Goal: Task Accomplishment & Management: Complete application form

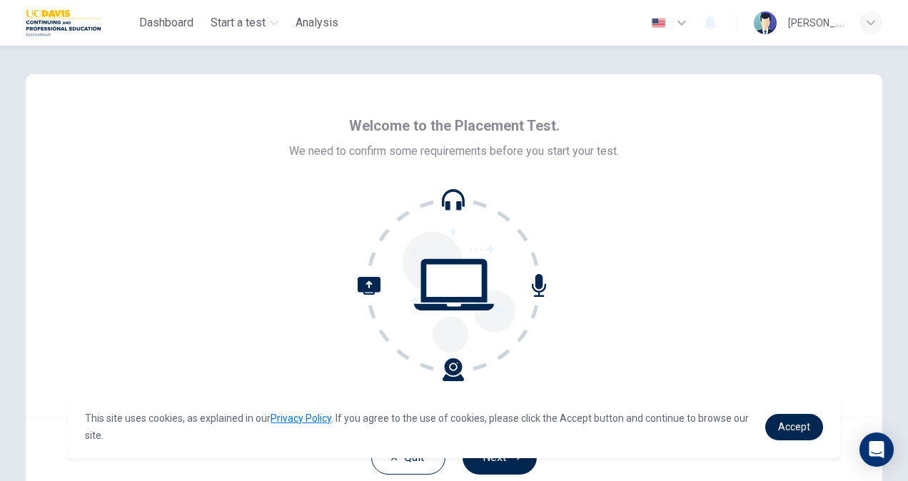
click at [449, 206] on icon at bounding box center [454, 284] width 193 height 193
click at [771, 435] on link "Accept" at bounding box center [794, 427] width 58 height 26
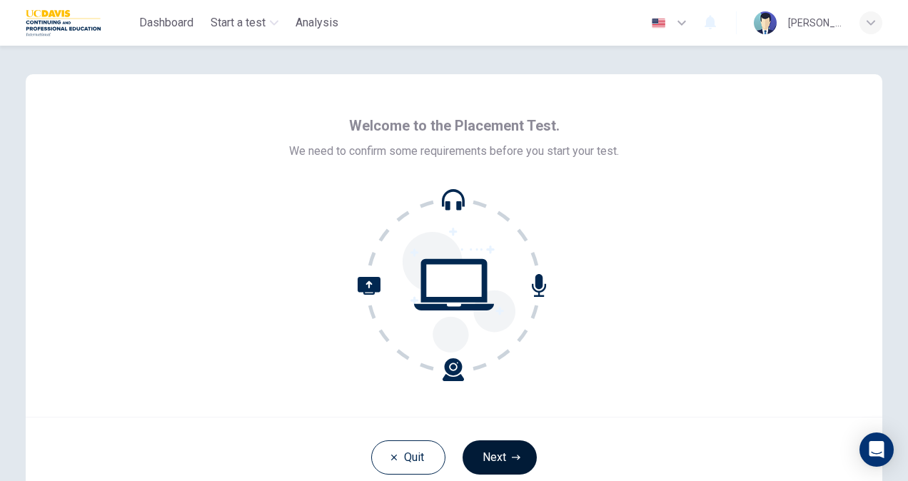
click at [498, 448] on button "Next" at bounding box center [500, 457] width 74 height 34
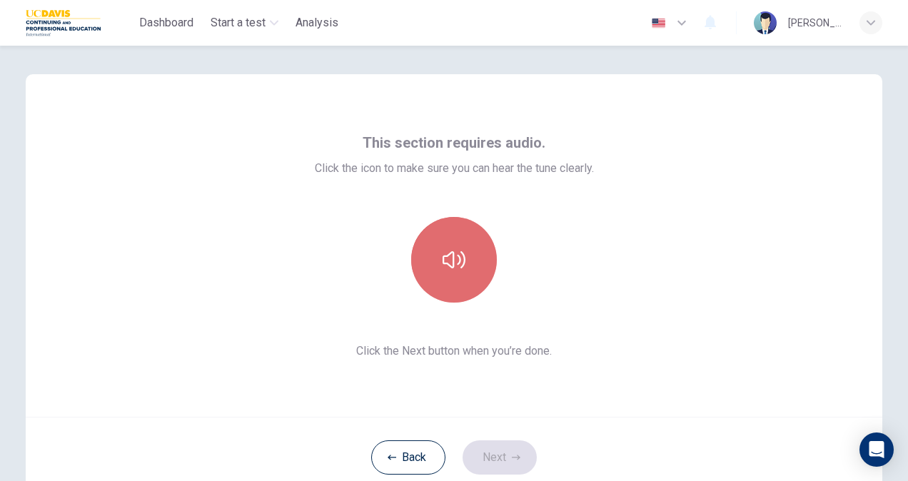
click at [455, 266] on icon "button" at bounding box center [454, 259] width 23 height 23
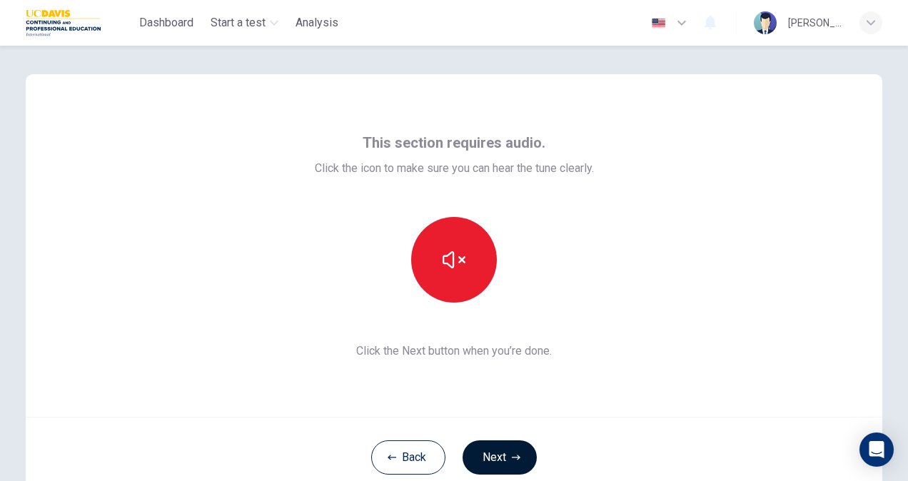
click at [497, 463] on button "Next" at bounding box center [500, 457] width 74 height 34
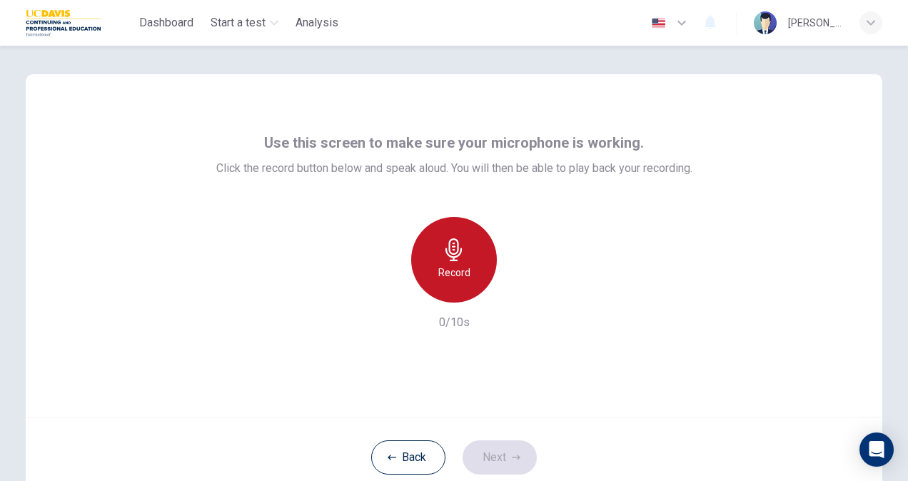
click at [452, 253] on icon "button" at bounding box center [453, 249] width 16 height 23
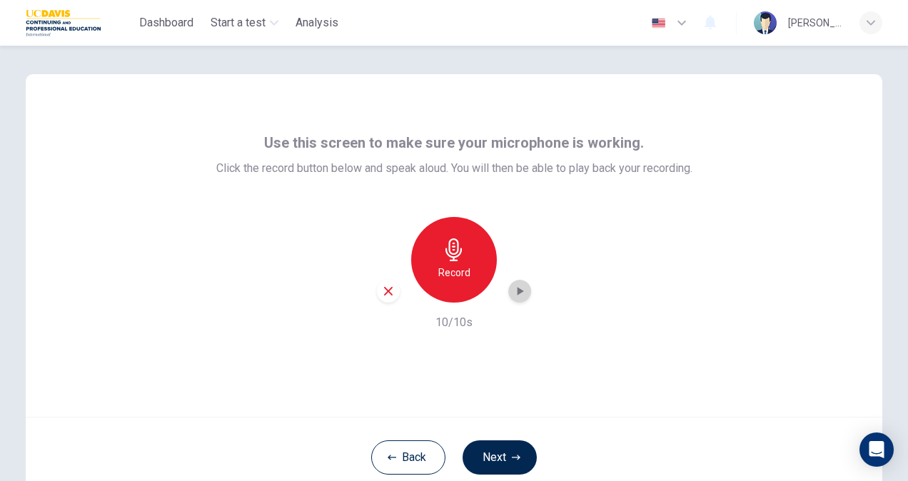
click at [517, 294] on icon "button" at bounding box center [519, 291] width 14 height 14
click at [492, 455] on button "Next" at bounding box center [500, 457] width 74 height 34
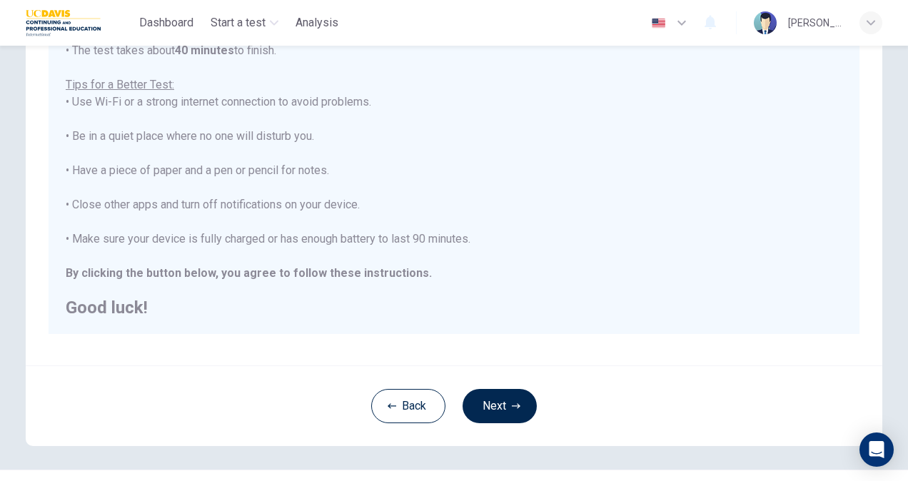
scroll to position [267, 0]
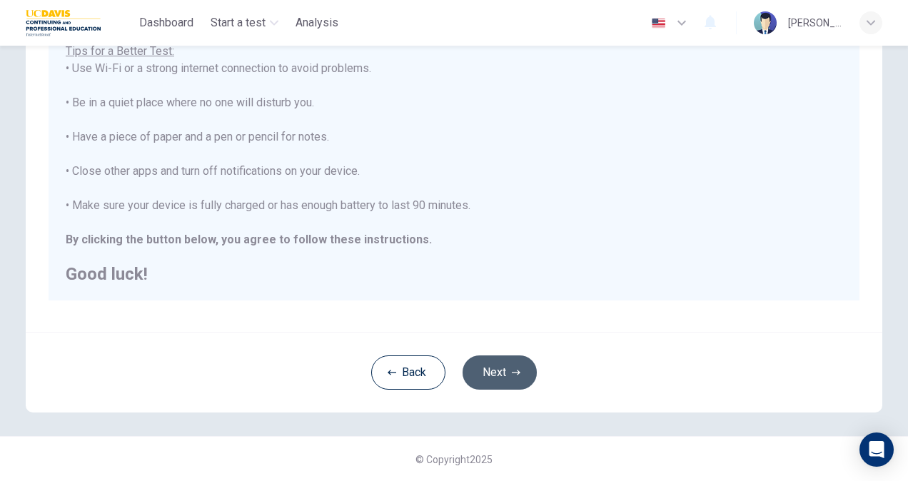
click at [490, 377] on button "Next" at bounding box center [500, 372] width 74 height 34
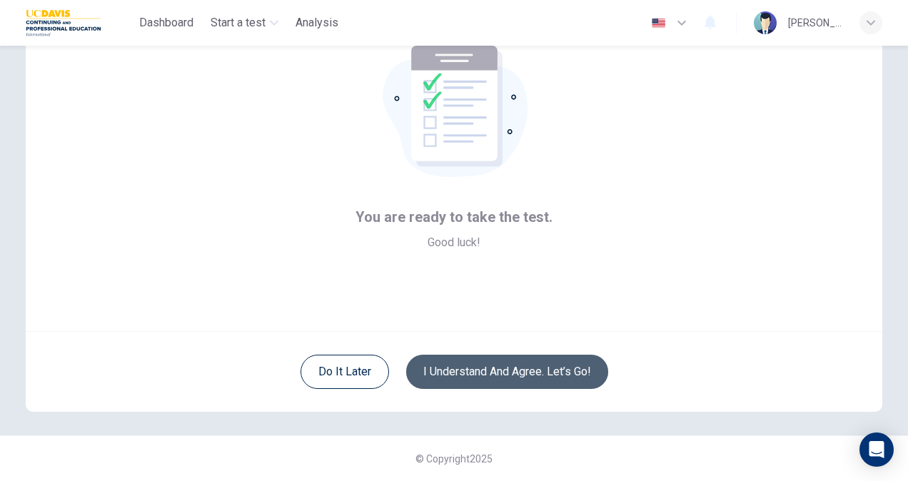
click at [490, 377] on button "I understand and agree. Let’s go!" at bounding box center [507, 372] width 202 height 34
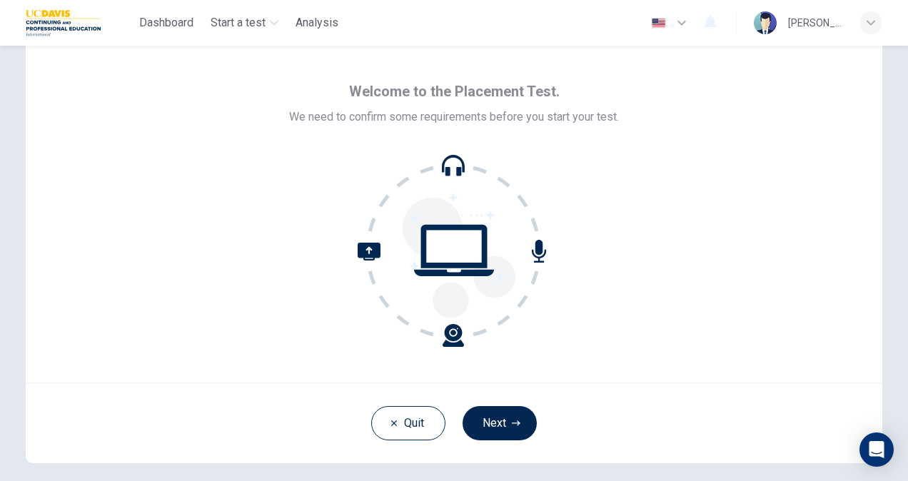
scroll to position [71, 0]
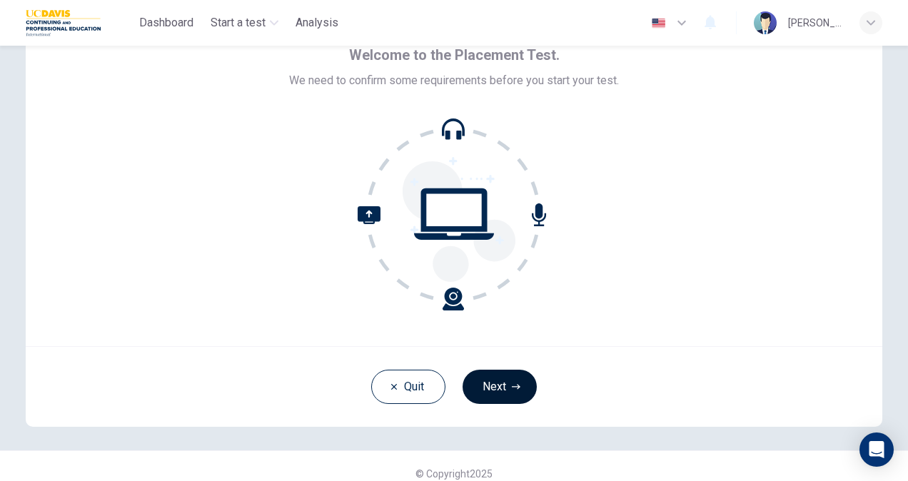
click at [502, 397] on button "Next" at bounding box center [500, 387] width 74 height 34
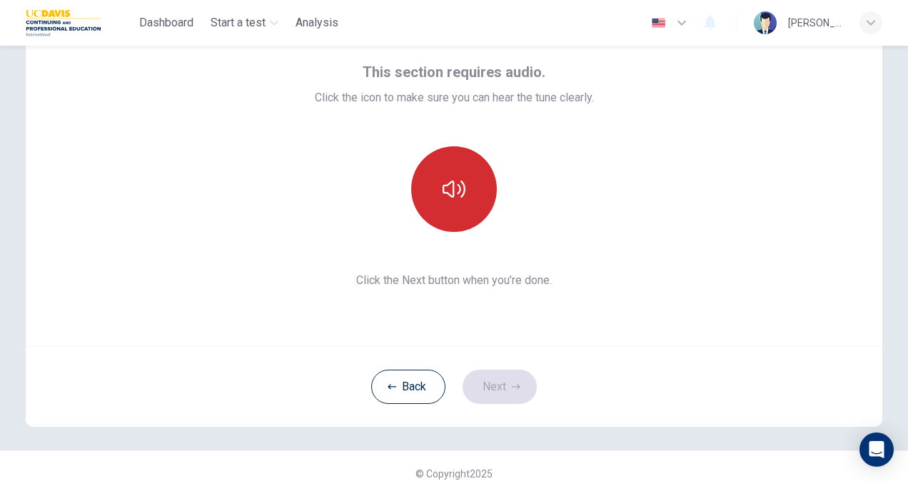
click at [437, 217] on button "button" at bounding box center [454, 189] width 86 height 86
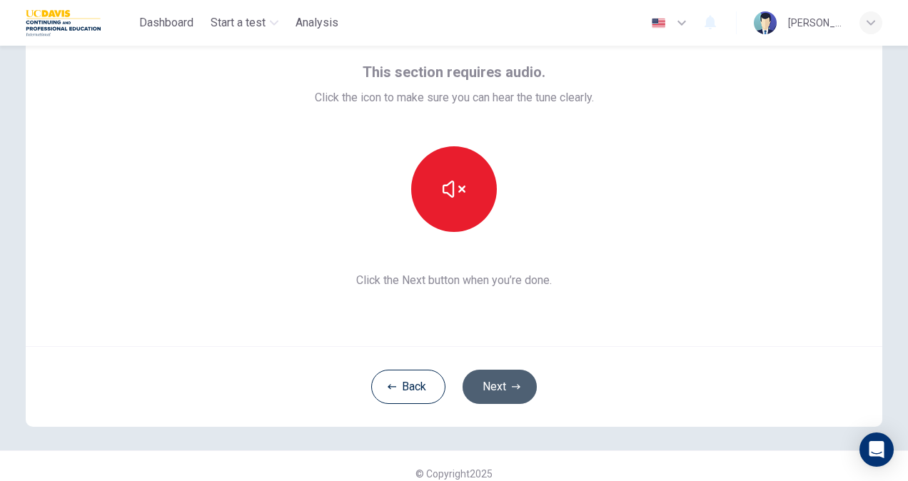
click at [478, 371] on button "Next" at bounding box center [500, 387] width 74 height 34
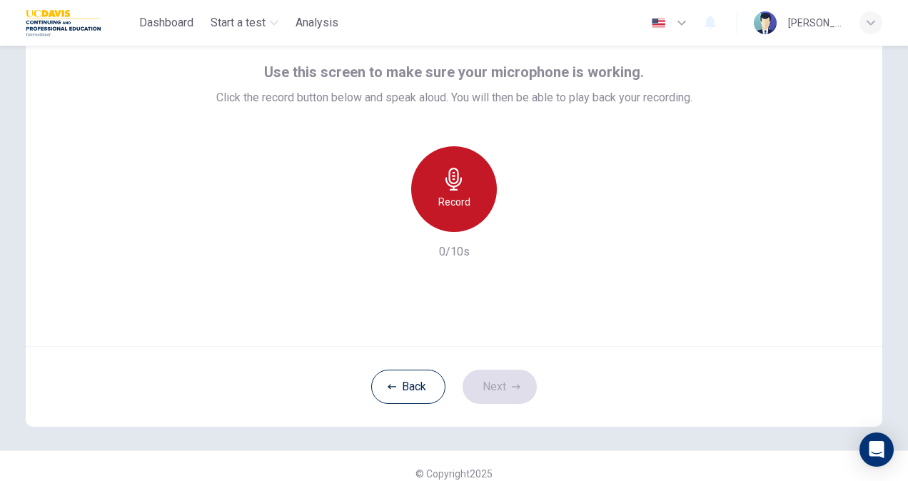
click at [453, 203] on h6 "Record" at bounding box center [454, 201] width 32 height 17
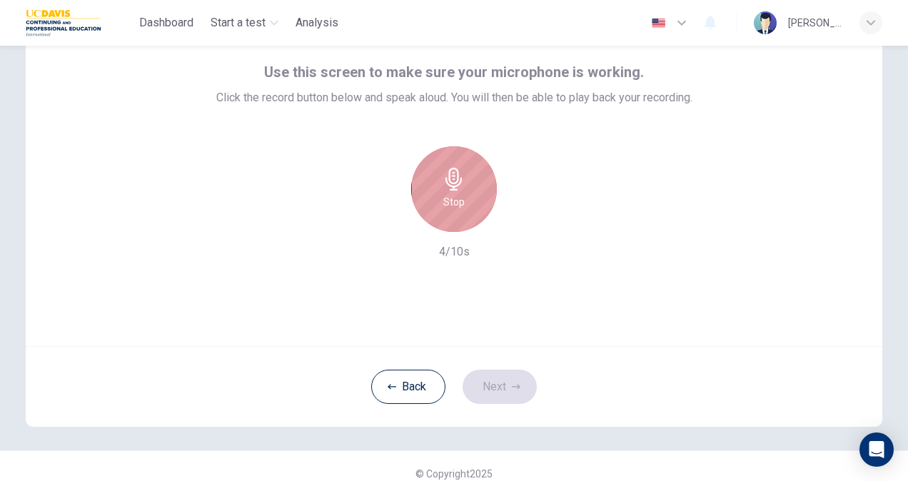
click at [447, 217] on div "Stop" at bounding box center [454, 189] width 86 height 86
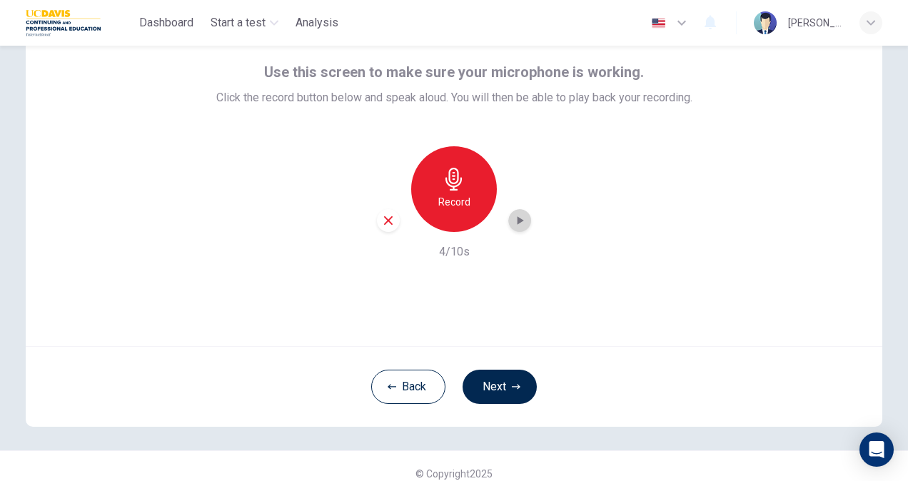
click at [512, 216] on icon "button" at bounding box center [519, 220] width 14 height 14
click at [488, 385] on button "Next" at bounding box center [500, 387] width 74 height 34
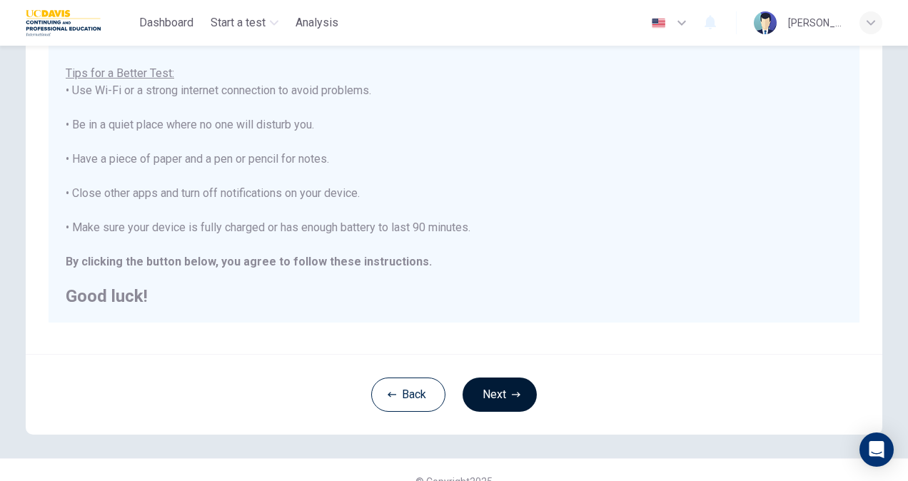
scroll to position [267, 0]
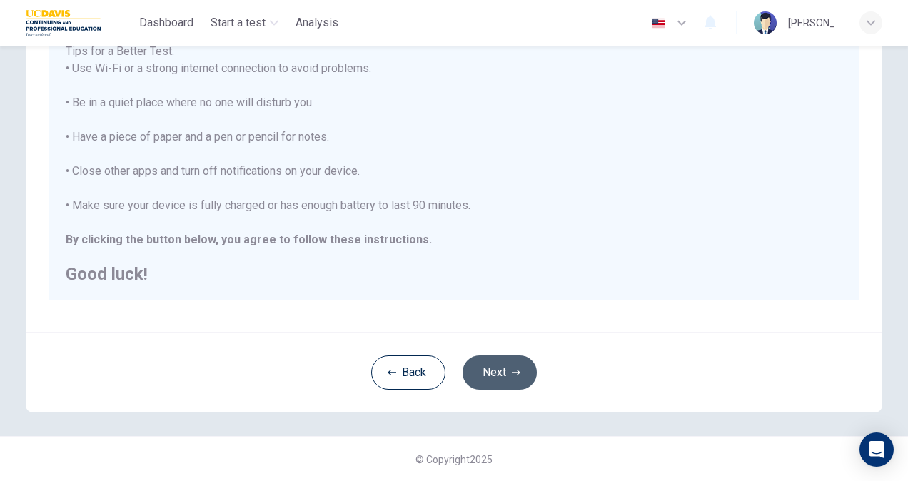
click at [501, 368] on button "Next" at bounding box center [500, 372] width 74 height 34
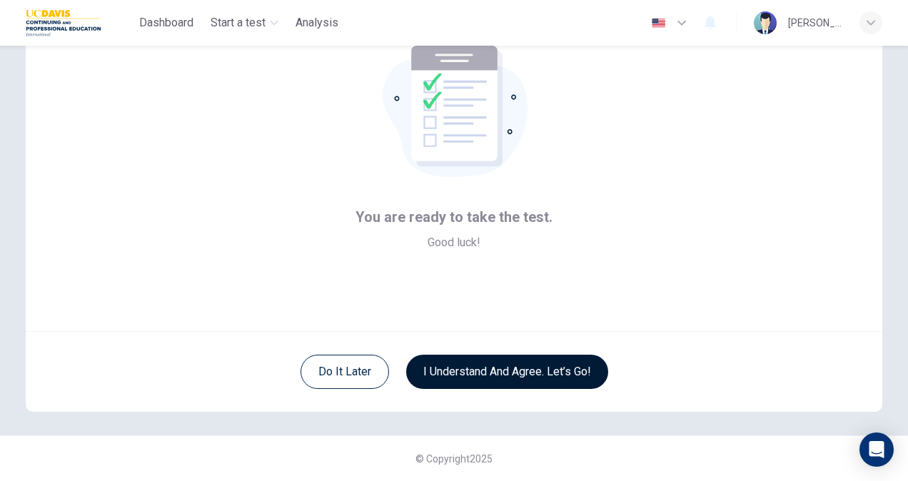
scroll to position [86, 0]
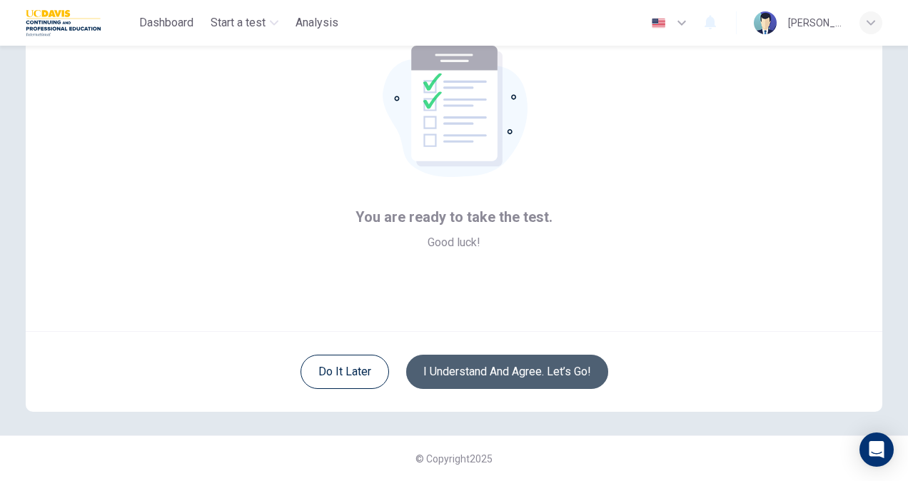
click at [501, 368] on button "I understand and agree. Let’s go!" at bounding box center [507, 372] width 202 height 34
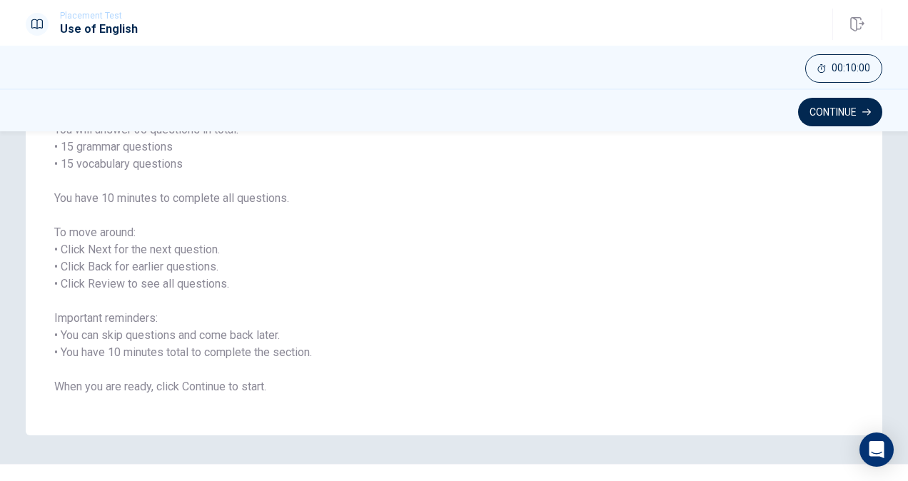
scroll to position [158, 0]
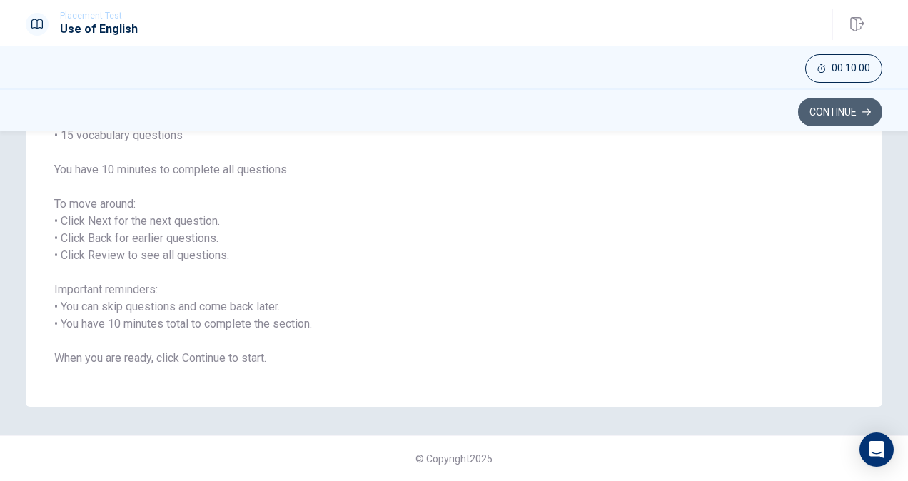
click at [822, 101] on button "Continue" at bounding box center [840, 112] width 84 height 29
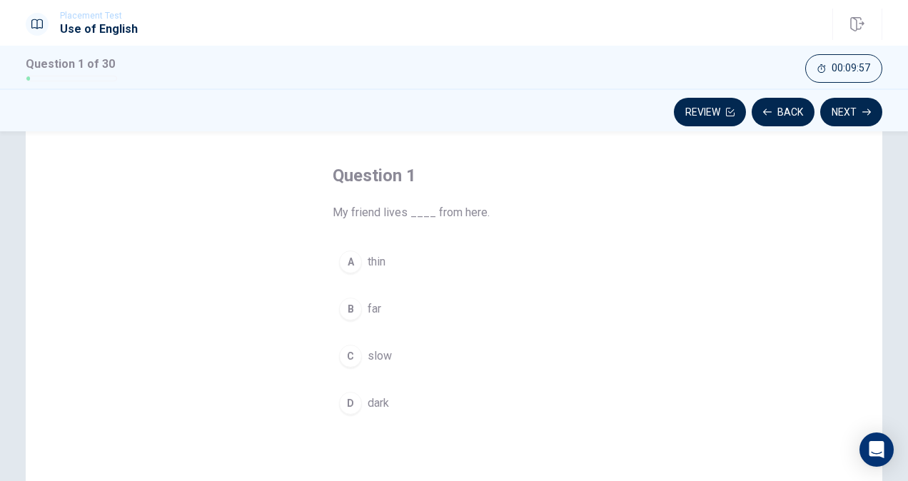
scroll to position [66, 0]
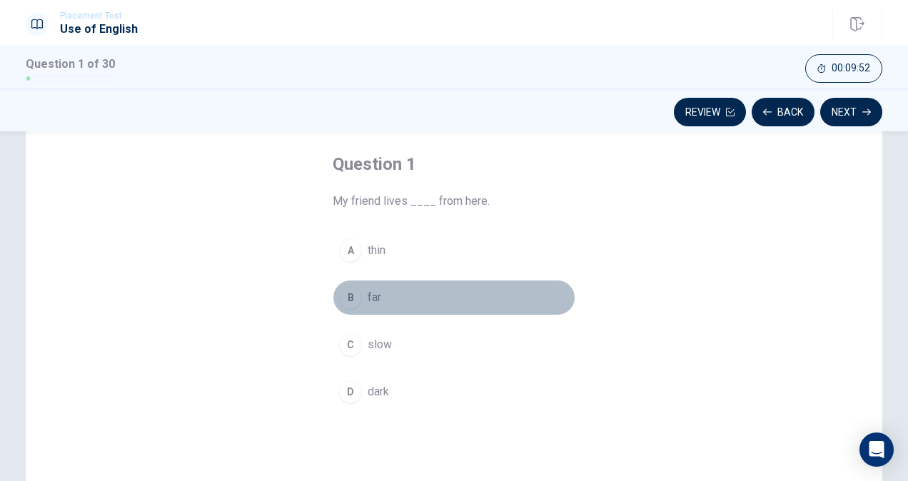
click at [347, 302] on div "B" at bounding box center [350, 297] width 23 height 23
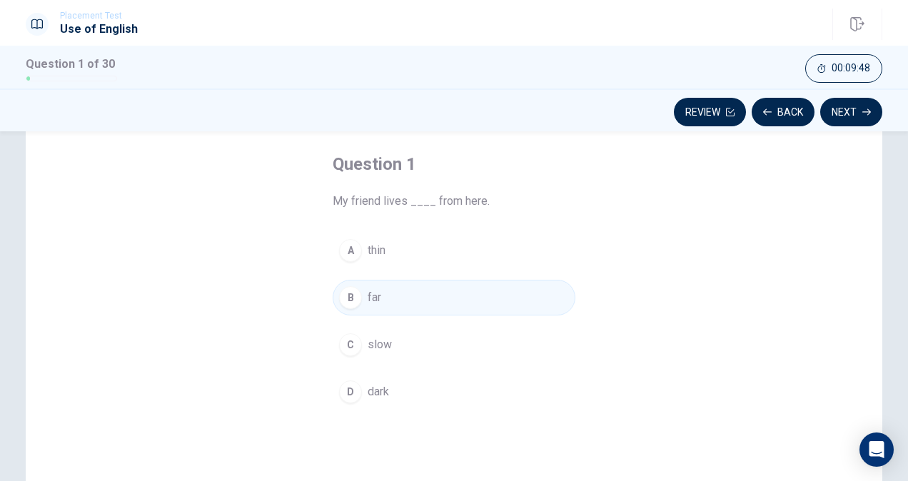
click at [343, 304] on div "B" at bounding box center [350, 297] width 23 height 23
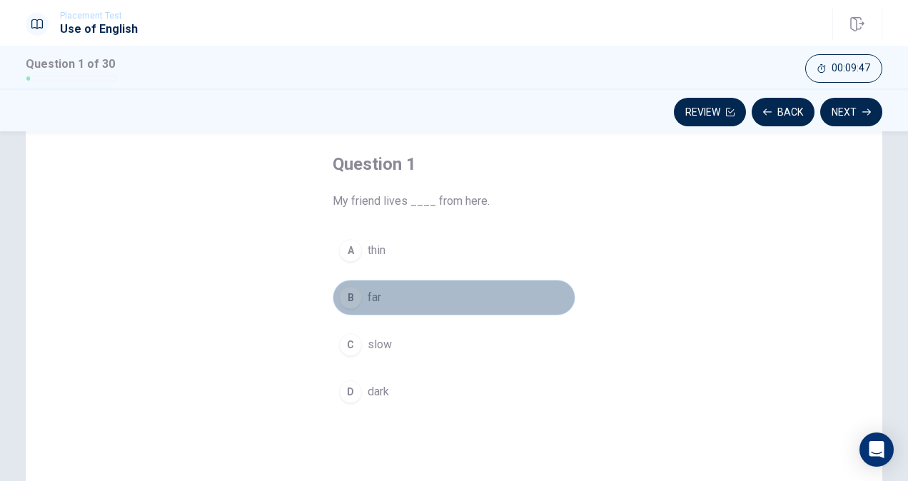
click at [343, 304] on div "B" at bounding box center [350, 297] width 23 height 23
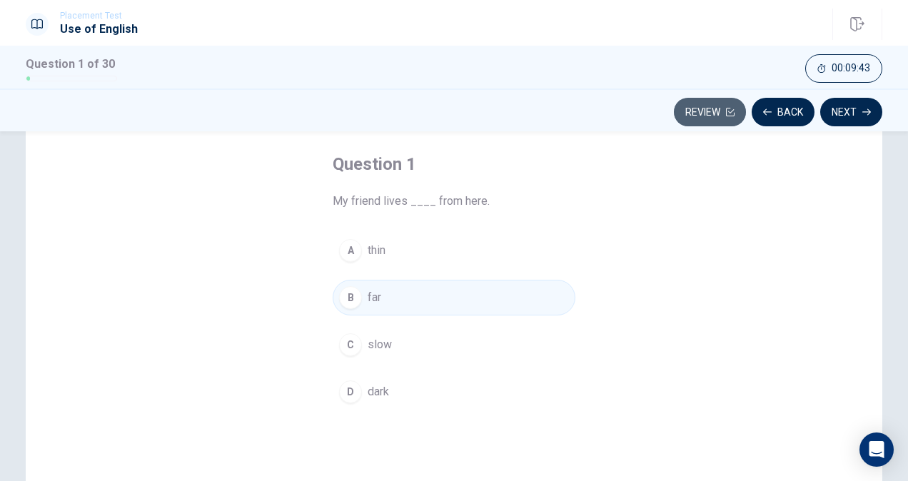
click at [694, 108] on button "Review" at bounding box center [710, 112] width 72 height 29
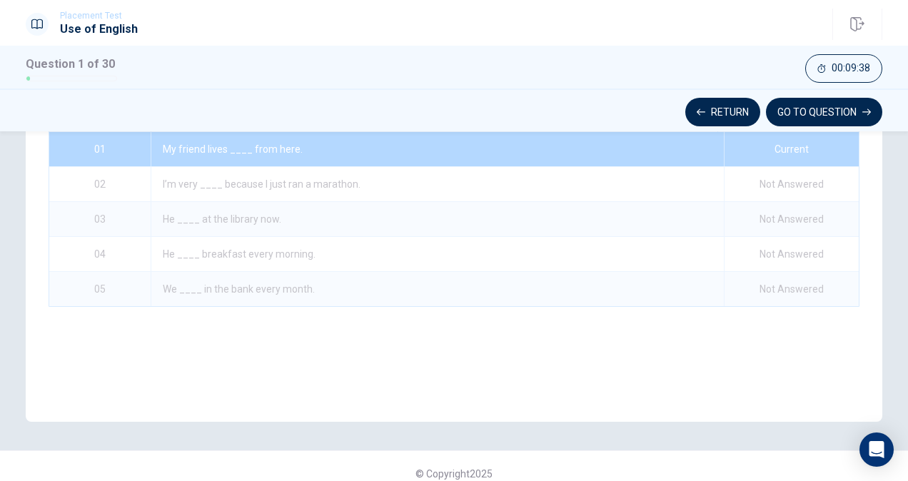
scroll to position [249, 0]
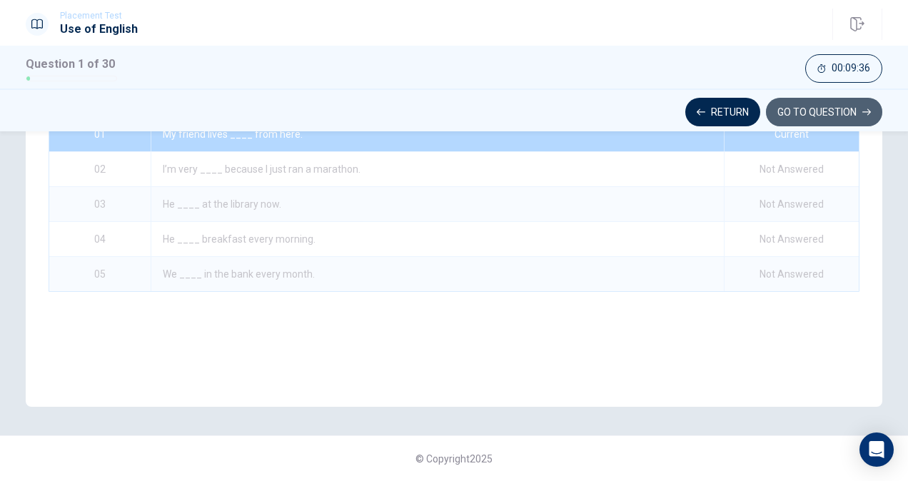
click at [795, 116] on button "GO TO QUESTION" at bounding box center [824, 112] width 116 height 29
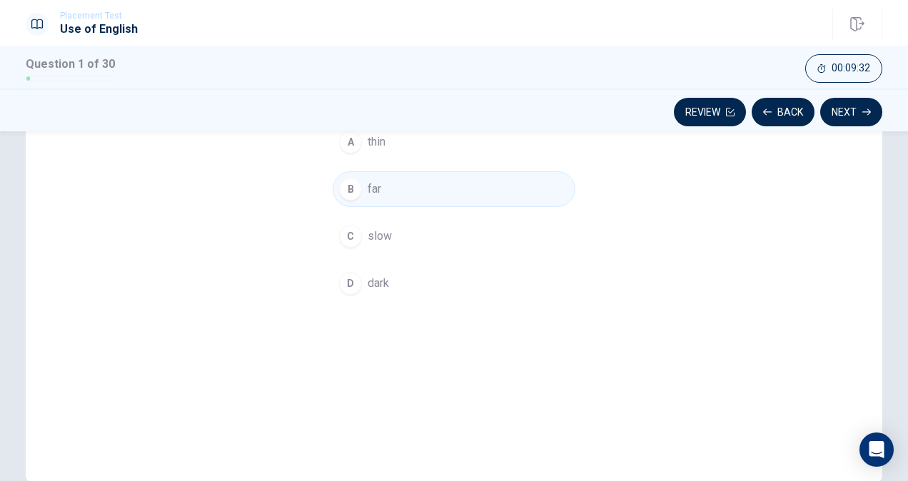
scroll to position [44, 0]
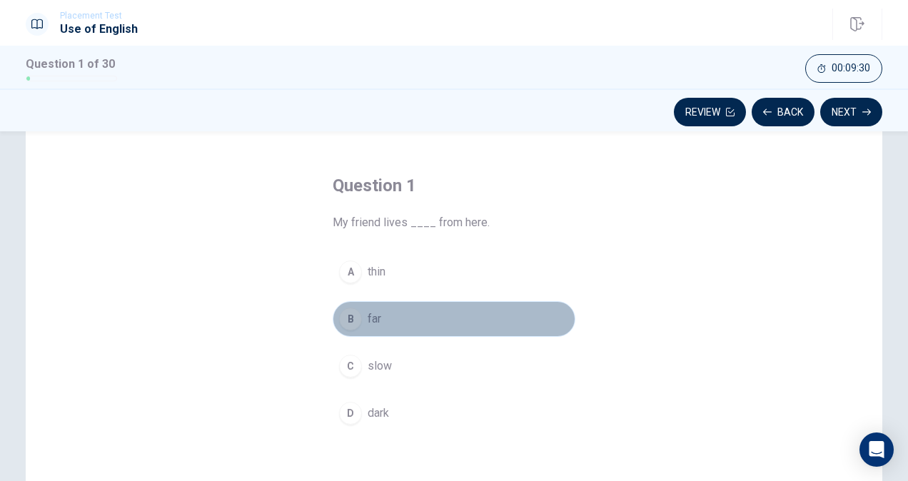
drag, startPoint x: 501, startPoint y: 333, endPoint x: 507, endPoint y: 315, distance: 18.3
click at [507, 315] on button "B far" at bounding box center [454, 319] width 243 height 36
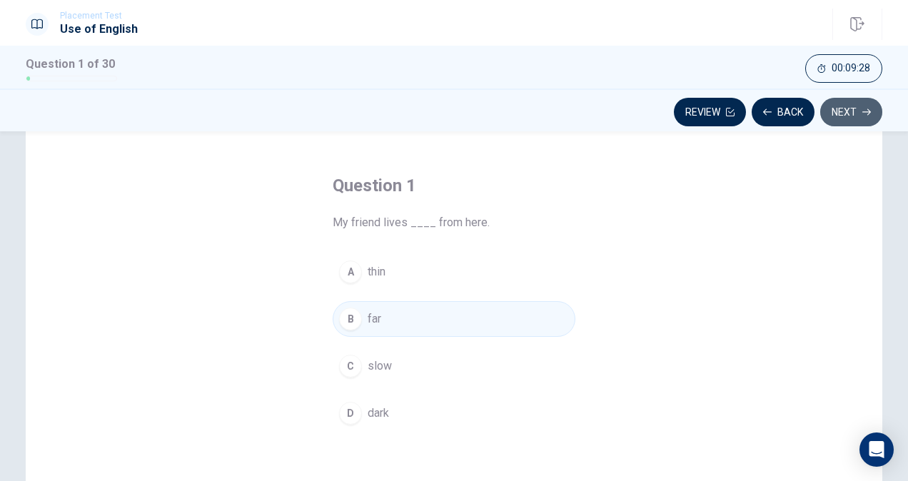
click at [841, 114] on button "Next" at bounding box center [851, 112] width 62 height 29
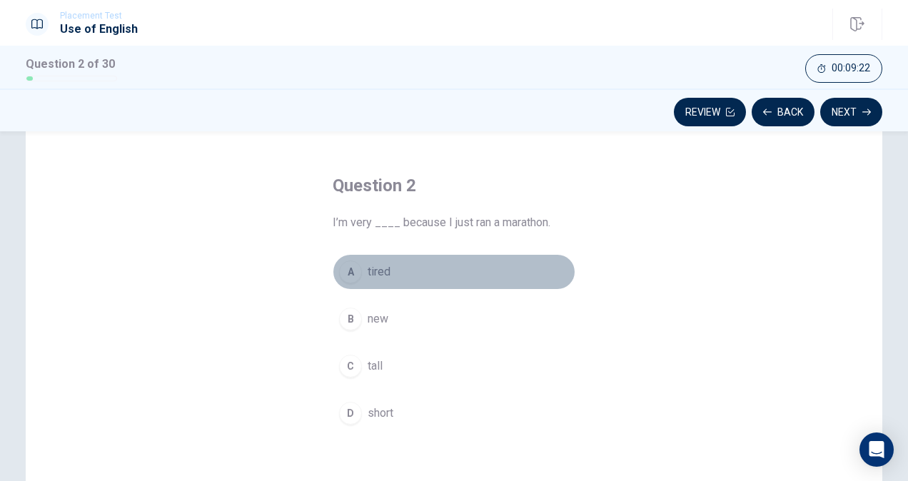
click at [348, 268] on div "A" at bounding box center [350, 272] width 23 height 23
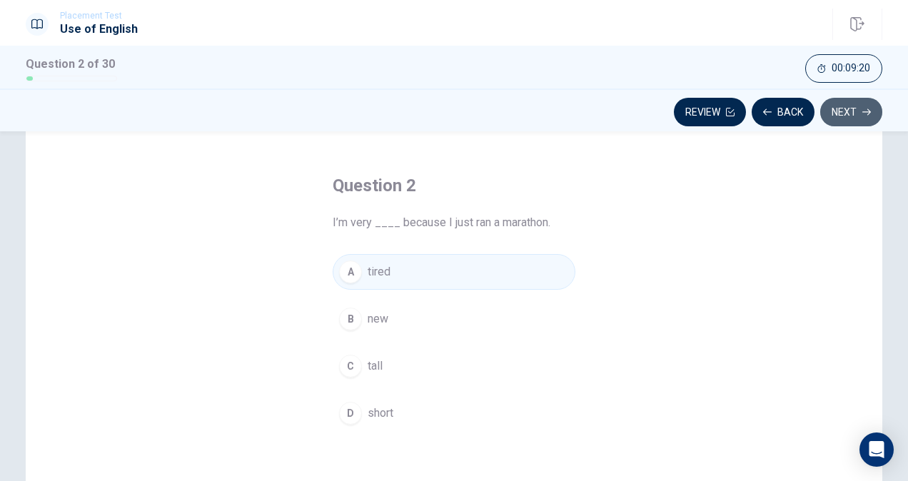
click at [852, 113] on button "Next" at bounding box center [851, 112] width 62 height 29
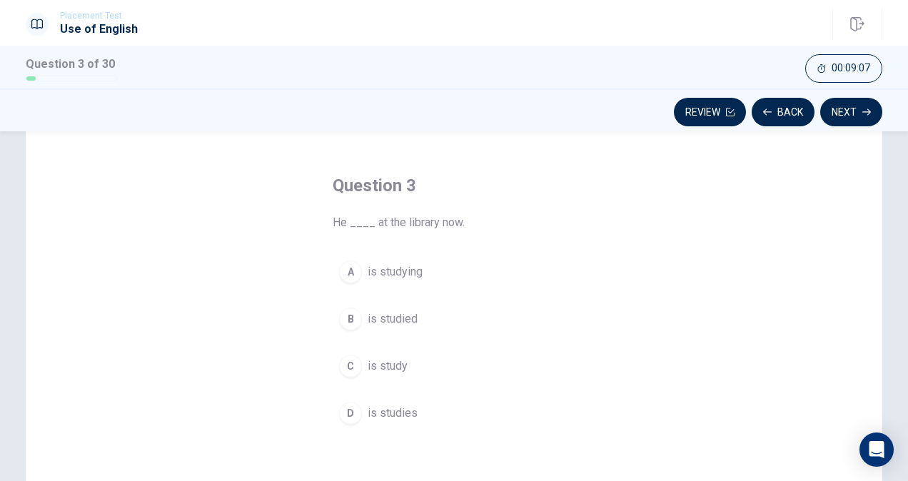
click at [358, 273] on div "A" at bounding box center [350, 272] width 23 height 23
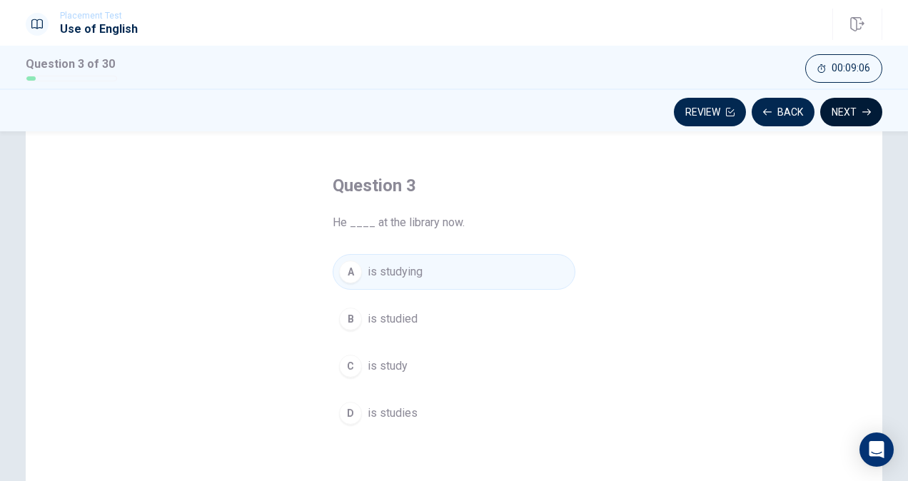
click at [871, 111] on button "Next" at bounding box center [851, 112] width 62 height 29
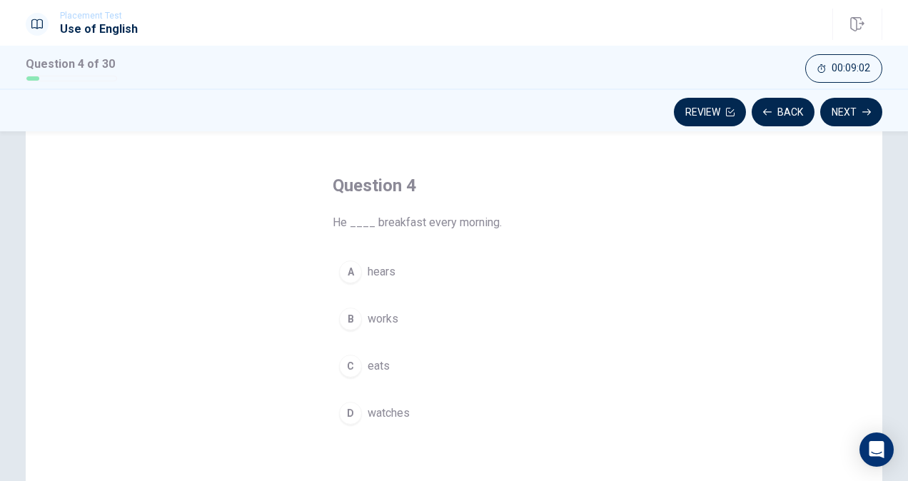
click at [381, 373] on button "C eats" at bounding box center [454, 366] width 243 height 36
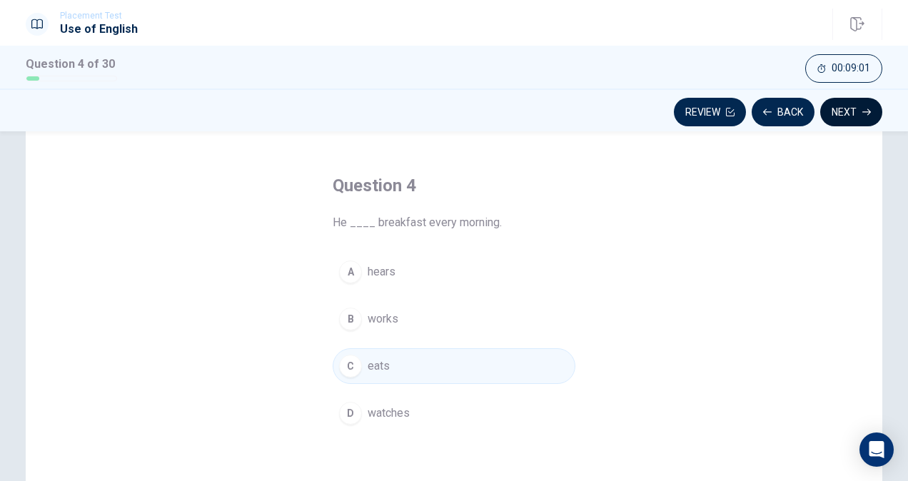
click at [852, 100] on button "Next" at bounding box center [851, 112] width 62 height 29
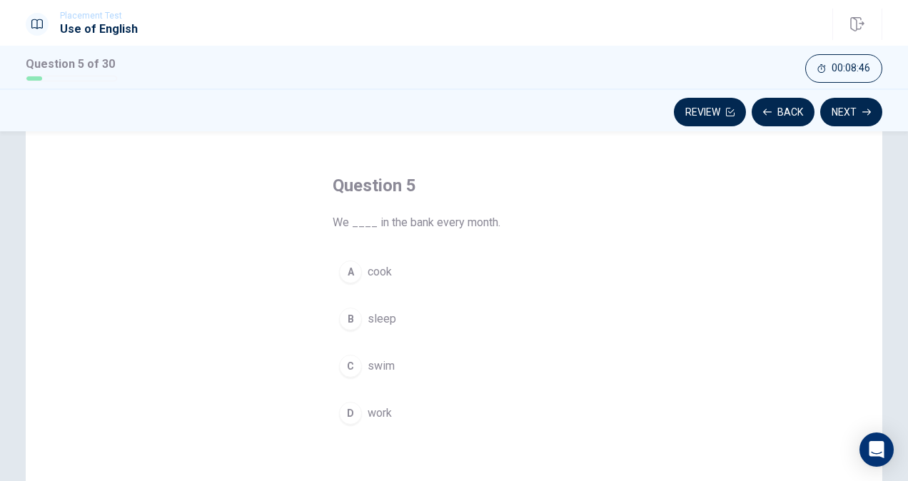
click at [346, 410] on div "D" at bounding box center [350, 413] width 23 height 23
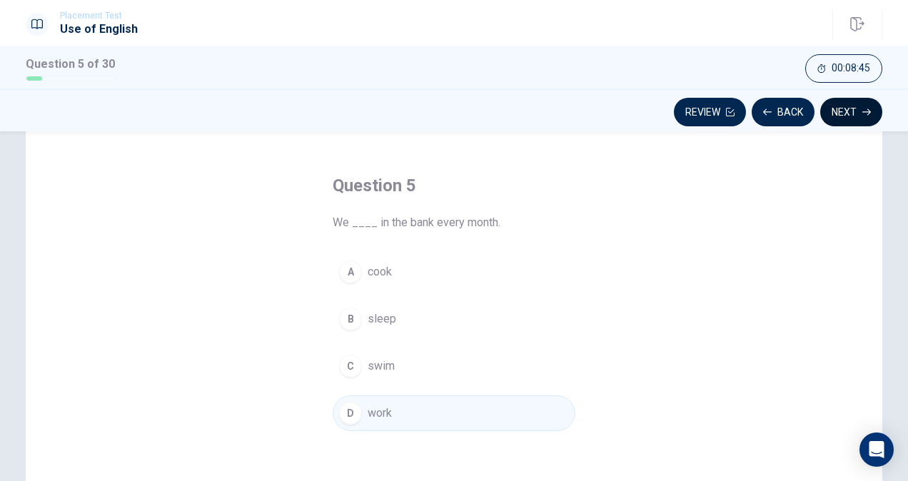
click at [858, 116] on button "Next" at bounding box center [851, 112] width 62 height 29
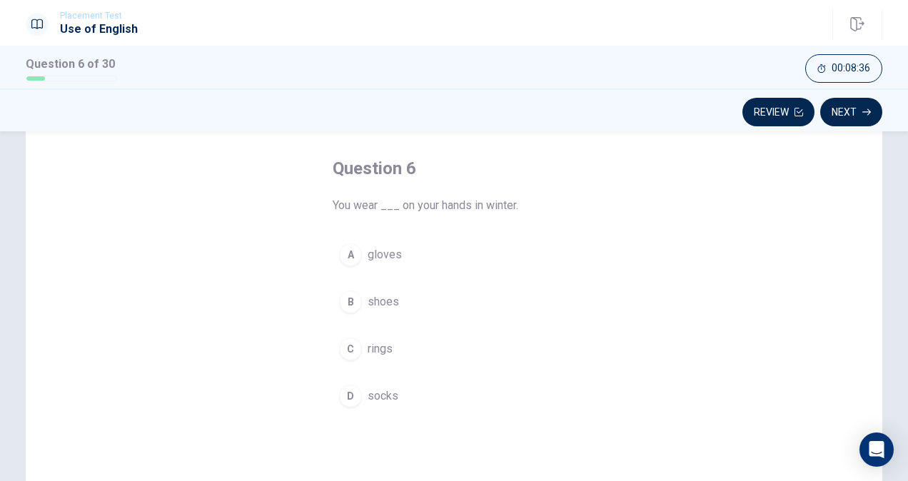
scroll to position [64, 0]
click at [348, 251] on div "A" at bounding box center [350, 252] width 23 height 23
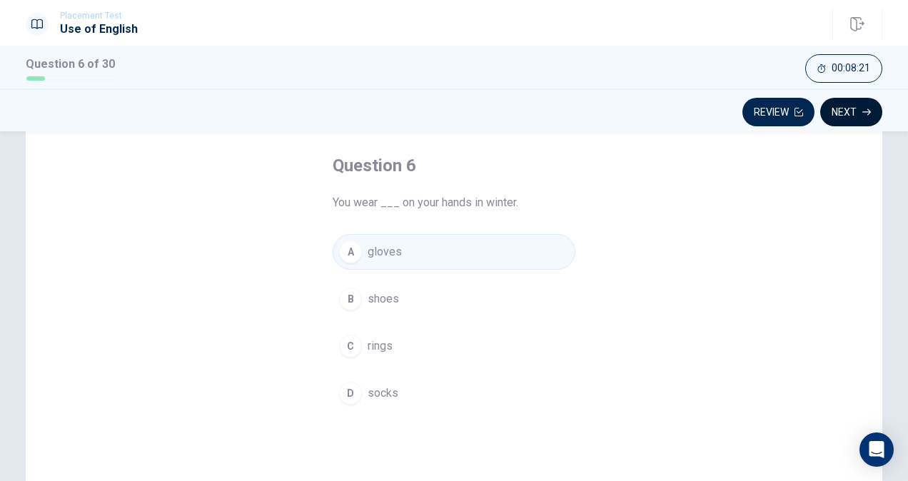
click at [852, 116] on button "Next" at bounding box center [851, 112] width 62 height 29
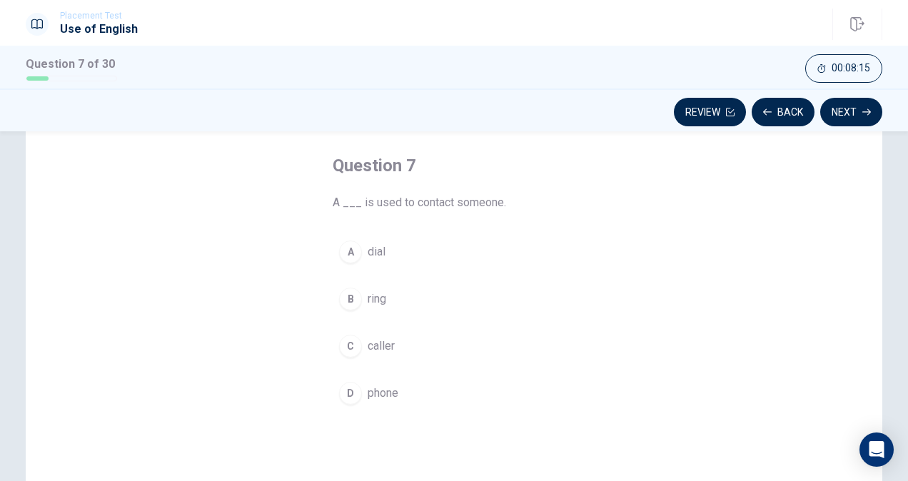
click at [344, 400] on div "D" at bounding box center [350, 393] width 23 height 23
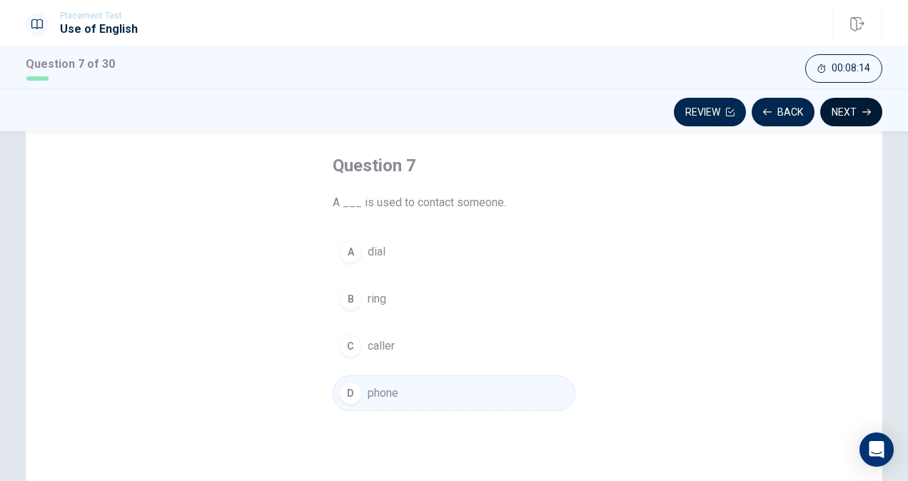
click at [854, 120] on button "Next" at bounding box center [851, 112] width 62 height 29
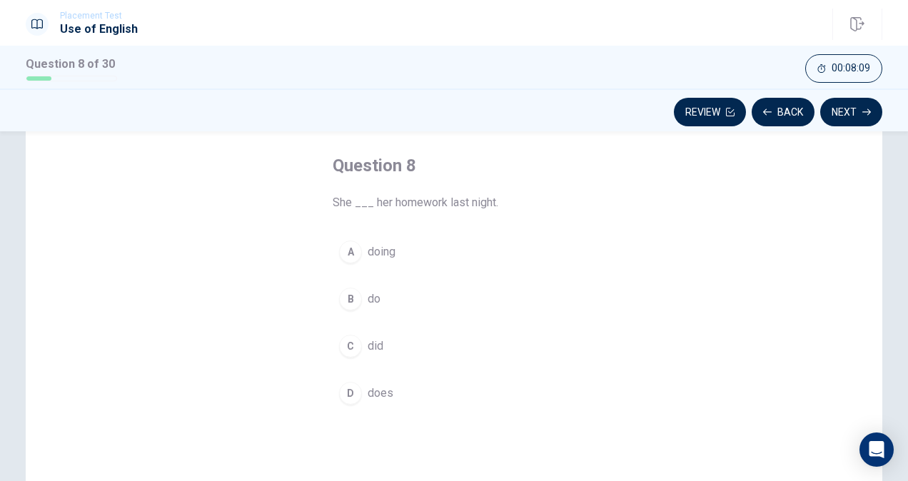
click at [348, 348] on div "C" at bounding box center [350, 346] width 23 height 23
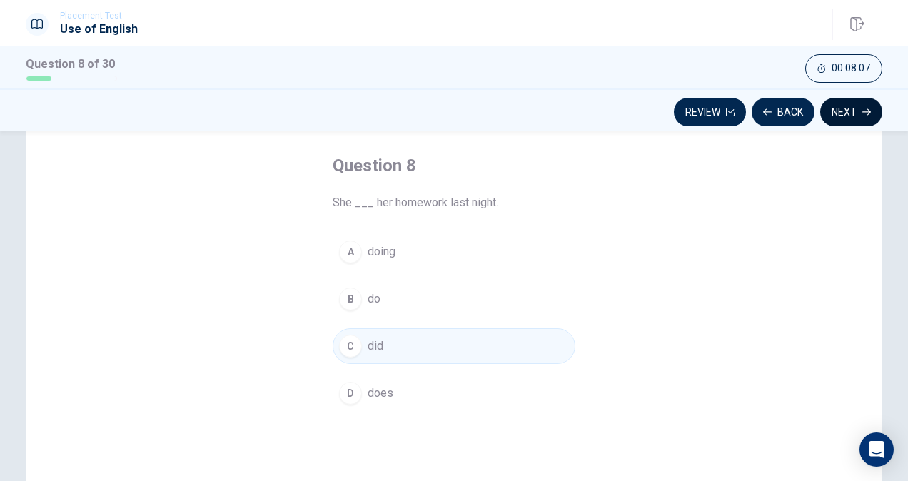
click at [849, 119] on button "Next" at bounding box center [851, 112] width 62 height 29
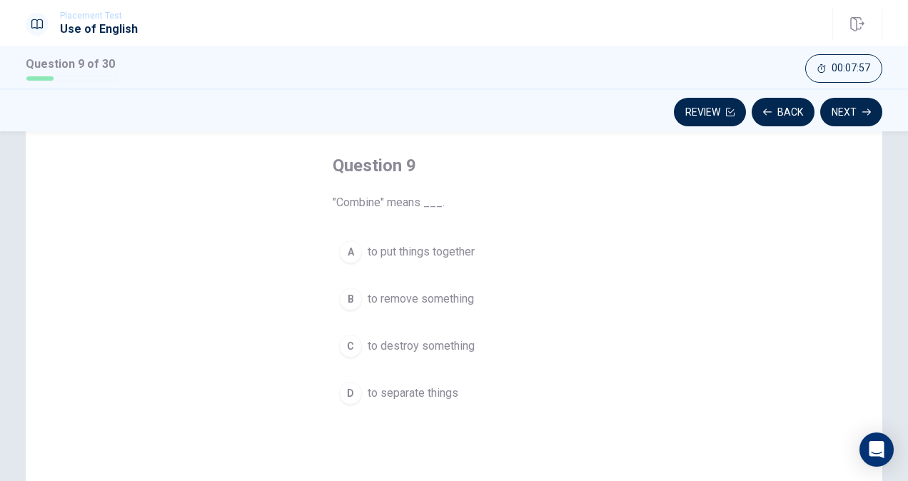
click at [348, 401] on div "D" at bounding box center [350, 393] width 23 height 23
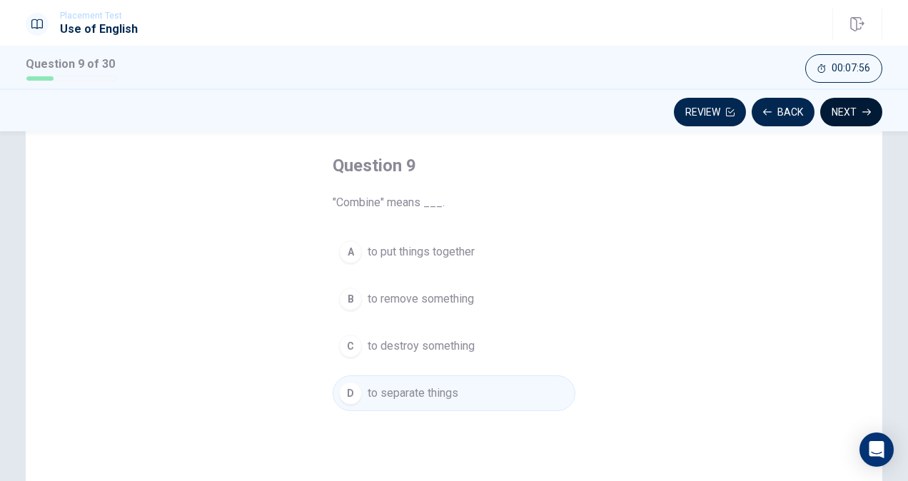
click at [852, 113] on button "Next" at bounding box center [851, 112] width 62 height 29
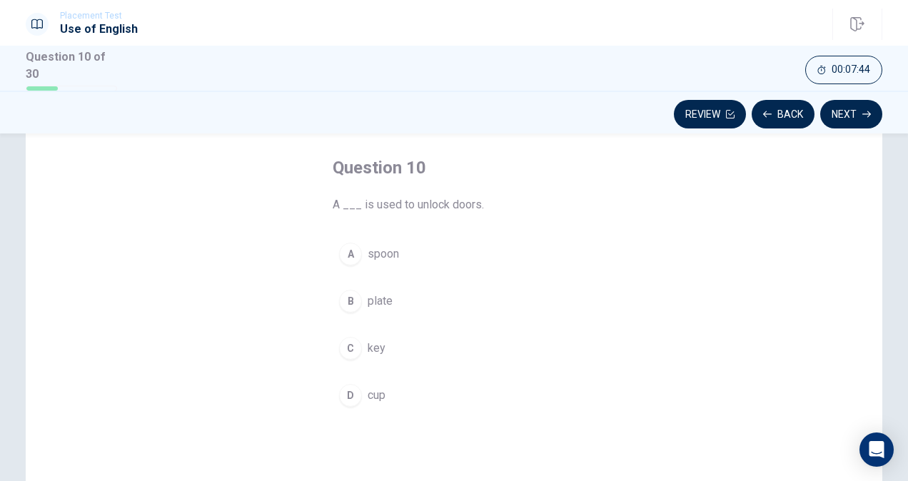
click at [343, 347] on div "C" at bounding box center [350, 348] width 23 height 23
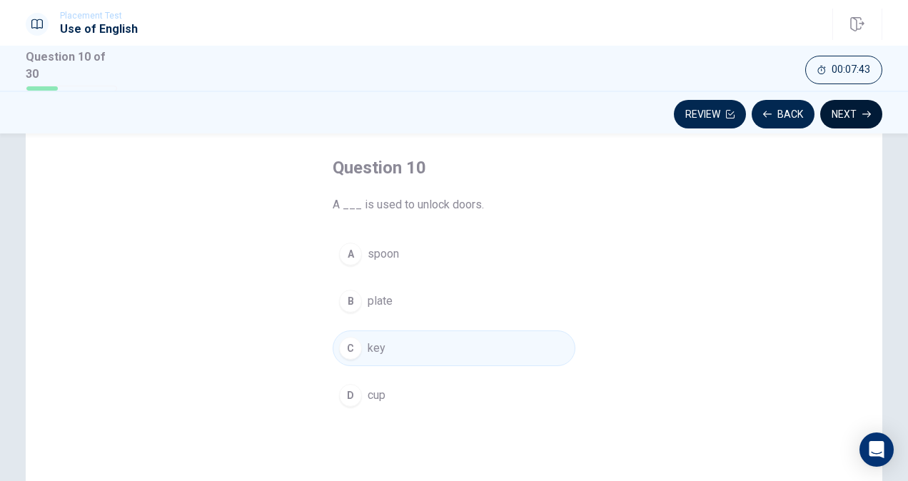
click at [858, 115] on button "Next" at bounding box center [851, 114] width 62 height 29
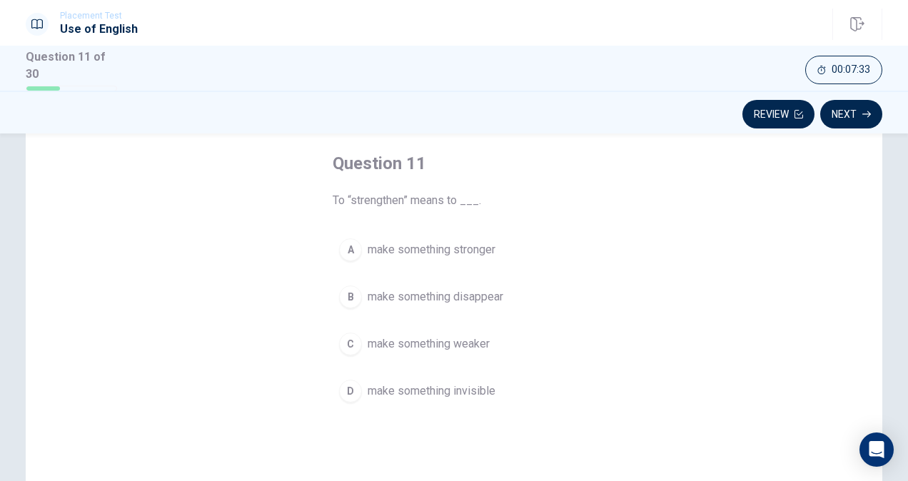
scroll to position [72, 0]
click at [339, 245] on div "A" at bounding box center [350, 246] width 23 height 23
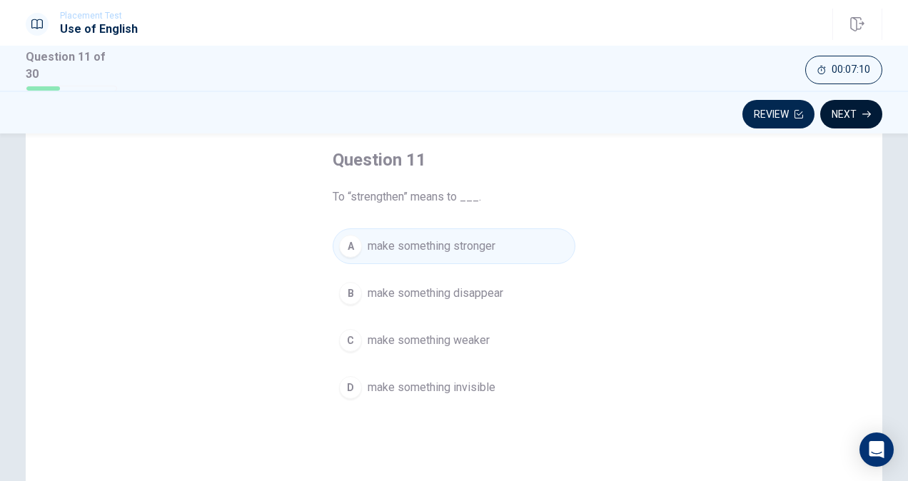
click at [865, 118] on button "Next" at bounding box center [851, 114] width 62 height 29
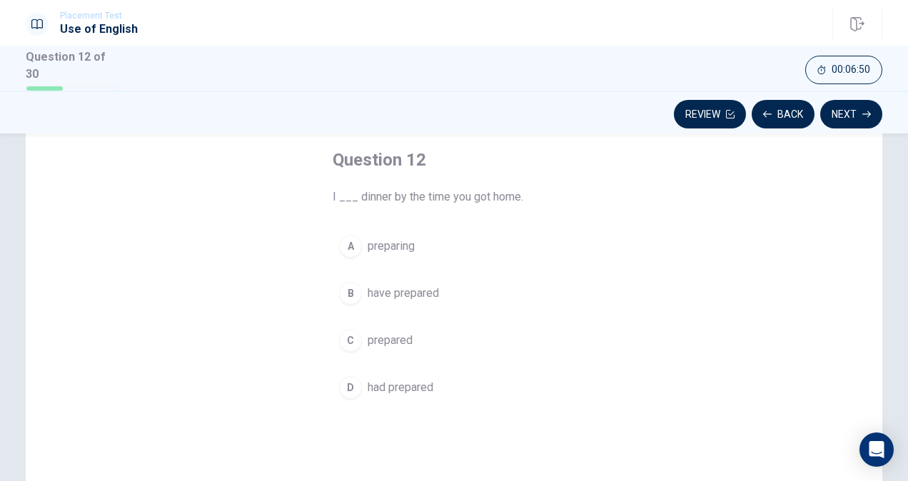
click at [351, 383] on div "D" at bounding box center [350, 387] width 23 height 23
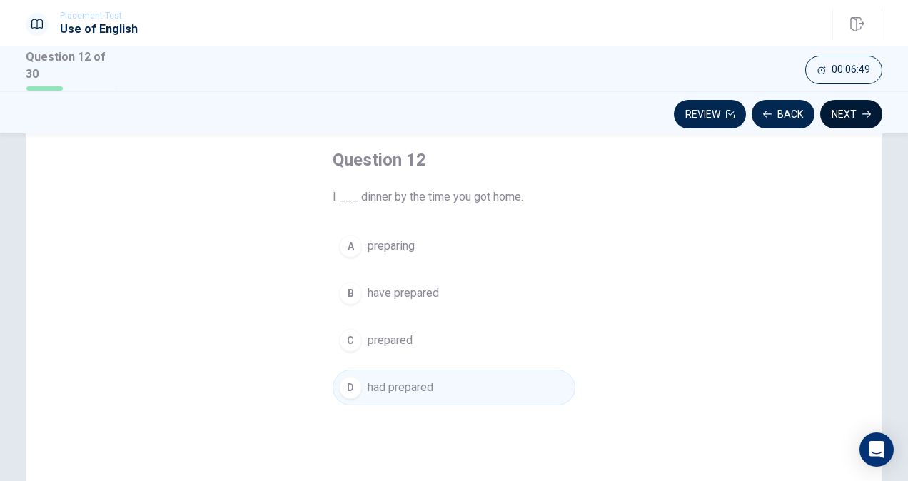
click at [858, 118] on button "Next" at bounding box center [851, 114] width 62 height 29
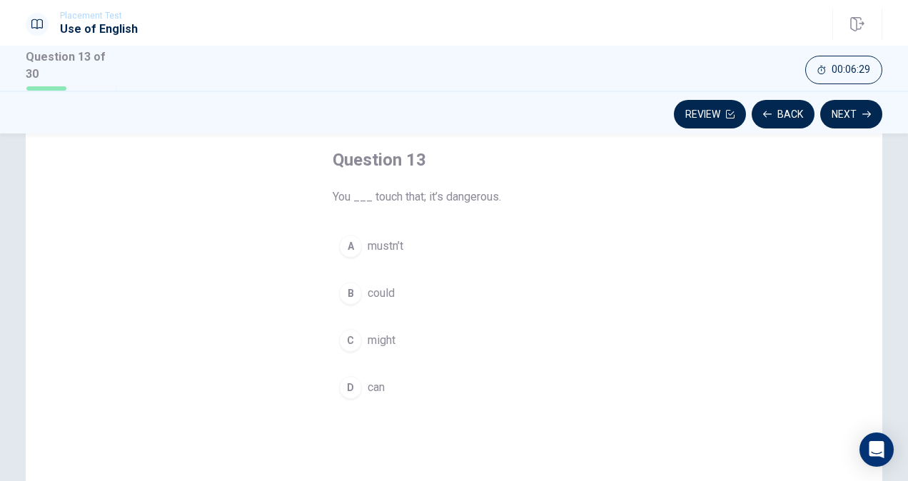
click at [347, 240] on div "A" at bounding box center [350, 246] width 23 height 23
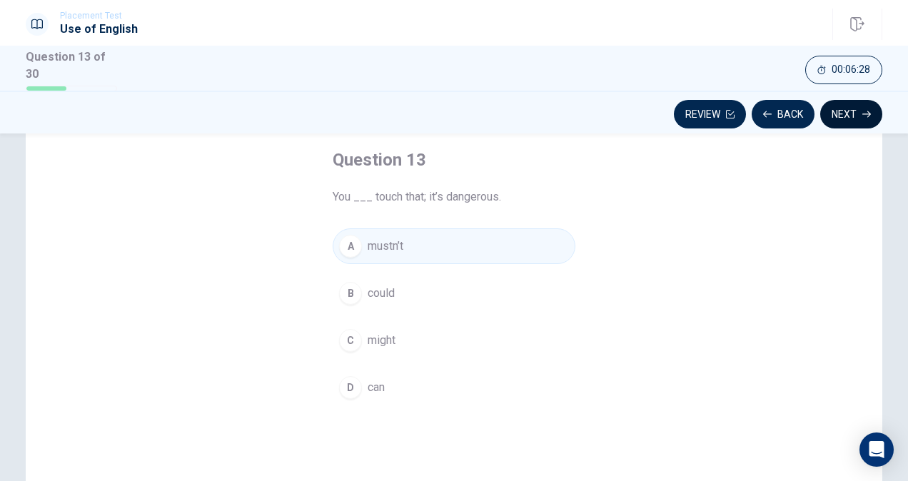
click at [847, 114] on button "Next" at bounding box center [851, 114] width 62 height 29
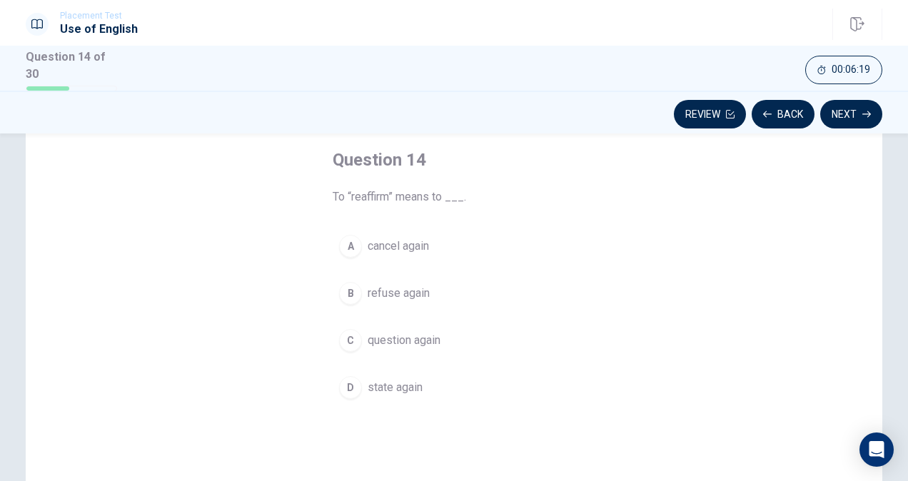
click at [345, 286] on div "B" at bounding box center [350, 293] width 23 height 23
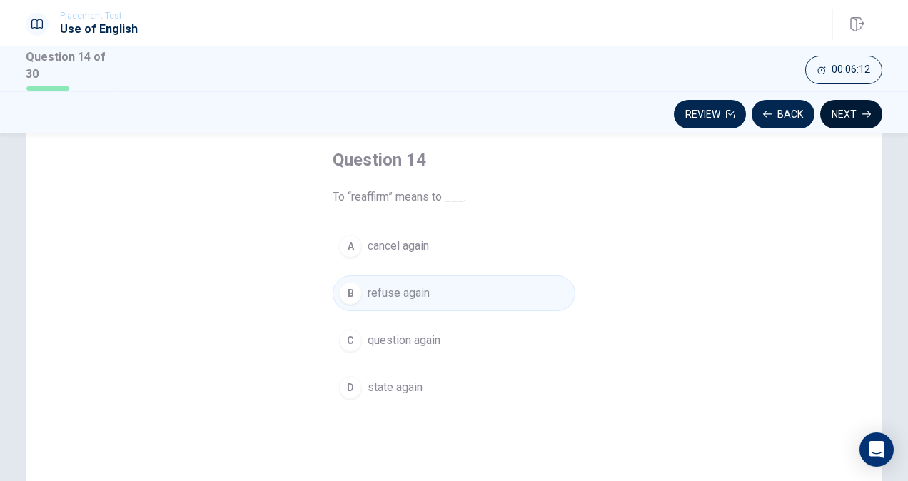
click at [859, 125] on button "Next" at bounding box center [851, 114] width 62 height 29
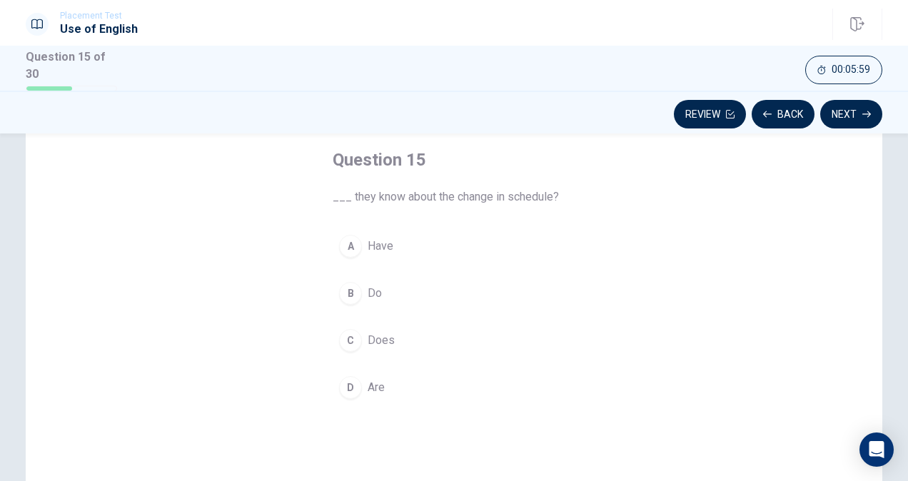
click at [347, 298] on div "B" at bounding box center [350, 293] width 23 height 23
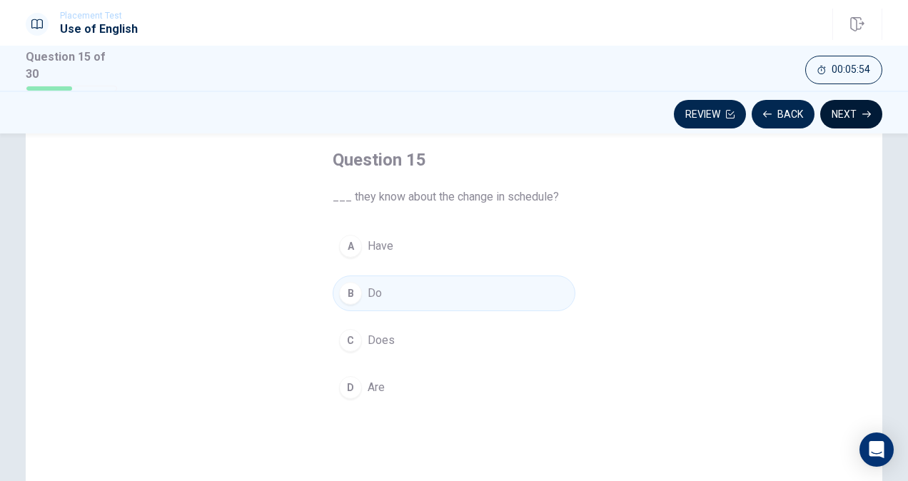
click at [855, 117] on button "Next" at bounding box center [851, 114] width 62 height 29
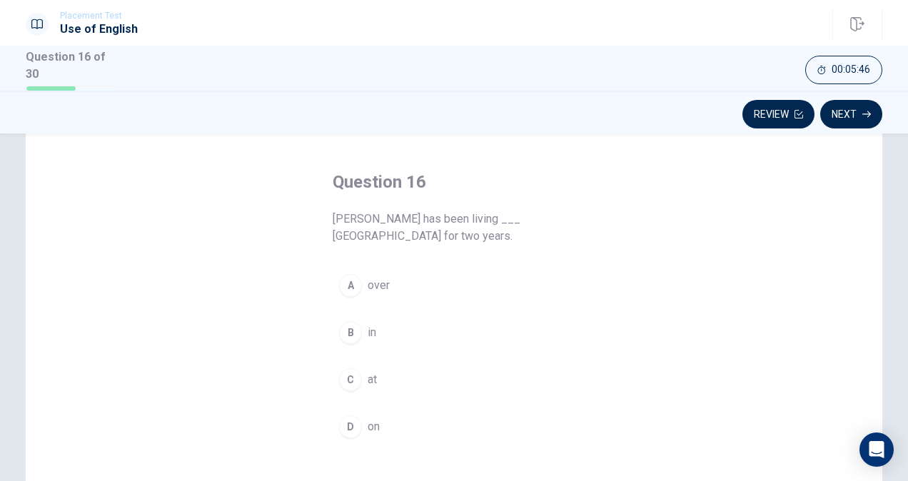
scroll to position [53, 0]
click at [359, 321] on button "B in" at bounding box center [454, 330] width 243 height 36
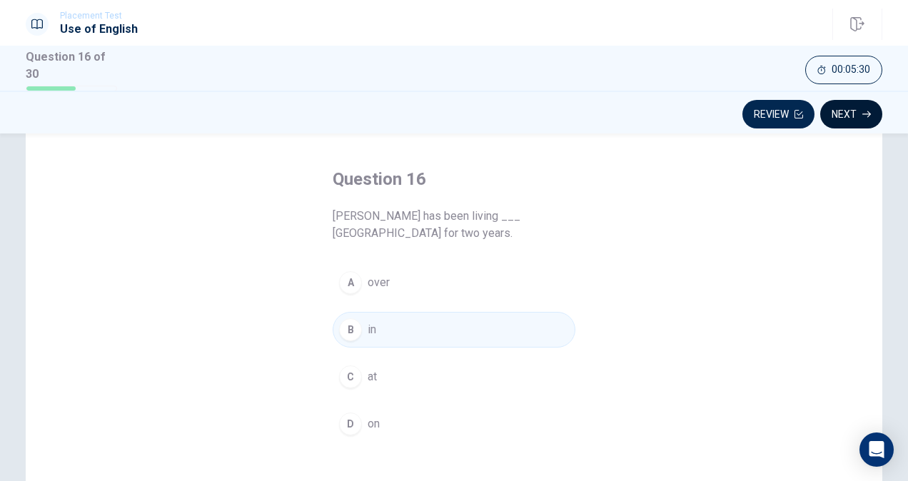
click at [864, 118] on button "Next" at bounding box center [851, 114] width 62 height 29
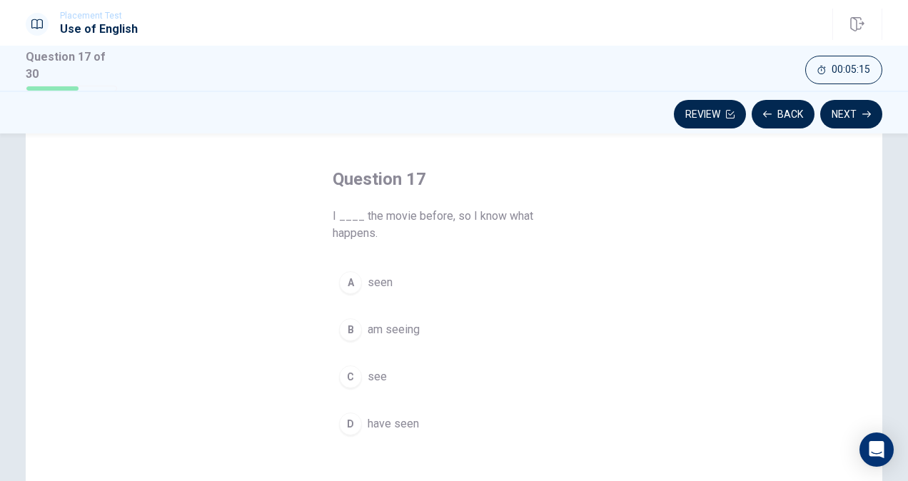
click at [344, 435] on button "D have seen" at bounding box center [454, 424] width 243 height 36
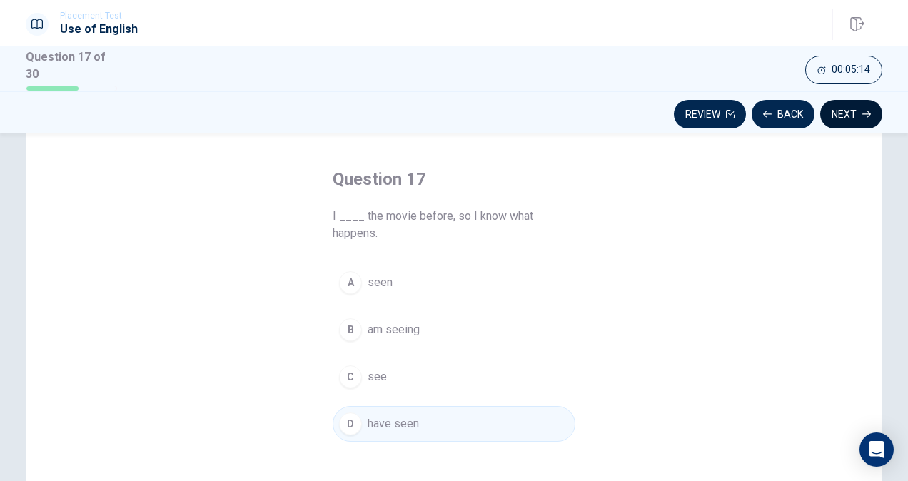
click at [845, 114] on button "Next" at bounding box center [851, 114] width 62 height 29
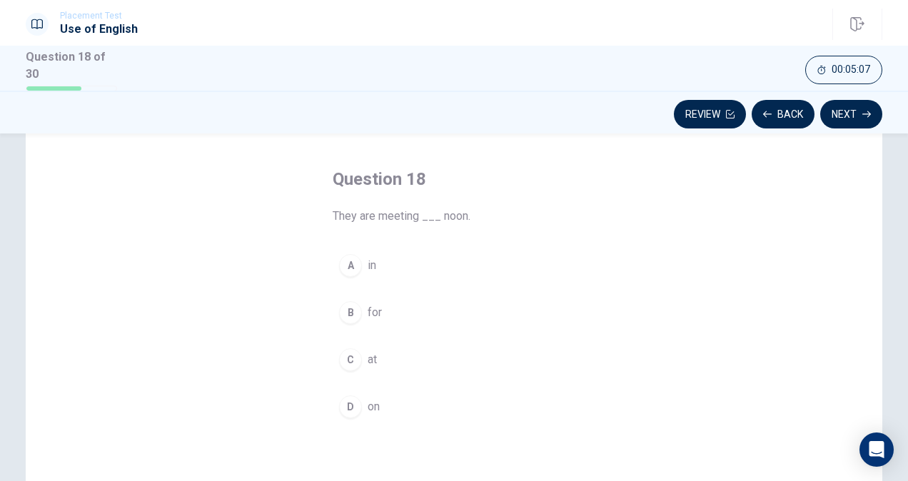
click at [375, 361] on button "C at" at bounding box center [454, 360] width 243 height 36
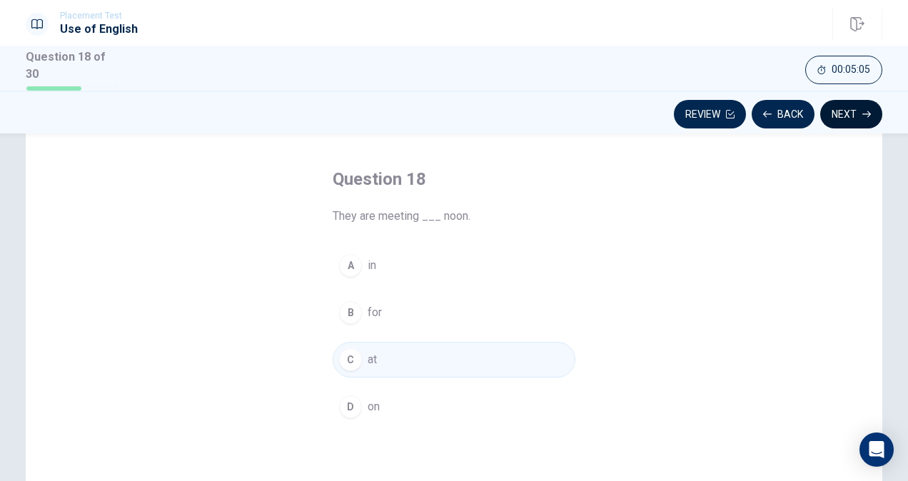
click at [859, 123] on button "Next" at bounding box center [851, 114] width 62 height 29
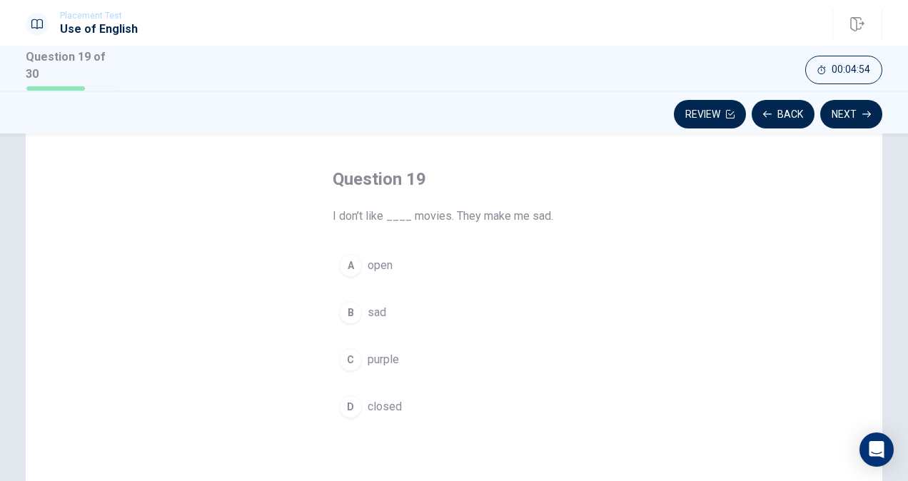
click at [371, 314] on span "sad" at bounding box center [377, 312] width 19 height 17
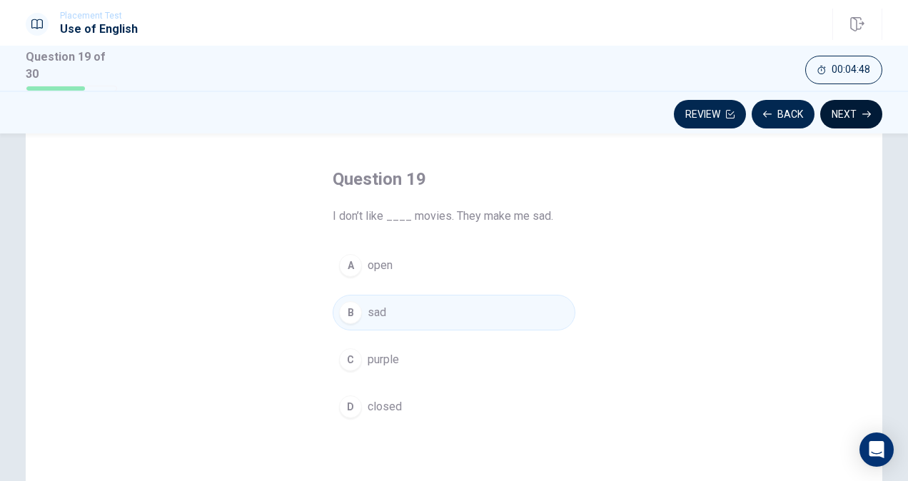
click at [850, 112] on button "Next" at bounding box center [851, 114] width 62 height 29
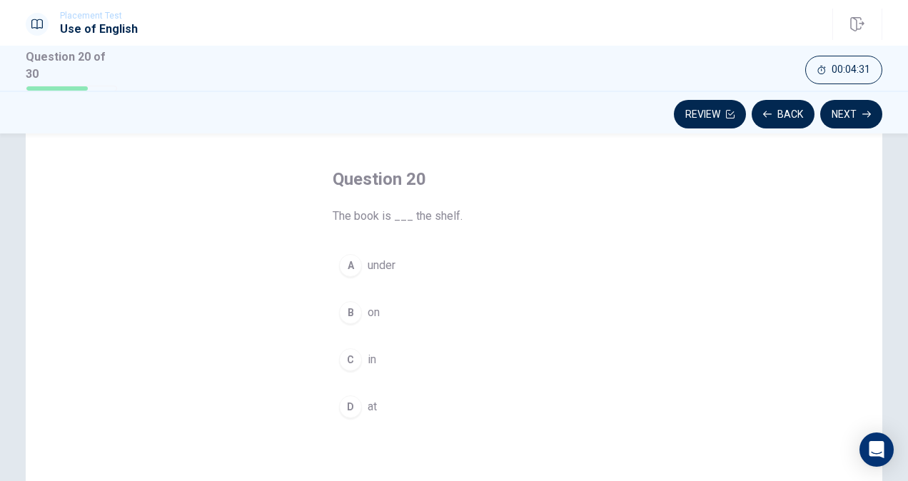
click at [348, 323] on button "B on" at bounding box center [454, 313] width 243 height 36
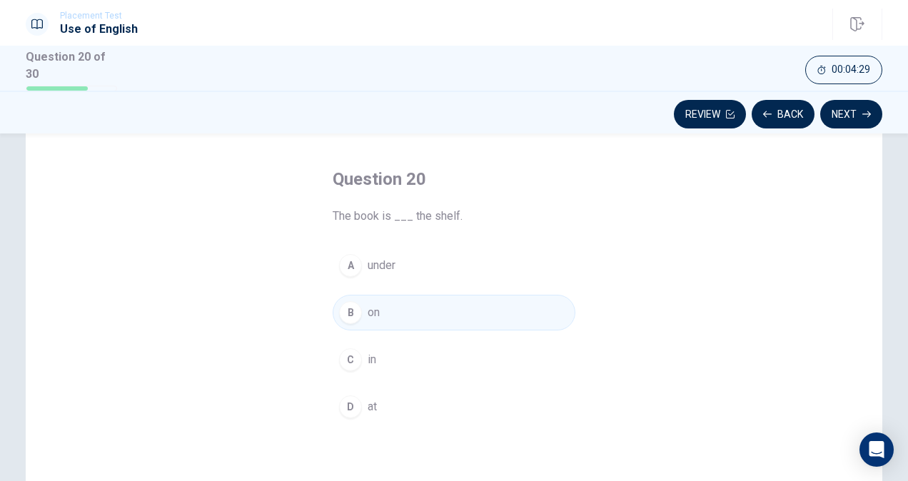
click at [884, 140] on div "Question 20 The book is ___ the shelf. A under B on C in D at" at bounding box center [454, 357] width 902 height 496
click at [859, 117] on button "Next" at bounding box center [851, 114] width 62 height 29
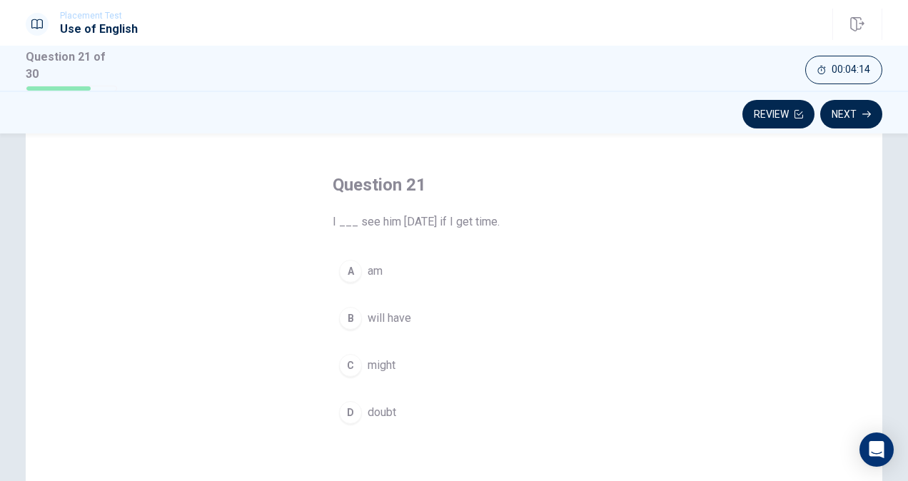
scroll to position [49, 0]
click at [498, 325] on button "B will have" at bounding box center [454, 316] width 243 height 36
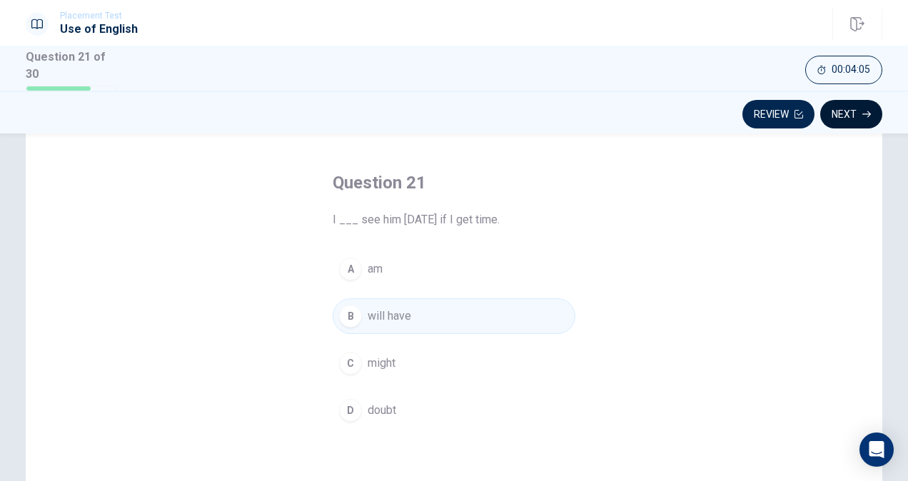
click at [841, 116] on button "Next" at bounding box center [851, 114] width 62 height 29
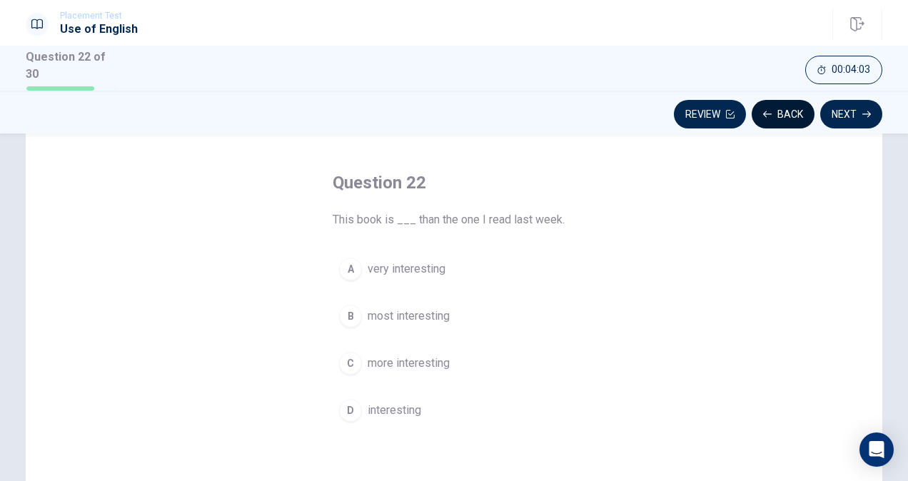
click at [782, 117] on button "Back" at bounding box center [783, 114] width 63 height 29
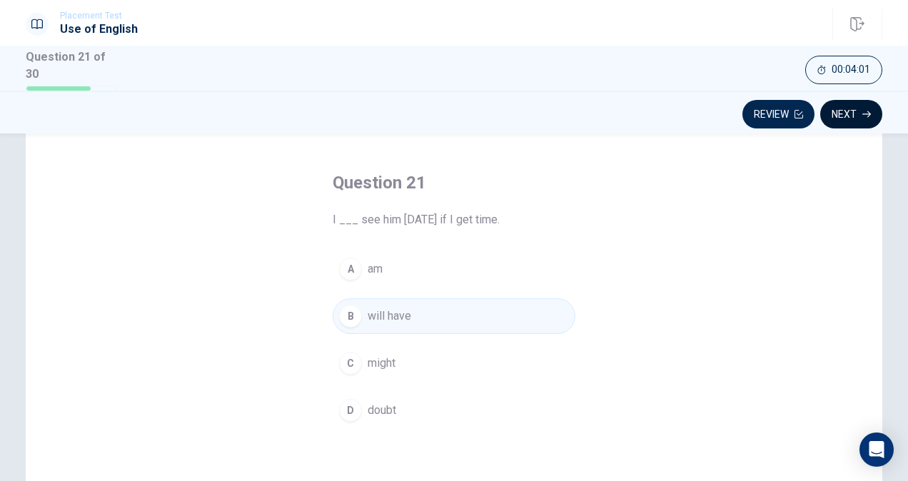
click at [861, 118] on button "Next" at bounding box center [851, 114] width 62 height 29
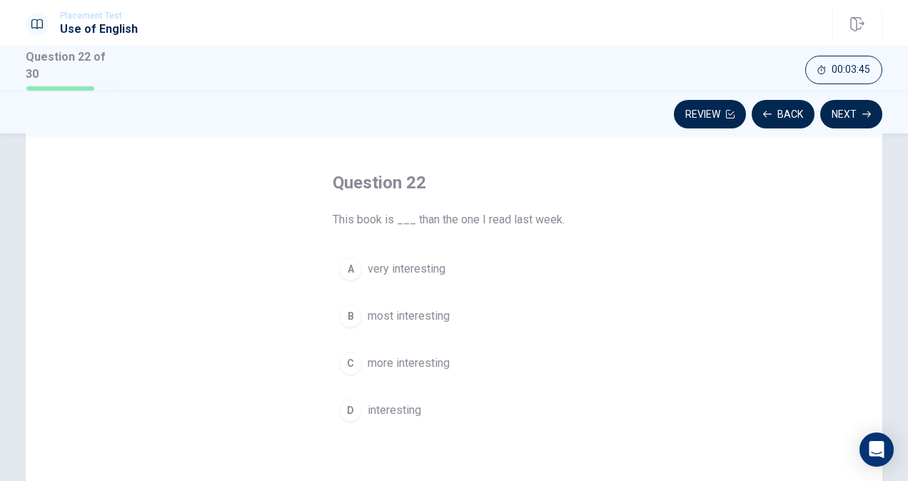
click at [438, 361] on span "more interesting" at bounding box center [409, 363] width 82 height 17
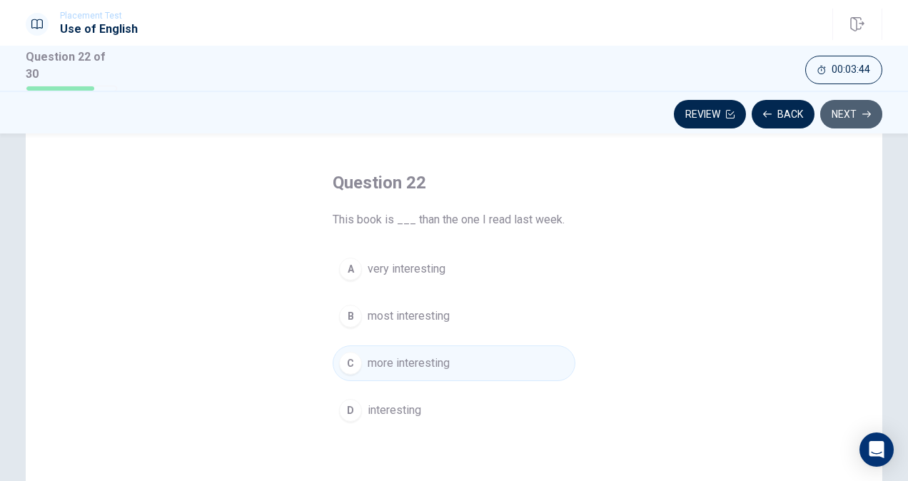
click at [844, 114] on button "Next" at bounding box center [851, 114] width 62 height 29
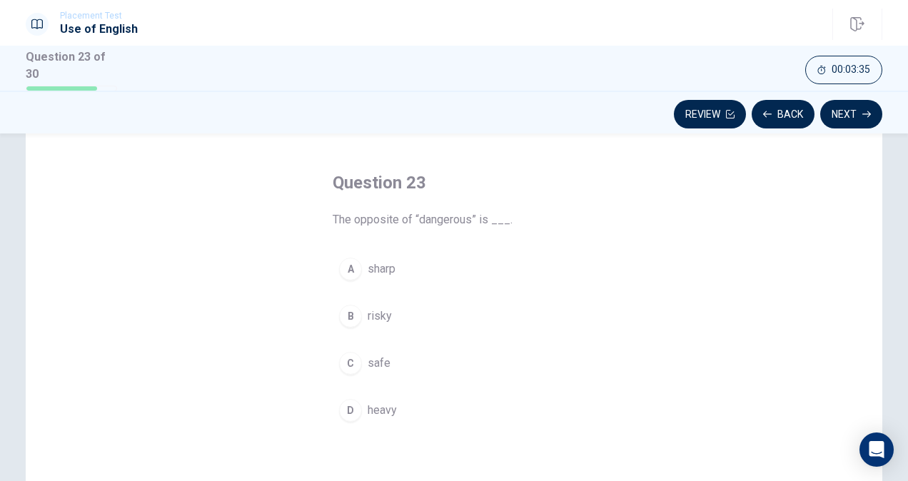
click at [491, 315] on button "B risky" at bounding box center [454, 316] width 243 height 36
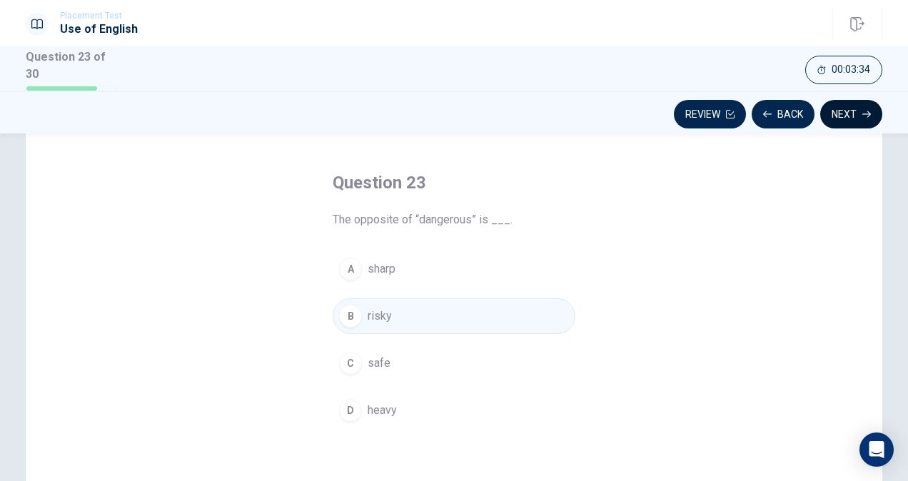
click at [859, 118] on button "Next" at bounding box center [851, 114] width 62 height 29
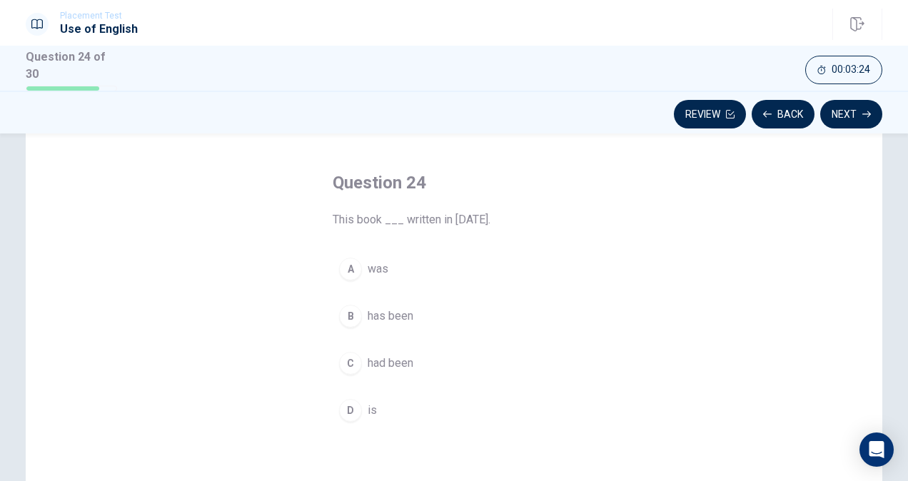
click at [451, 363] on button "C had been" at bounding box center [454, 363] width 243 height 36
click at [474, 316] on button "B has been" at bounding box center [454, 316] width 243 height 36
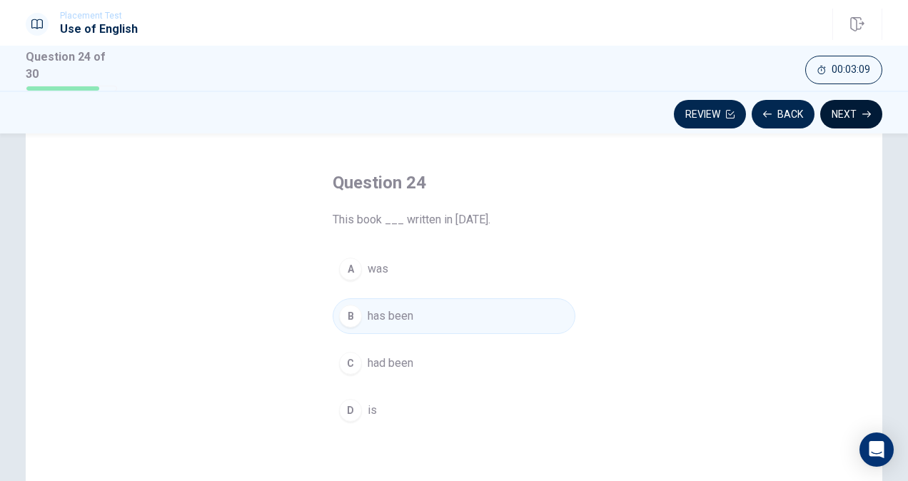
click at [854, 116] on button "Next" at bounding box center [851, 114] width 62 height 29
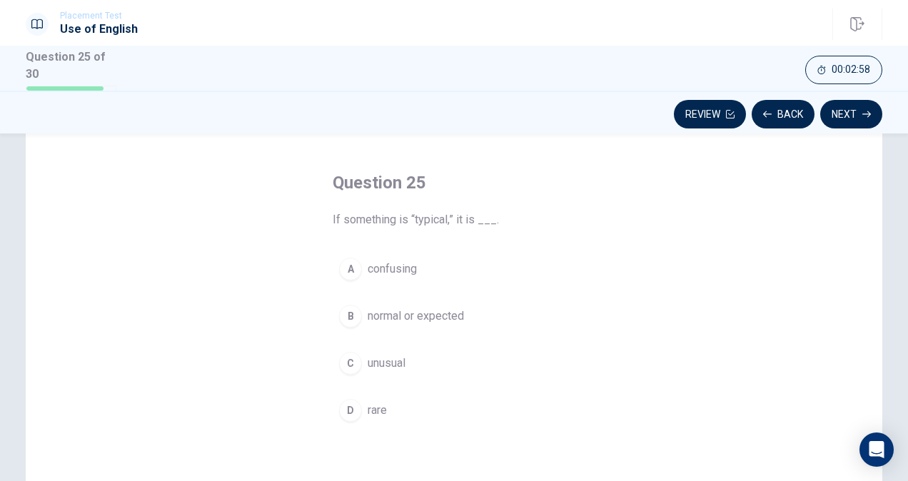
click at [472, 276] on button "A confusing" at bounding box center [454, 269] width 243 height 36
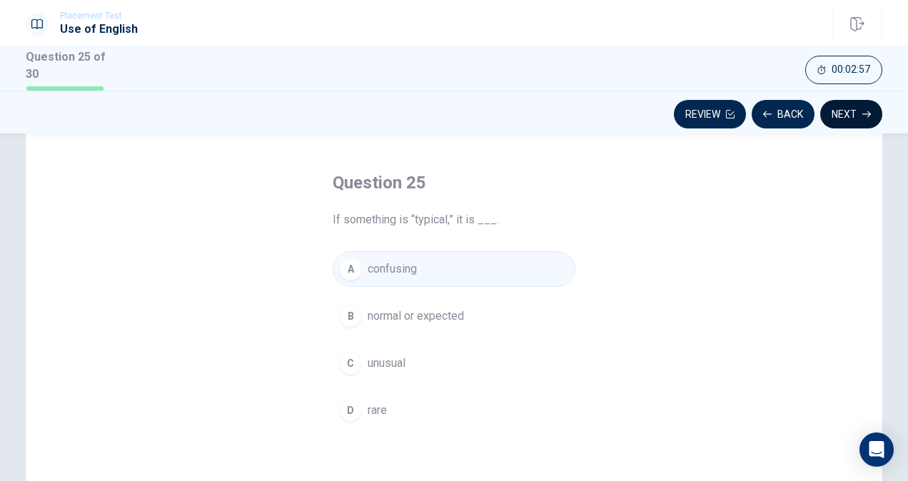
click at [848, 123] on button "Next" at bounding box center [851, 114] width 62 height 29
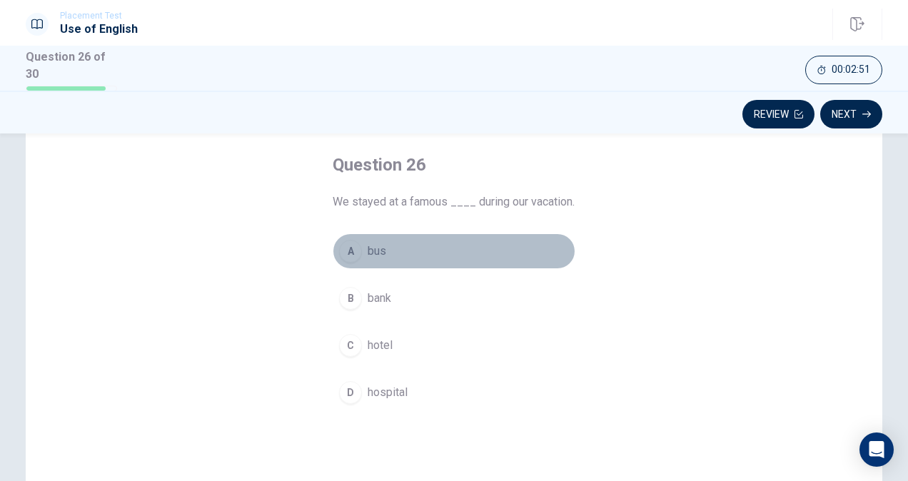
scroll to position [78, 0]
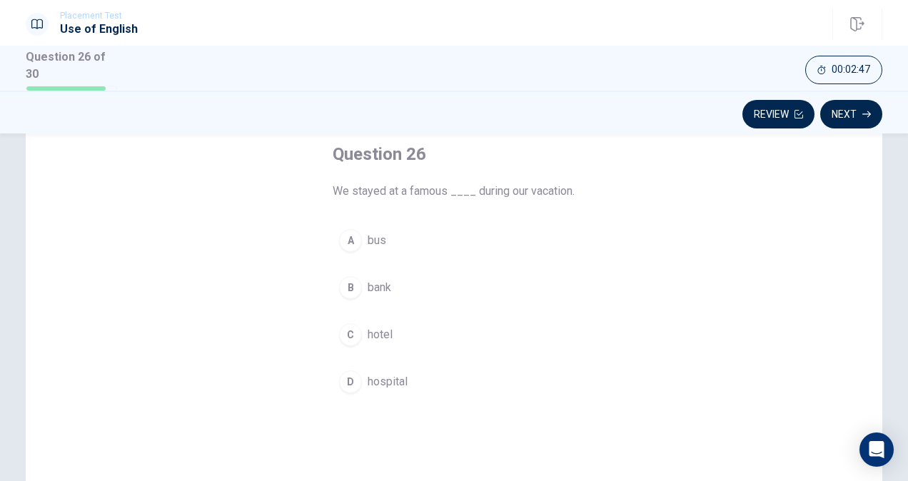
click at [454, 353] on button "C hotel" at bounding box center [454, 335] width 243 height 36
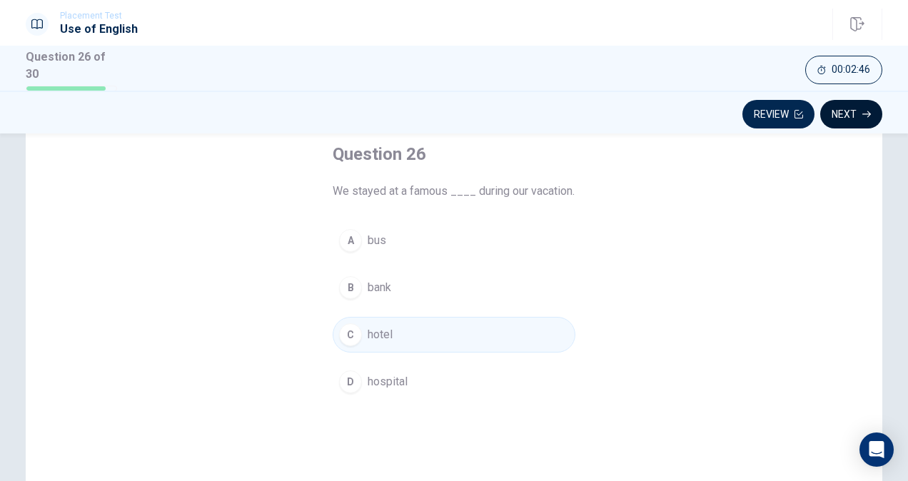
click at [848, 120] on button "Next" at bounding box center [851, 114] width 62 height 29
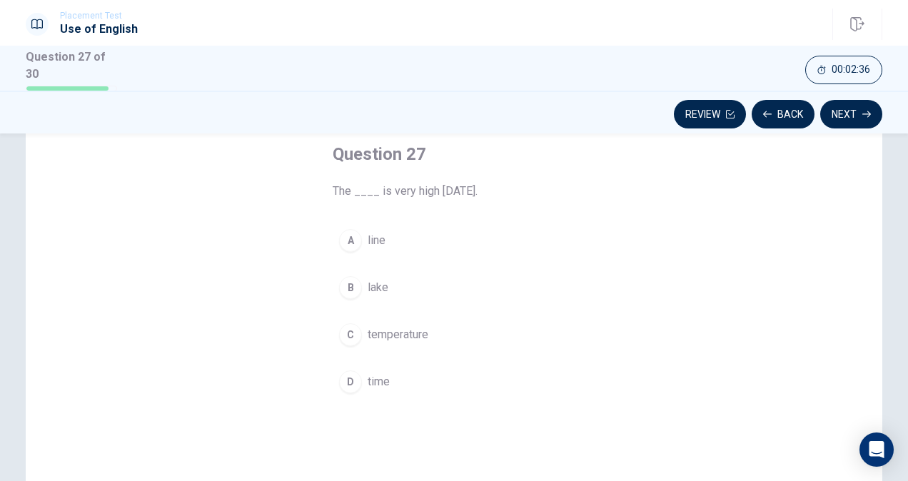
click at [471, 335] on button "C temperature" at bounding box center [454, 335] width 243 height 36
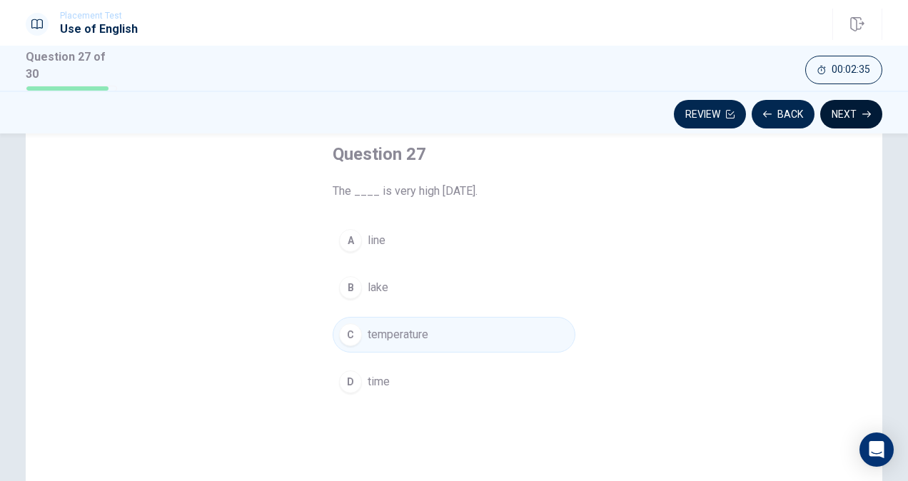
click at [855, 114] on button "Next" at bounding box center [851, 114] width 62 height 29
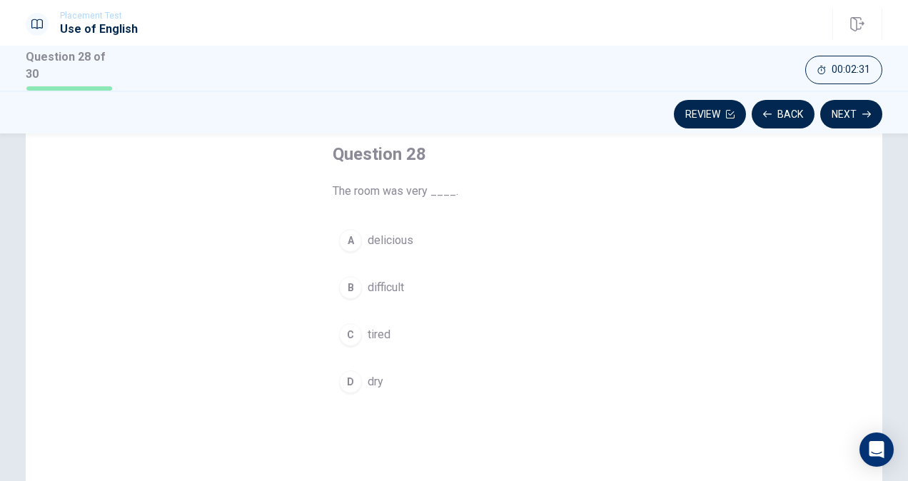
click at [427, 390] on button "D dry" at bounding box center [454, 382] width 243 height 36
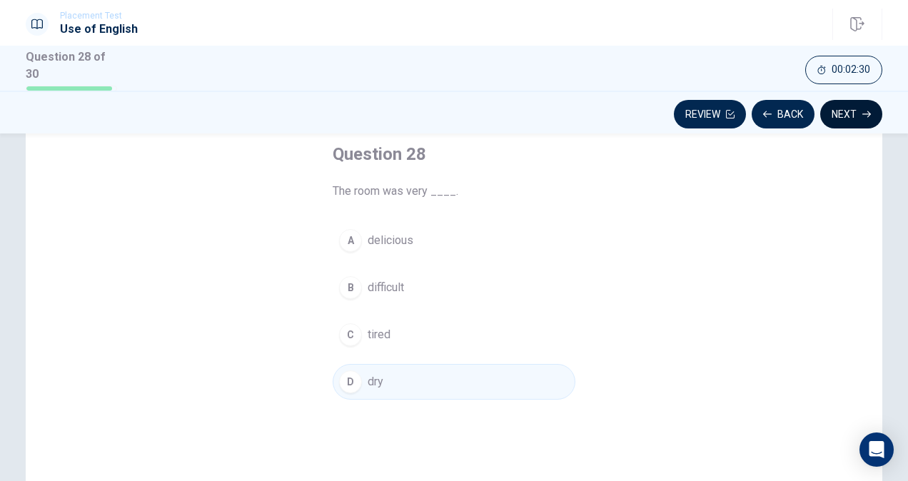
click at [850, 121] on button "Next" at bounding box center [851, 114] width 62 height 29
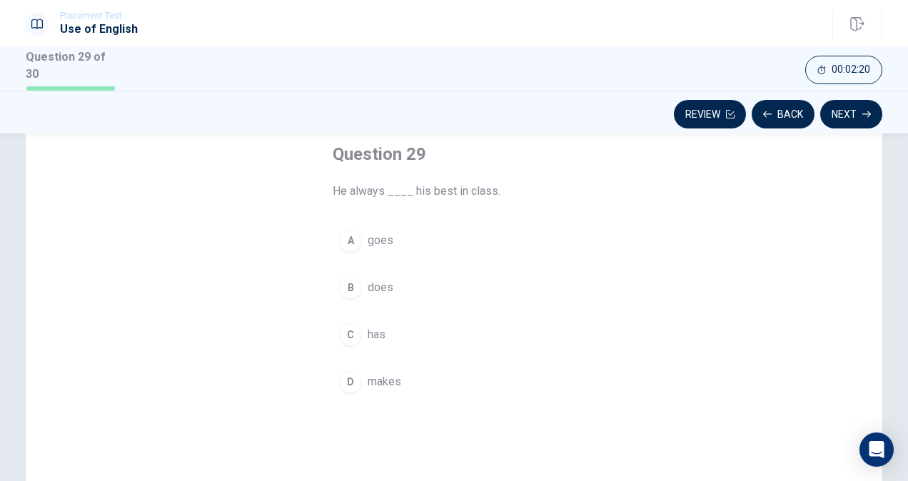
click at [468, 290] on button "B does" at bounding box center [454, 288] width 243 height 36
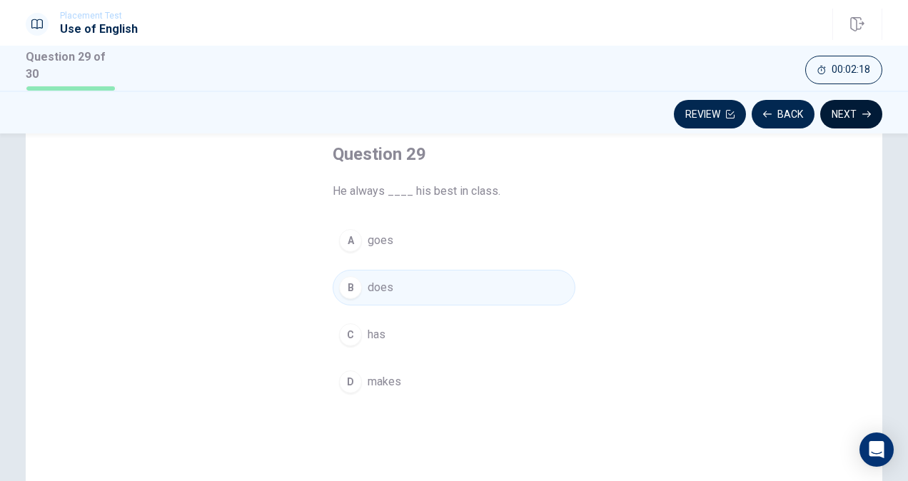
click at [856, 118] on button "Next" at bounding box center [851, 114] width 62 height 29
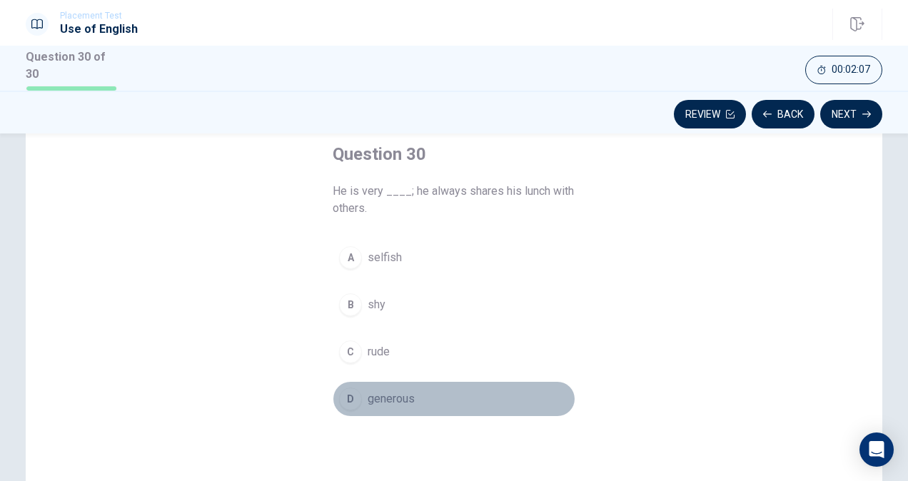
click at [426, 402] on button "D generous" at bounding box center [454, 399] width 243 height 36
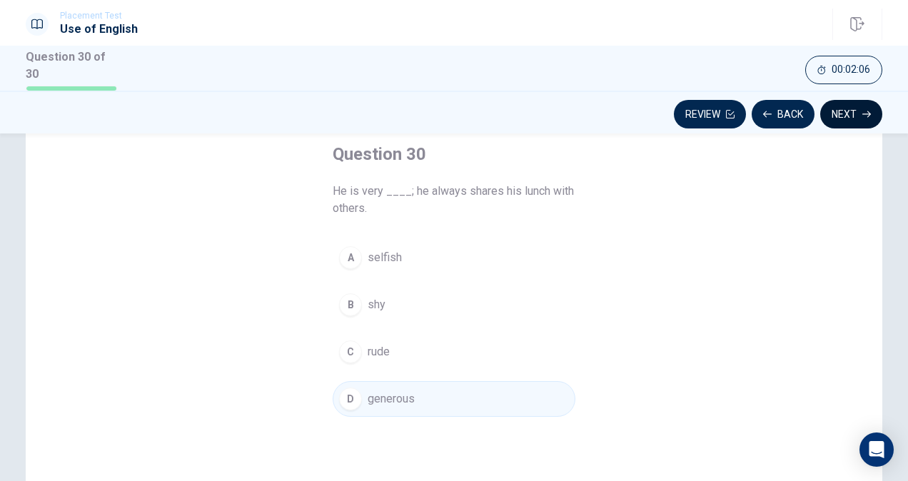
click at [860, 126] on button "Next" at bounding box center [851, 114] width 62 height 29
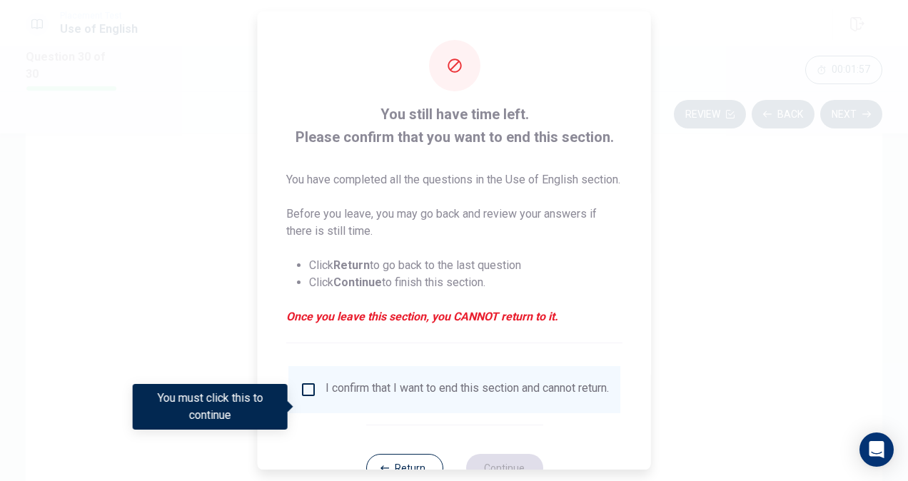
click at [309, 398] on input "You must click this to continue" at bounding box center [308, 389] width 17 height 17
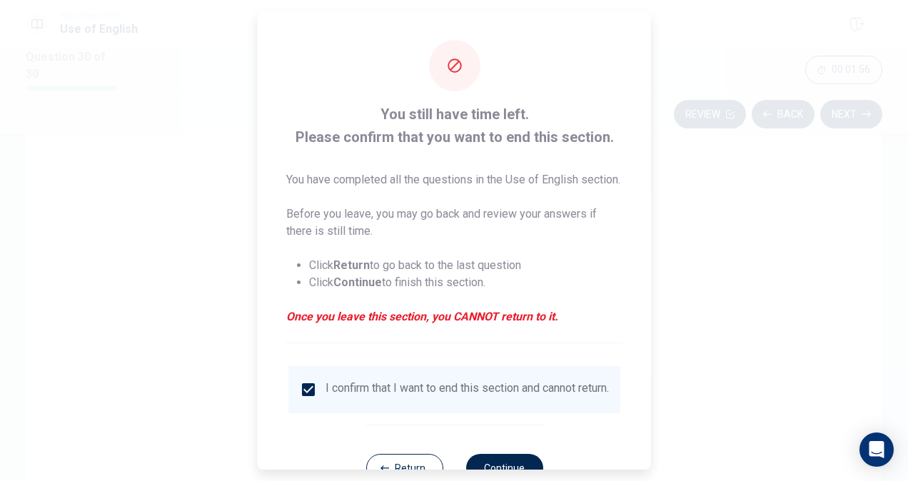
scroll to position [69, 0]
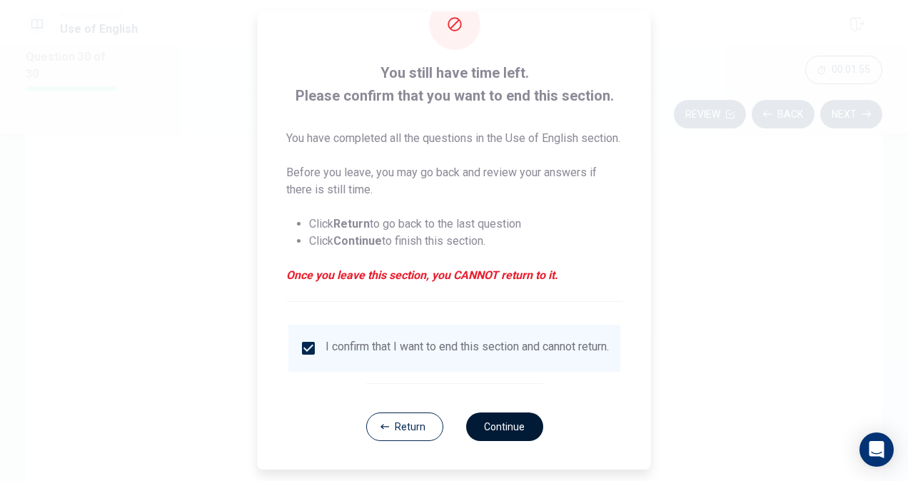
click at [496, 428] on button "Continue" at bounding box center [503, 427] width 77 height 29
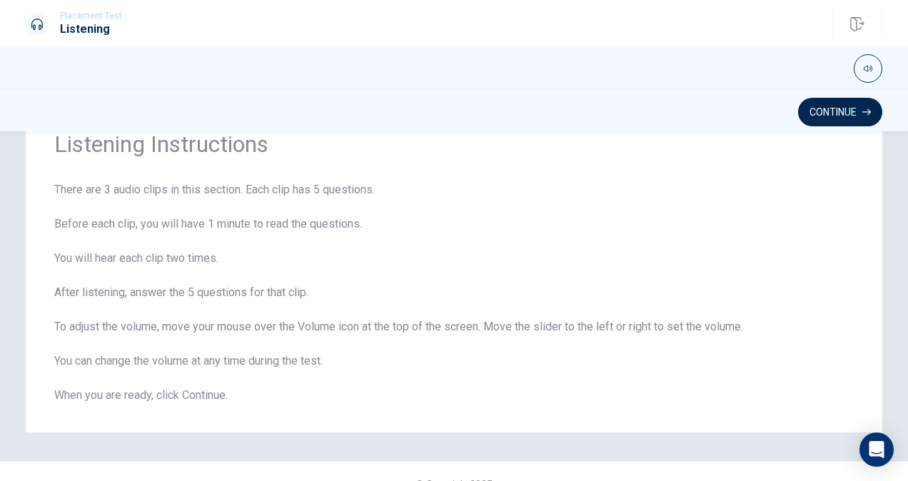
scroll to position [84, 0]
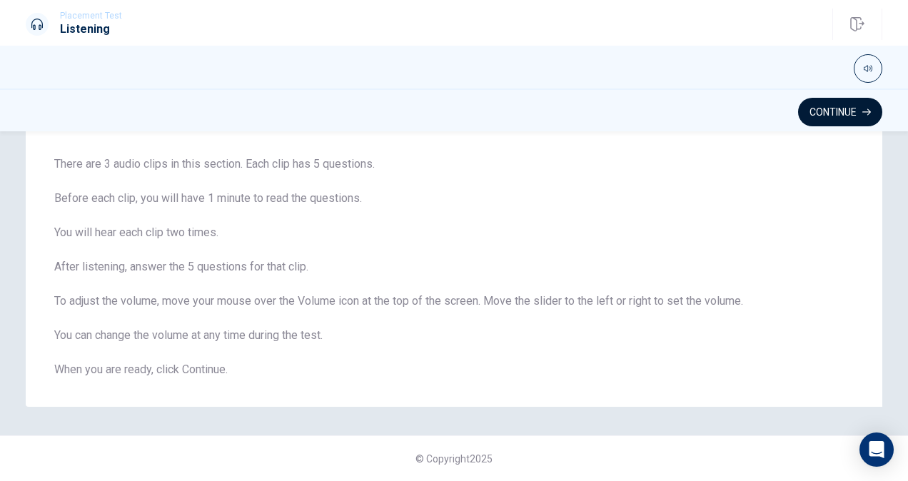
click at [834, 123] on button "Continue" at bounding box center [840, 112] width 84 height 29
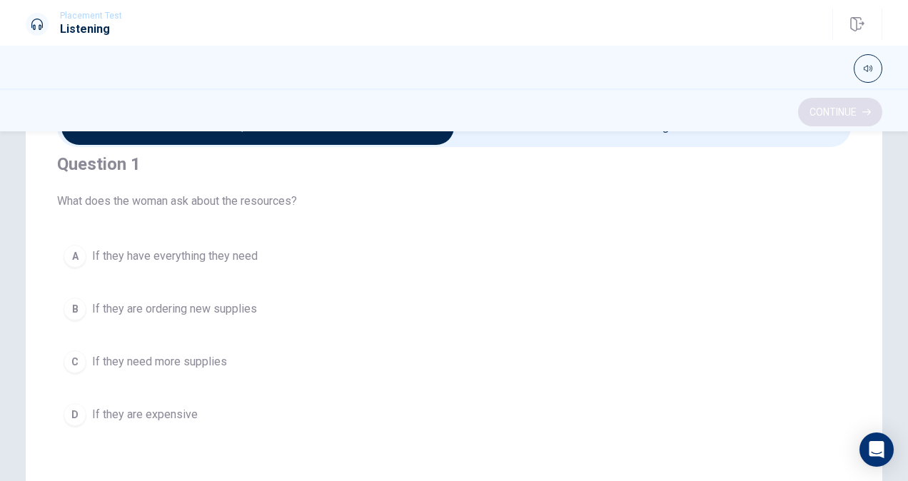
scroll to position [22, 0]
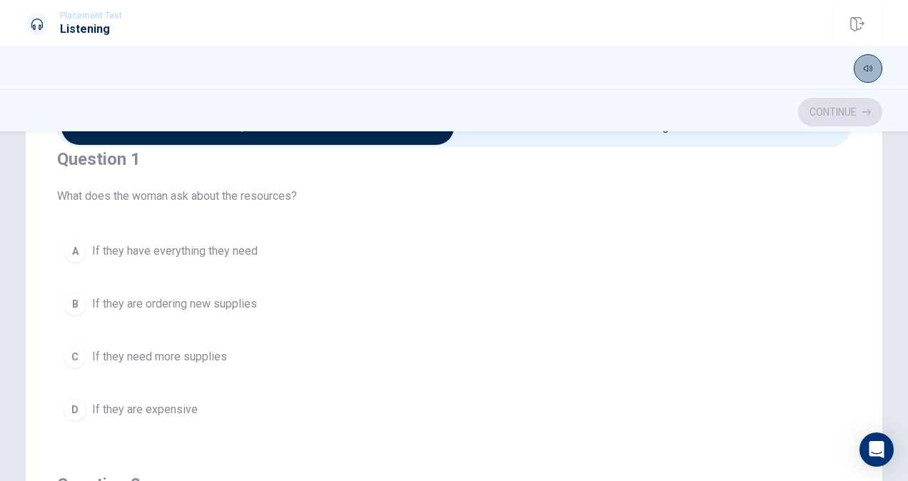
click at [866, 64] on icon "button" at bounding box center [868, 68] width 9 height 9
click at [813, 43] on div "Placement Test Listening Continue" at bounding box center [454, 23] width 908 height 46
click at [866, 64] on icon "button" at bounding box center [868, 68] width 9 height 9
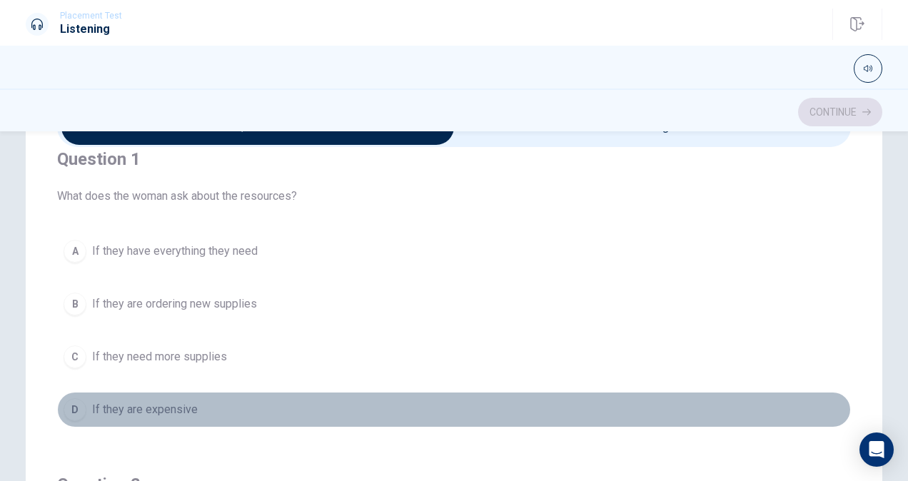
click at [453, 405] on button "D If they are expensive" at bounding box center [454, 410] width 794 height 36
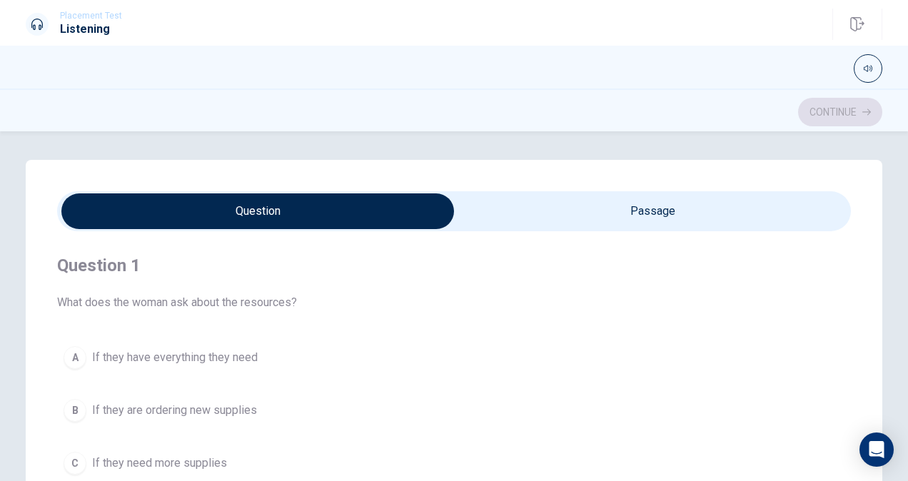
scroll to position [77, 0]
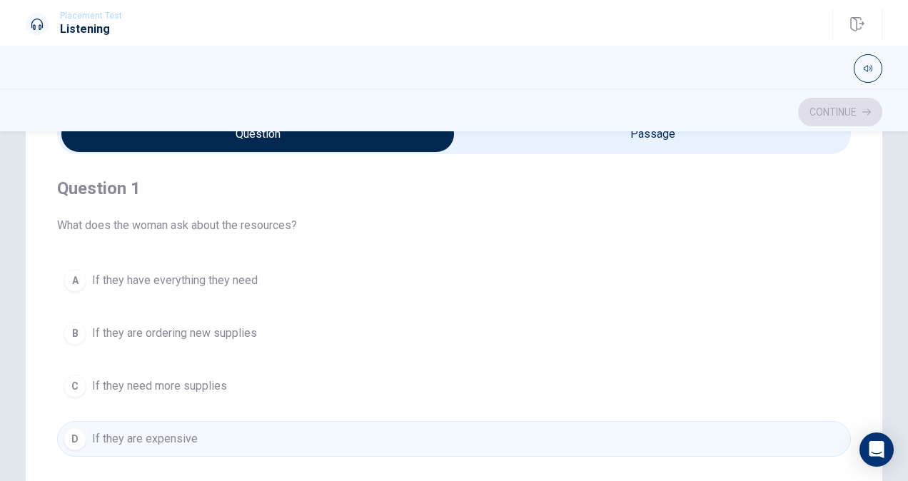
type input "9"
click at [480, 146] on input "checkbox" at bounding box center [257, 134] width 1191 height 36
checkbox input "true"
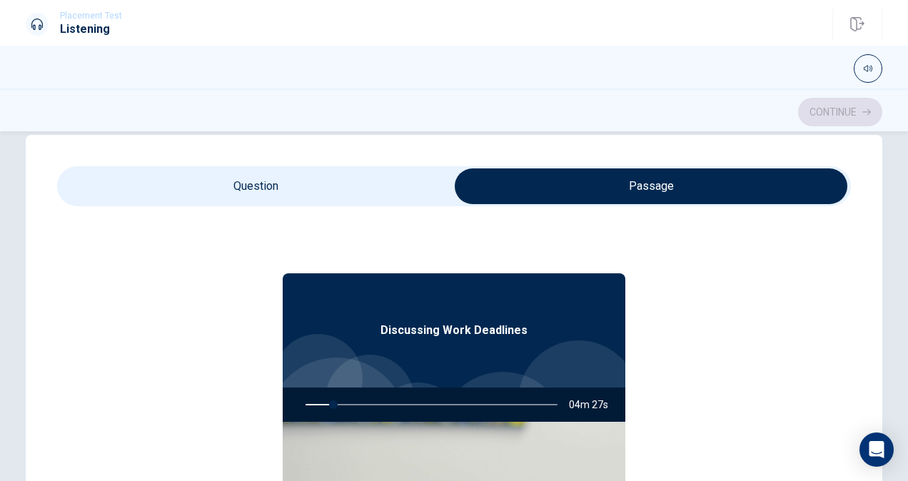
scroll to position [24, 0]
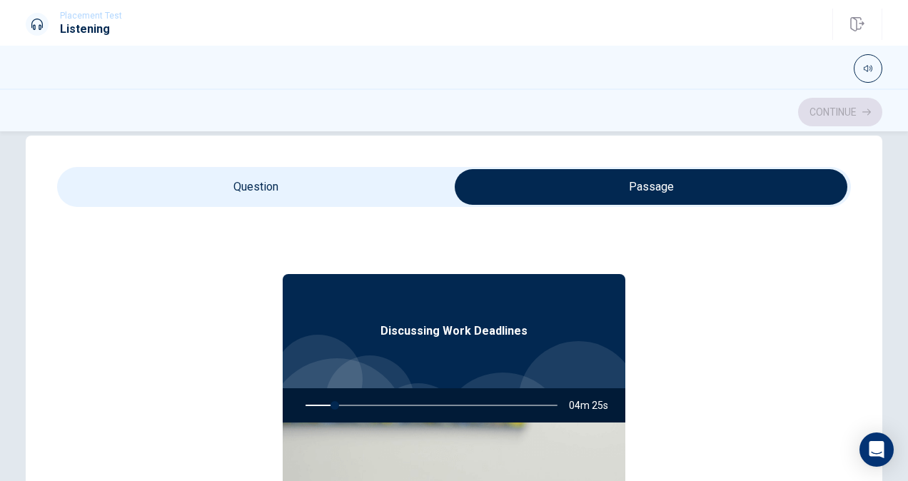
type input "12"
click at [297, 186] on input "checkbox" at bounding box center [651, 187] width 1191 height 36
checkbox input "false"
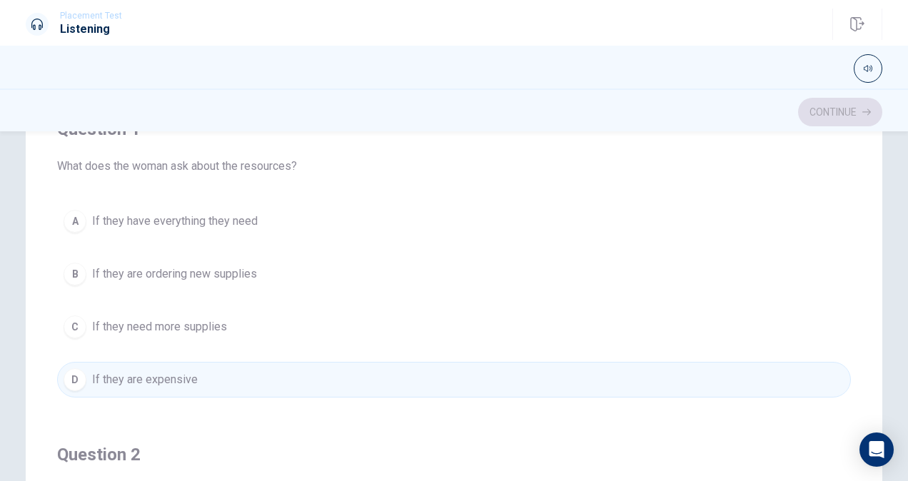
scroll to position [0, 0]
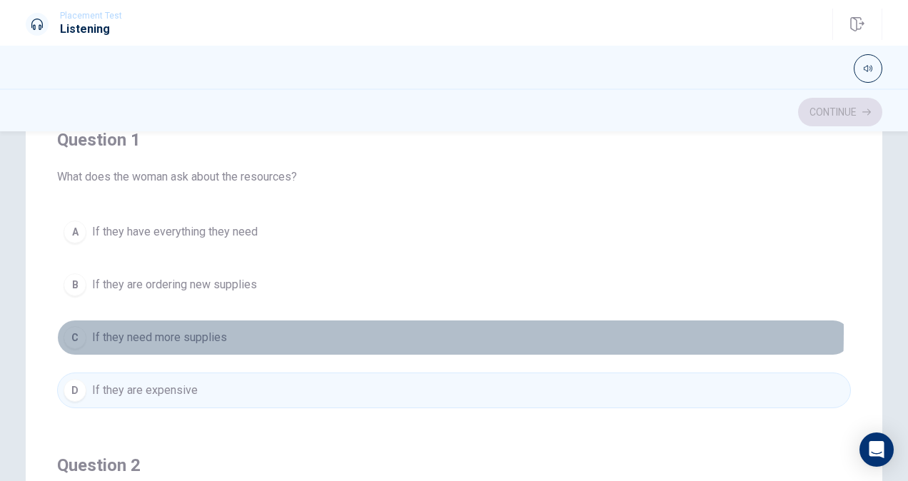
click at [94, 330] on span "If they need more supplies" at bounding box center [159, 337] width 135 height 17
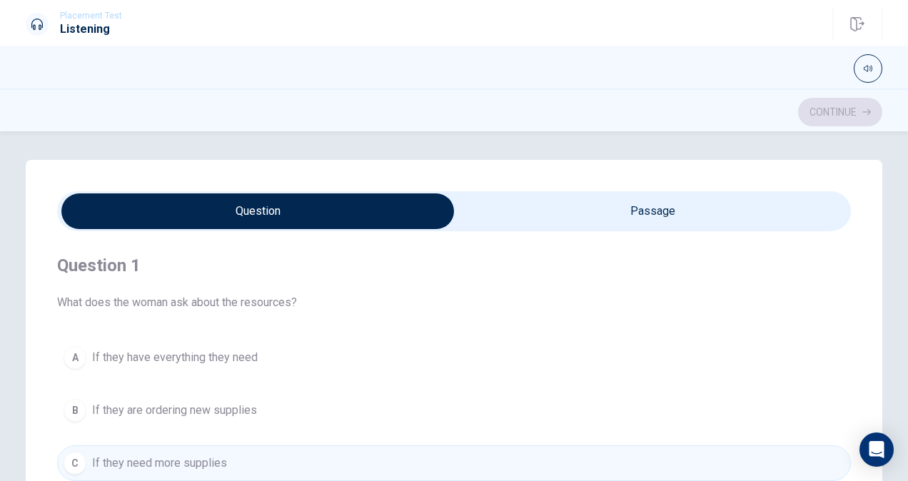
type input "18"
click at [495, 218] on input "checkbox" at bounding box center [257, 211] width 1191 height 36
checkbox input "true"
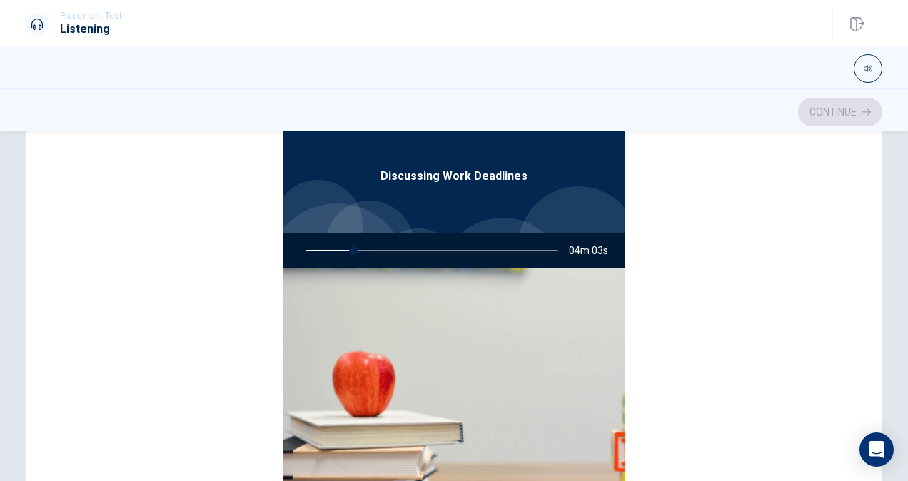
scroll to position [178, 0]
click at [448, 255] on div at bounding box center [428, 251] width 281 height 34
drag, startPoint x: 448, startPoint y: 255, endPoint x: 392, endPoint y: 240, distance: 58.3
click at [392, 240] on div at bounding box center [428, 251] width 281 height 34
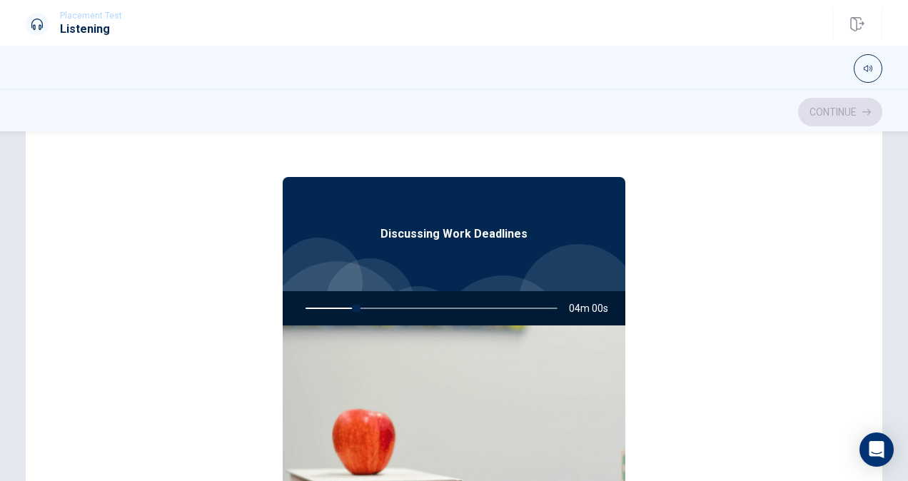
scroll to position [0, 0]
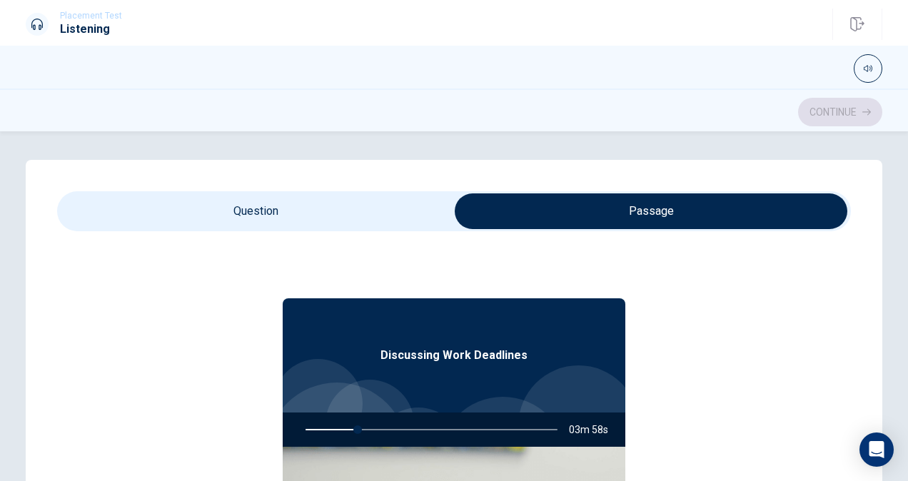
type input "21"
click at [357, 199] on input "checkbox" at bounding box center [651, 211] width 1191 height 36
checkbox input "false"
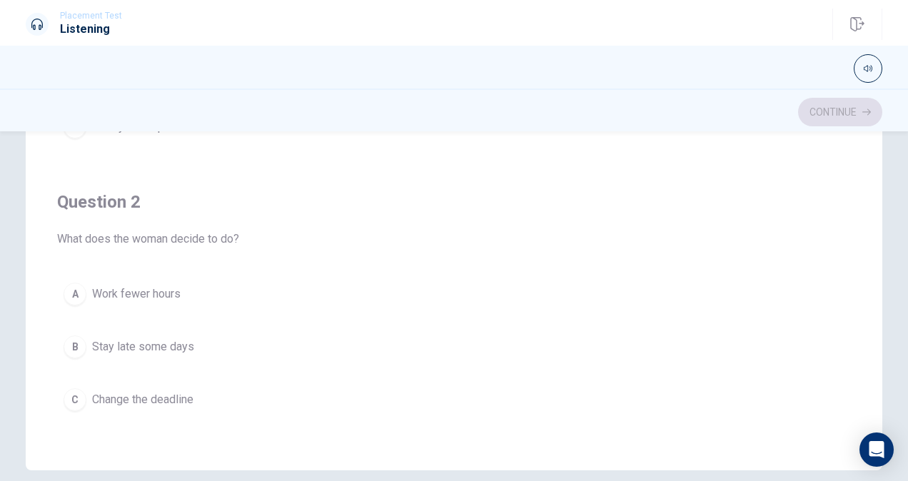
scroll to position [143, 0]
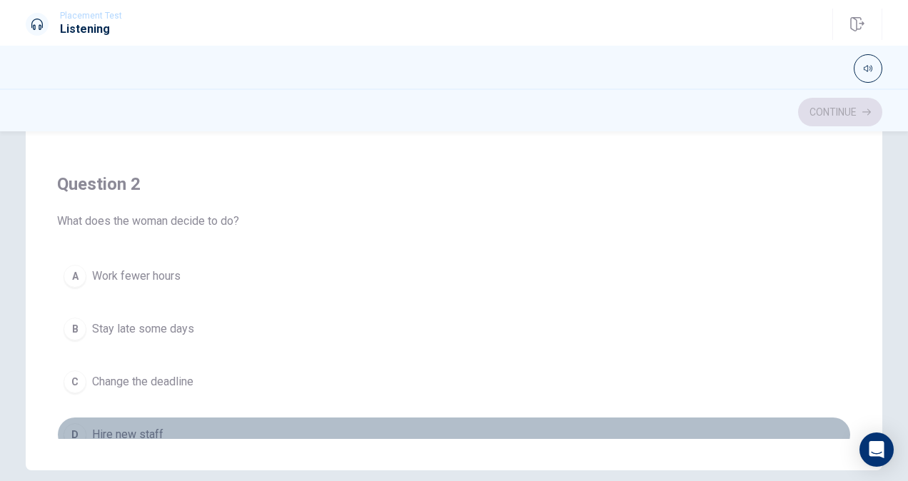
click at [588, 419] on button "D Hire new staff" at bounding box center [454, 435] width 794 height 36
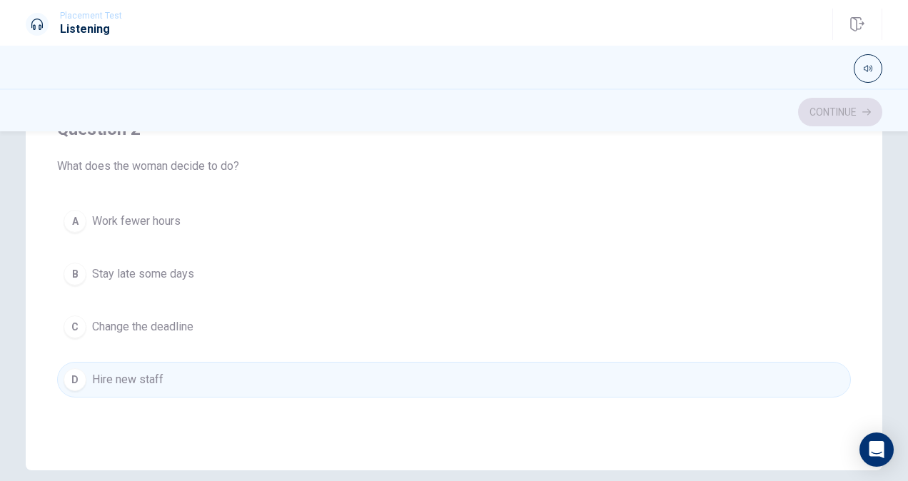
scroll to position [199, 0]
click at [356, 323] on button "C Change the deadline" at bounding box center [454, 326] width 794 height 36
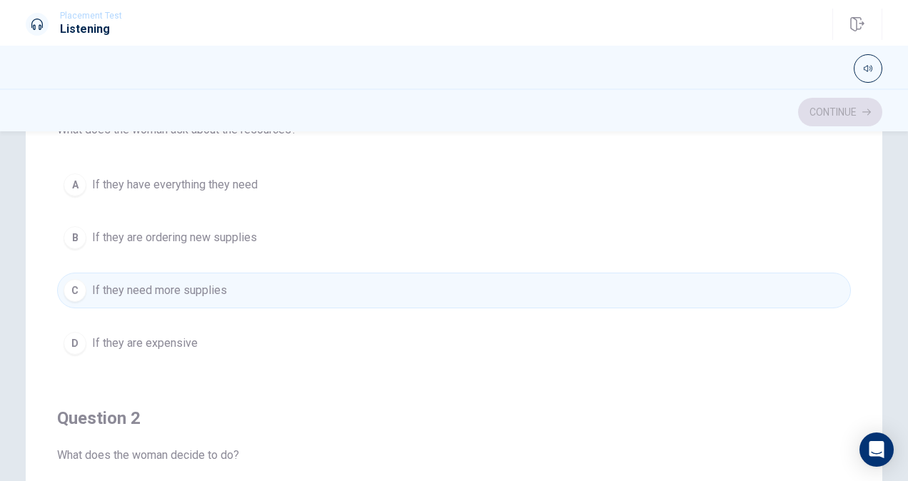
scroll to position [151, 0]
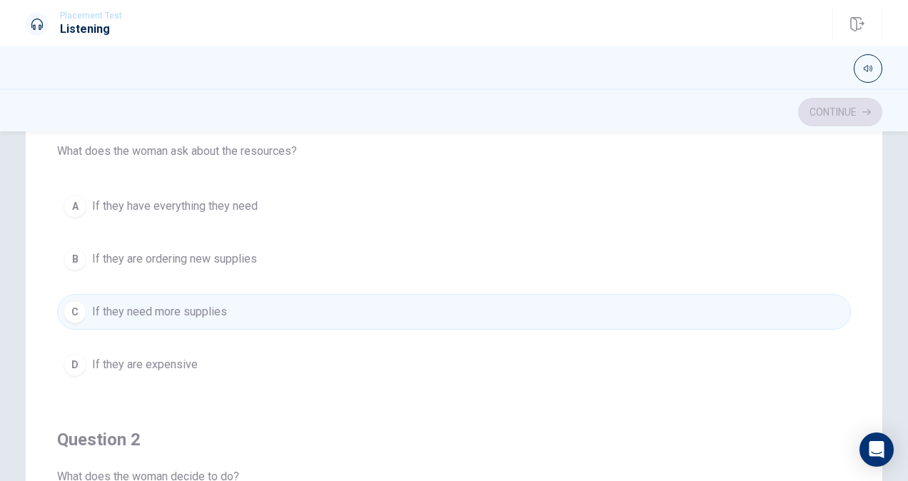
click at [292, 255] on button "B If they are ordering new supplies" at bounding box center [454, 259] width 794 height 36
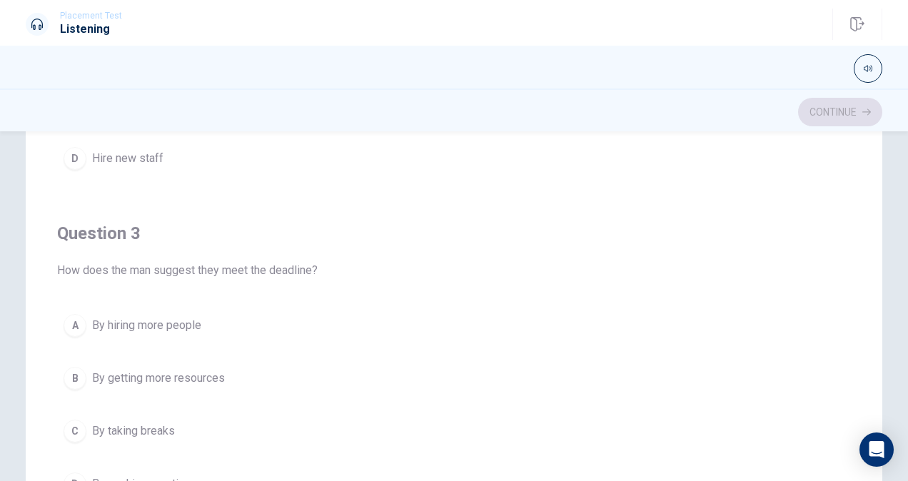
scroll to position [637, 0]
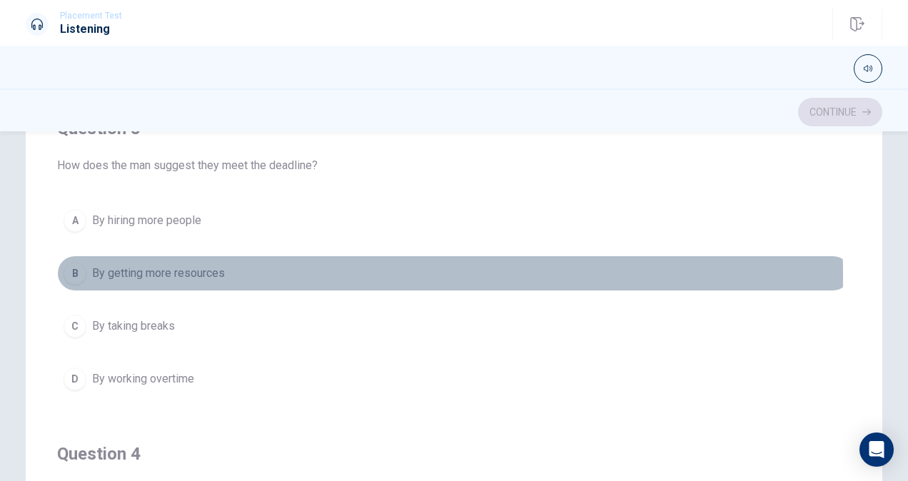
click at [194, 271] on span "By getting more resources" at bounding box center [158, 273] width 133 height 17
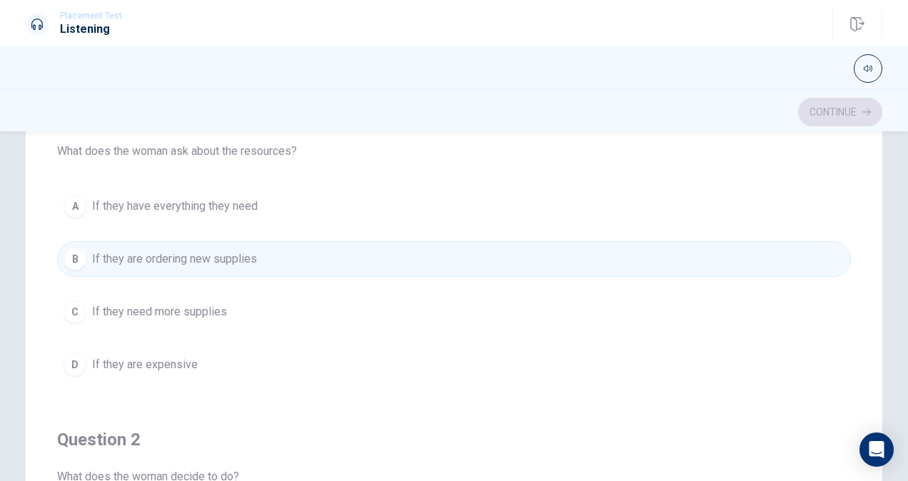
scroll to position [0, 0]
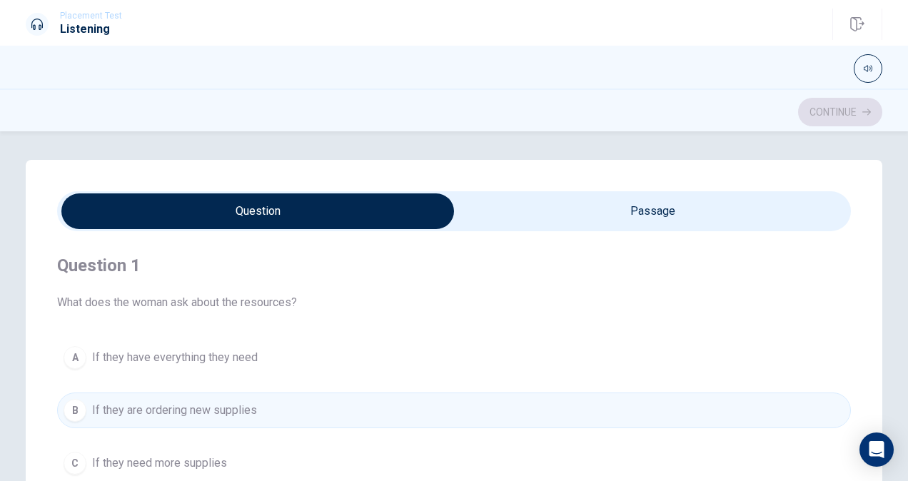
type input "63"
click at [515, 193] on input "checkbox" at bounding box center [257, 211] width 1191 height 36
checkbox input "true"
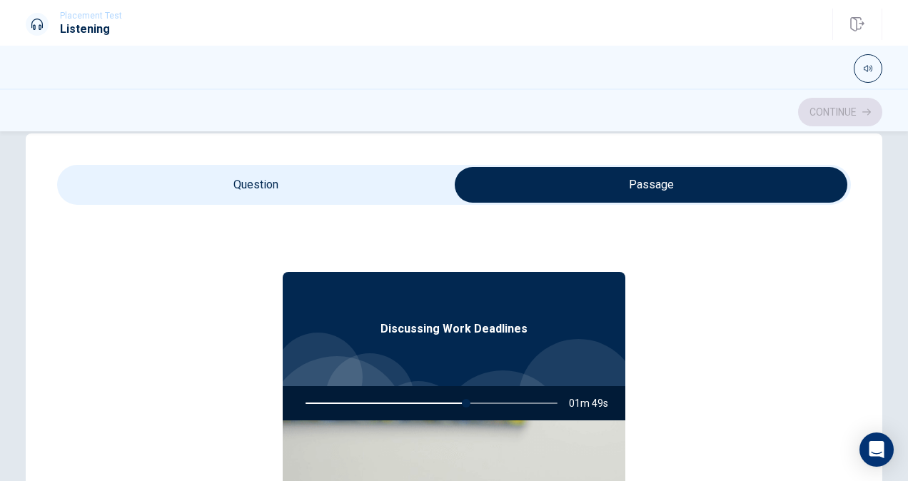
scroll to position [27, 0]
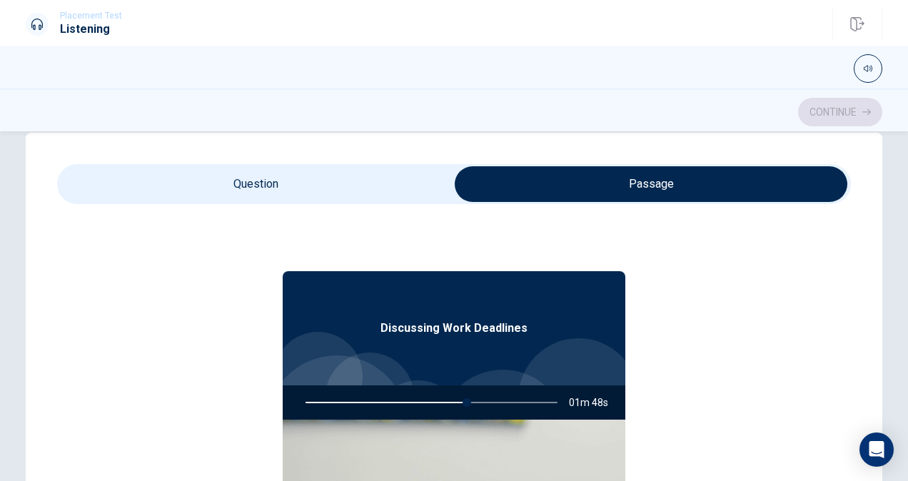
type input "64"
click at [359, 163] on div "Question 1 What does the woman ask about the resources? A If they have everythi…" at bounding box center [454, 420] width 857 height 574
click at [343, 197] on input "checkbox" at bounding box center [651, 184] width 1191 height 36
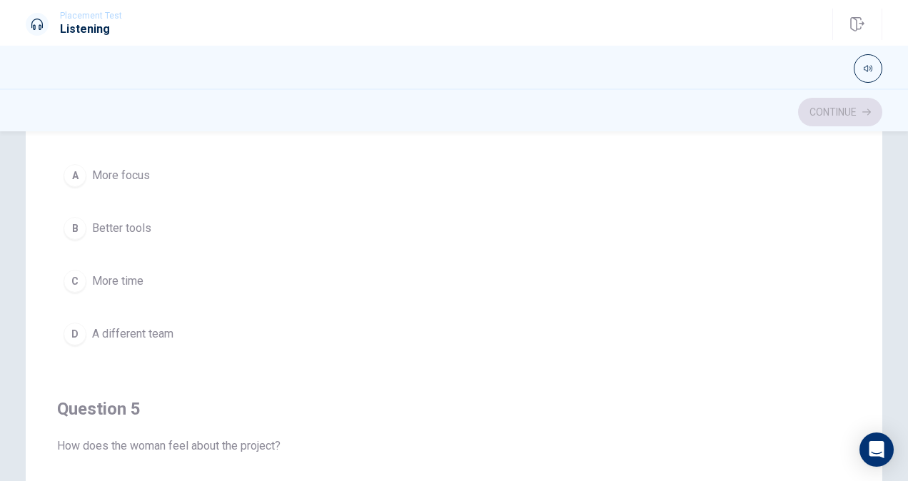
scroll to position [991, 0]
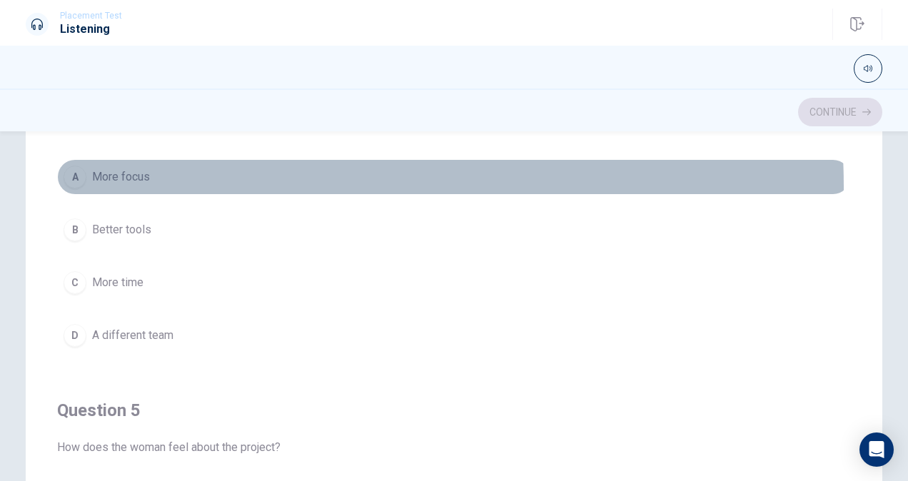
click at [259, 180] on button "A More focus" at bounding box center [454, 177] width 794 height 36
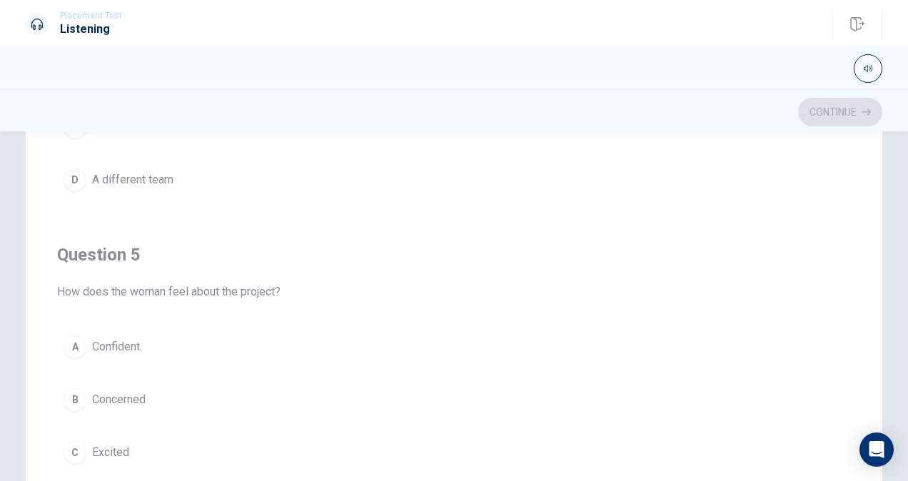
scroll to position [245, 0]
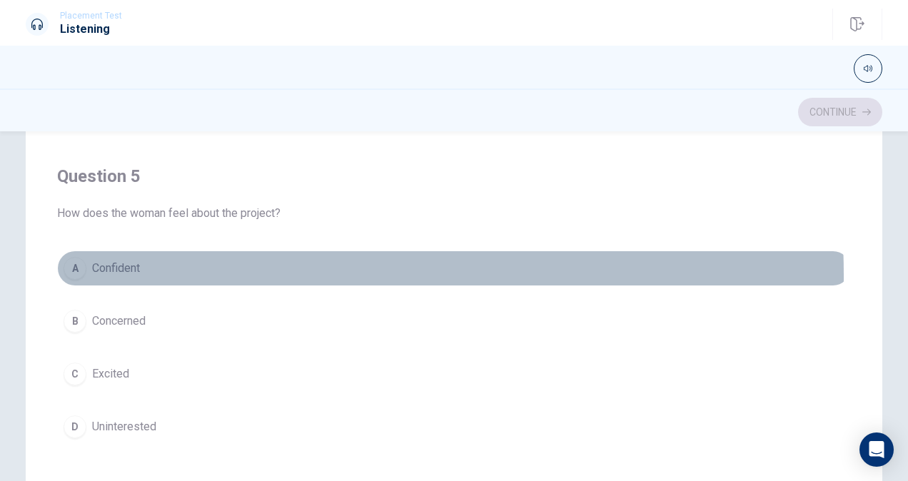
click at [170, 267] on button "A Confident" at bounding box center [454, 269] width 794 height 36
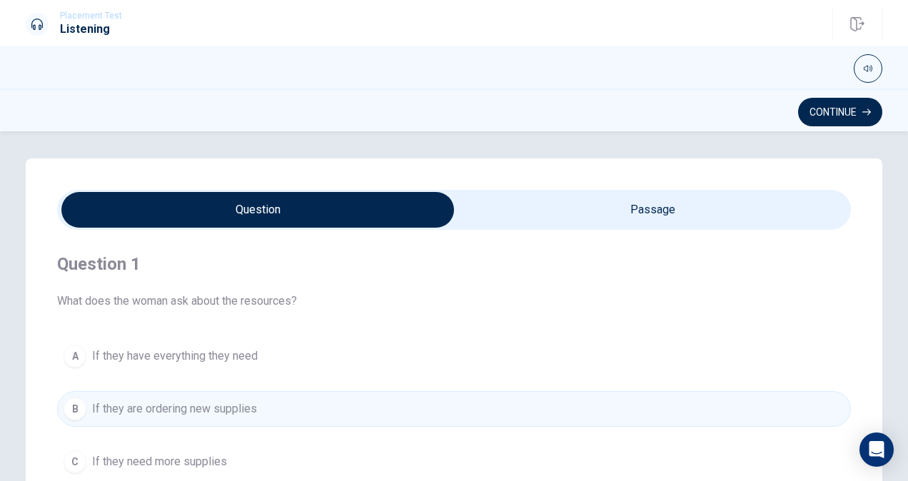
scroll to position [0, 0]
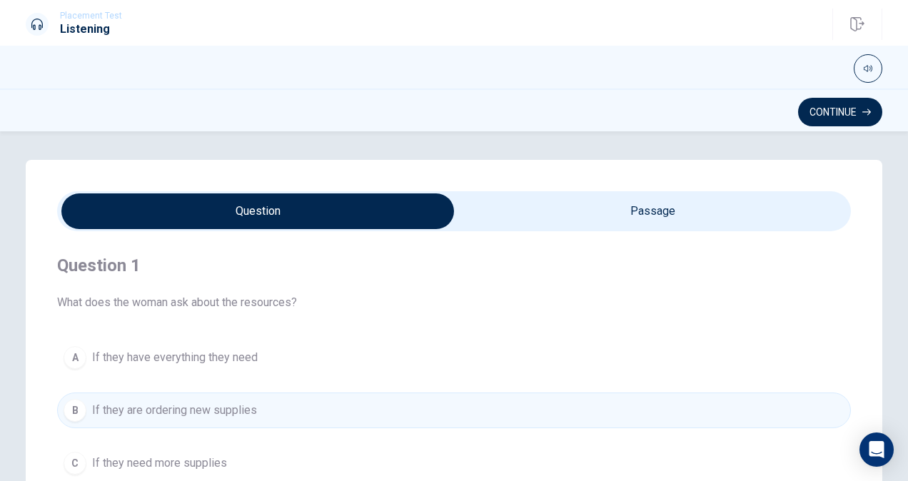
click at [585, 223] on input "checkbox" at bounding box center [257, 211] width 1191 height 36
checkbox input "true"
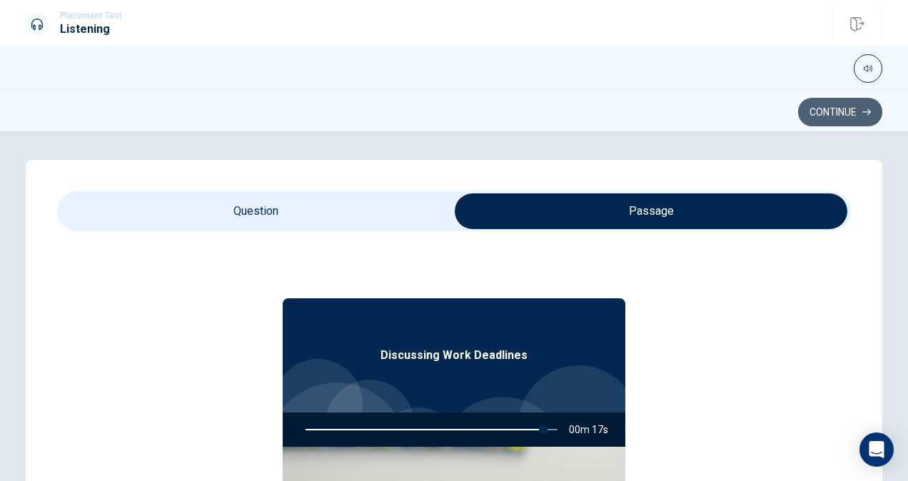
click at [819, 116] on button "Continue" at bounding box center [840, 112] width 84 height 29
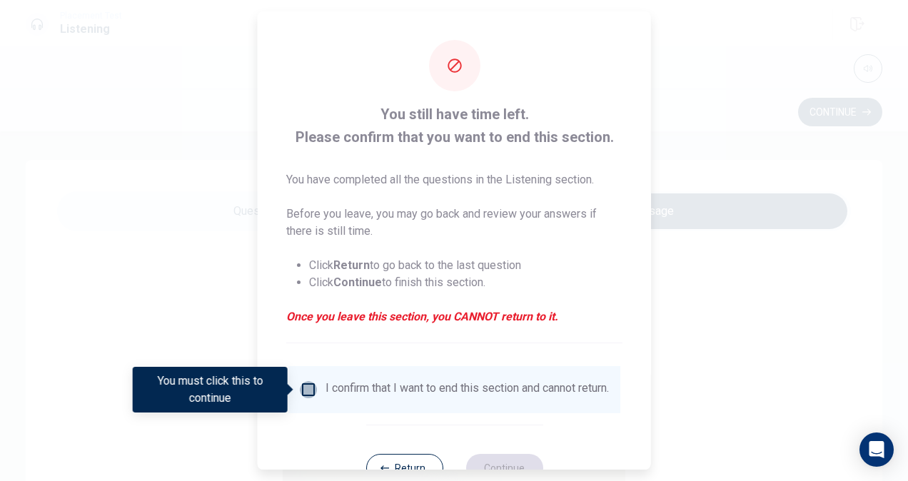
click at [302, 381] on input "You must click this to continue" at bounding box center [308, 389] width 17 height 17
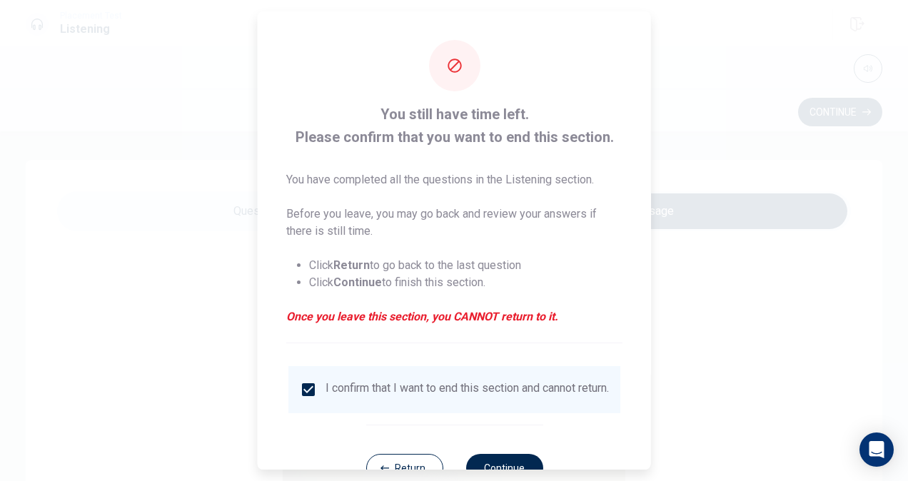
scroll to position [51, 0]
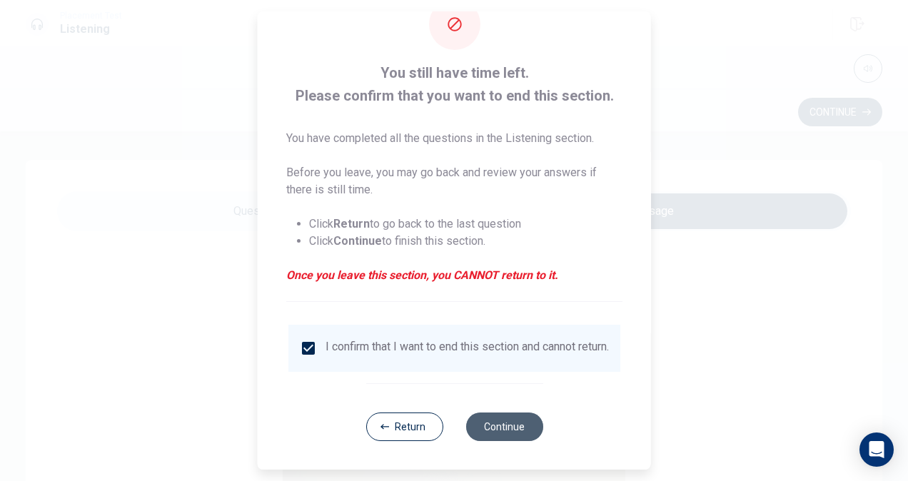
click at [474, 420] on button "Continue" at bounding box center [503, 427] width 77 height 29
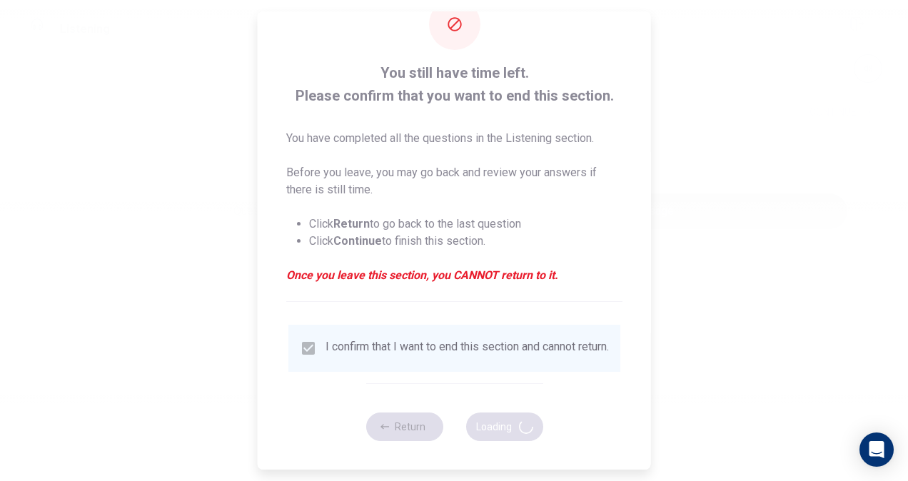
type input "98"
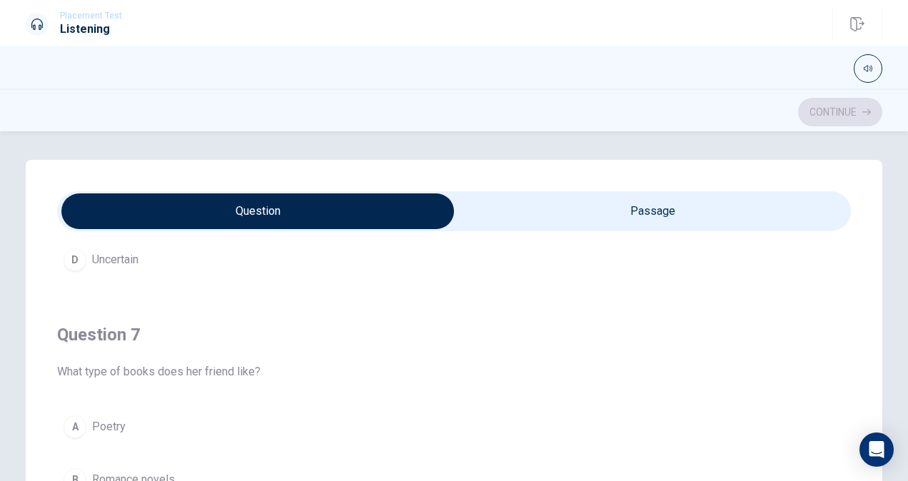
scroll to position [218, 0]
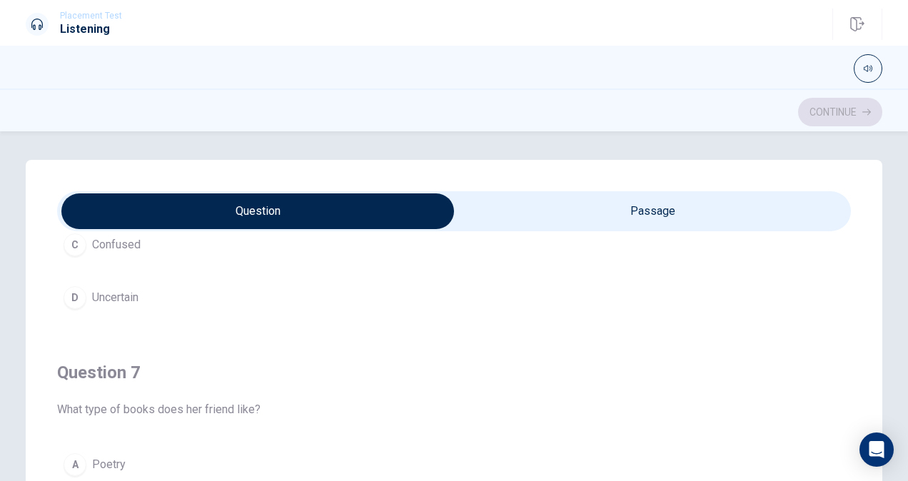
type input "12"
click at [621, 214] on input "checkbox" at bounding box center [257, 211] width 1191 height 36
checkbox input "true"
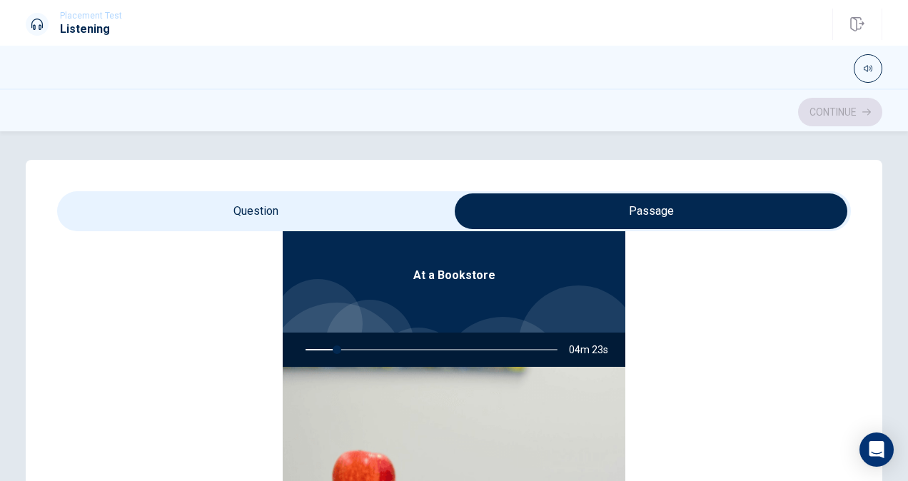
scroll to position [80, 0]
type input "13"
click at [373, 200] on input "checkbox" at bounding box center [651, 211] width 1191 height 36
checkbox input "false"
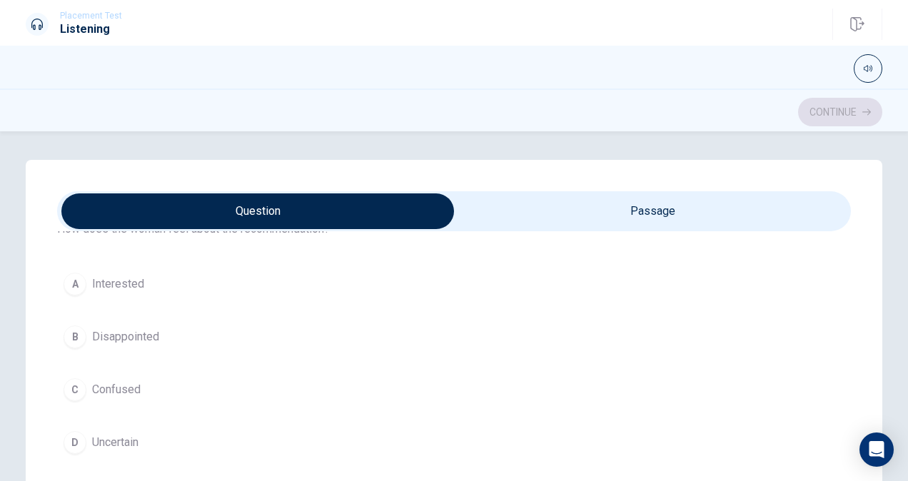
scroll to position [73, 0]
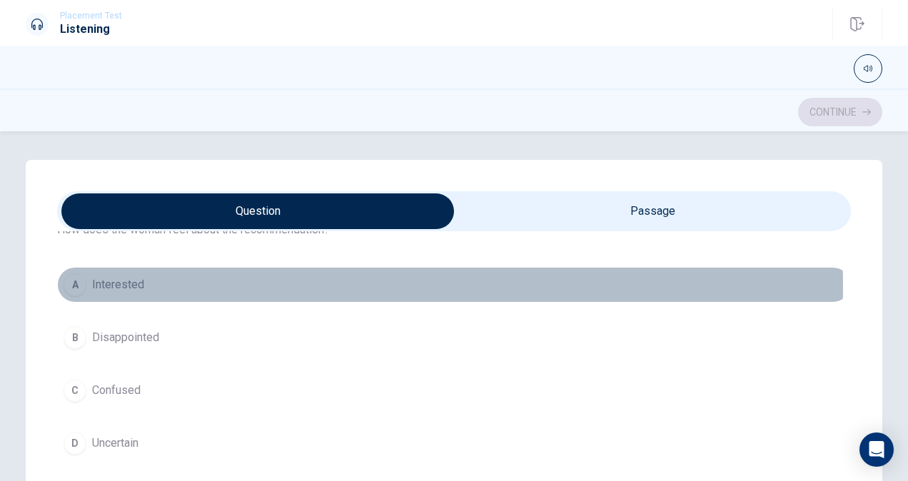
click at [201, 287] on button "A Interested" at bounding box center [454, 285] width 794 height 36
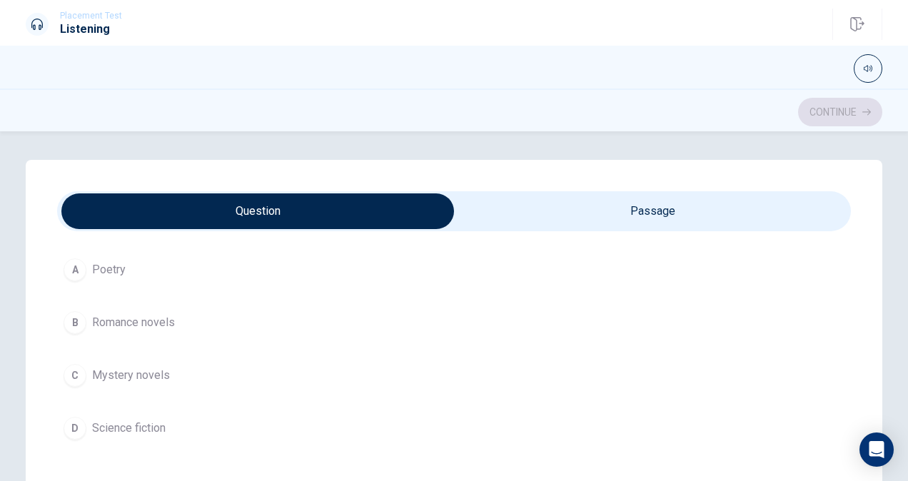
scroll to position [414, 0]
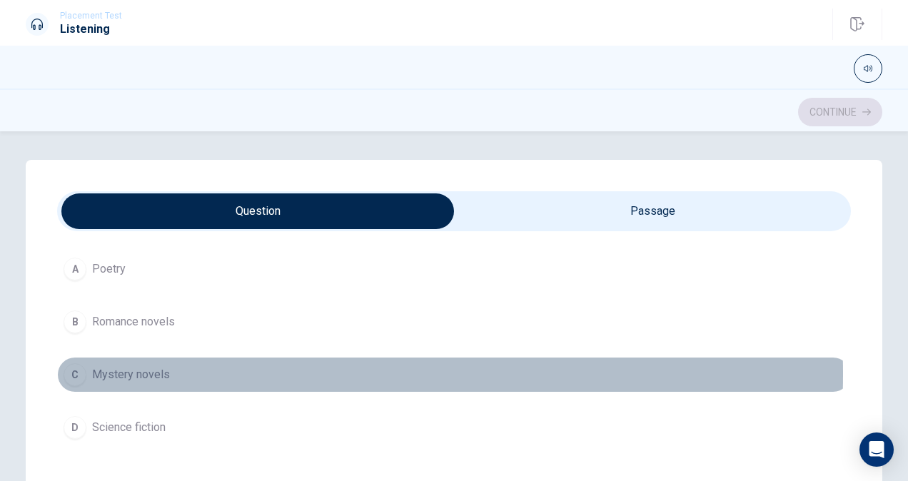
click at [159, 371] on span "Mystery novels" at bounding box center [131, 374] width 78 height 17
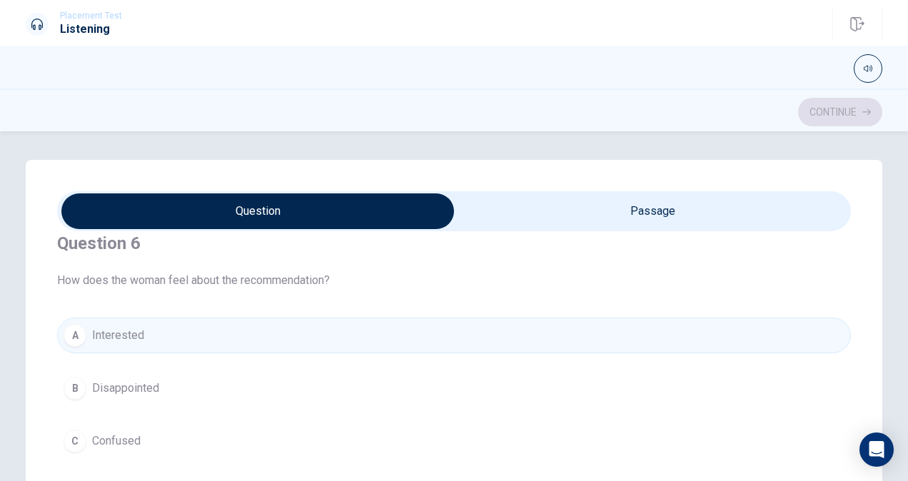
scroll to position [25, 0]
click at [492, 410] on div "A Interested B Disappointed C Confused D Uncertain" at bounding box center [454, 412] width 794 height 194
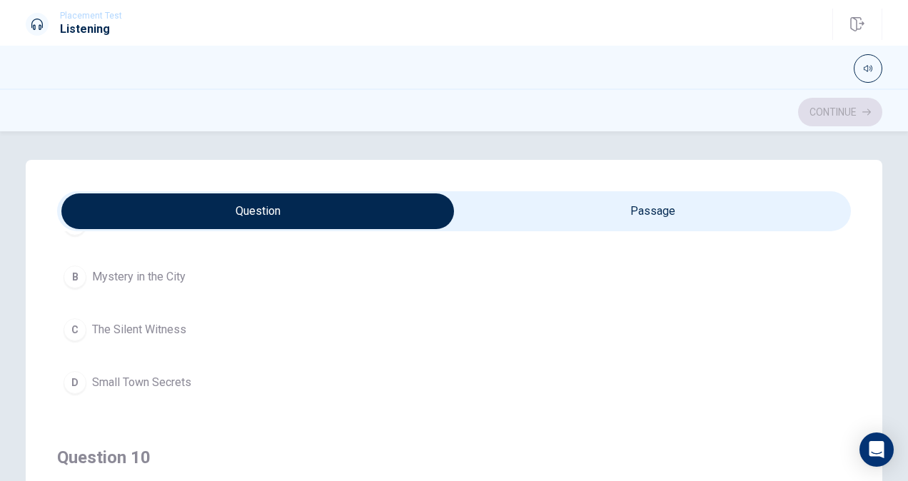
scroll to position [1111, 0]
click at [166, 373] on span "Small Town Secrets" at bounding box center [141, 381] width 99 height 17
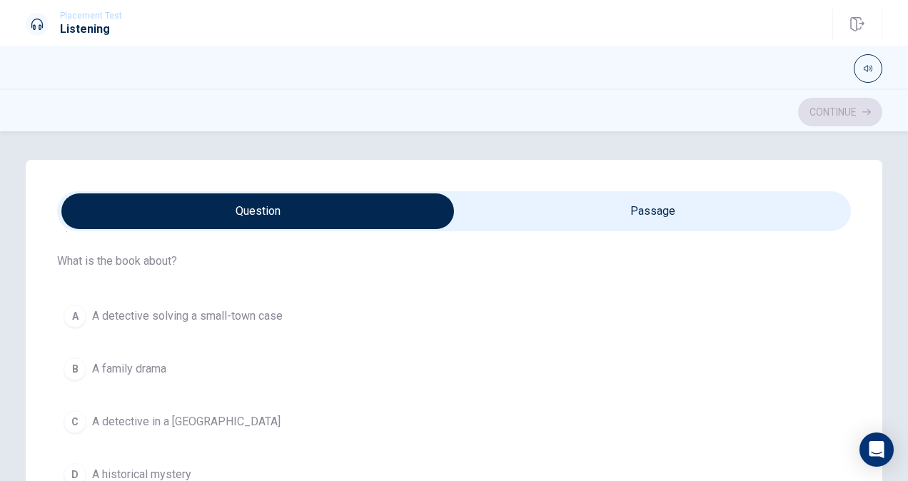
scroll to position [737, 0]
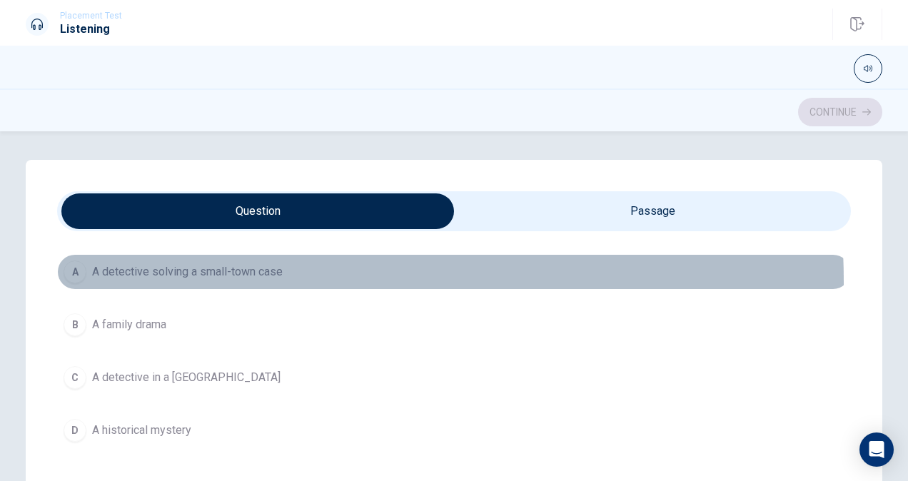
click at [183, 278] on button "A A detective solving a small-town case" at bounding box center [454, 272] width 794 height 36
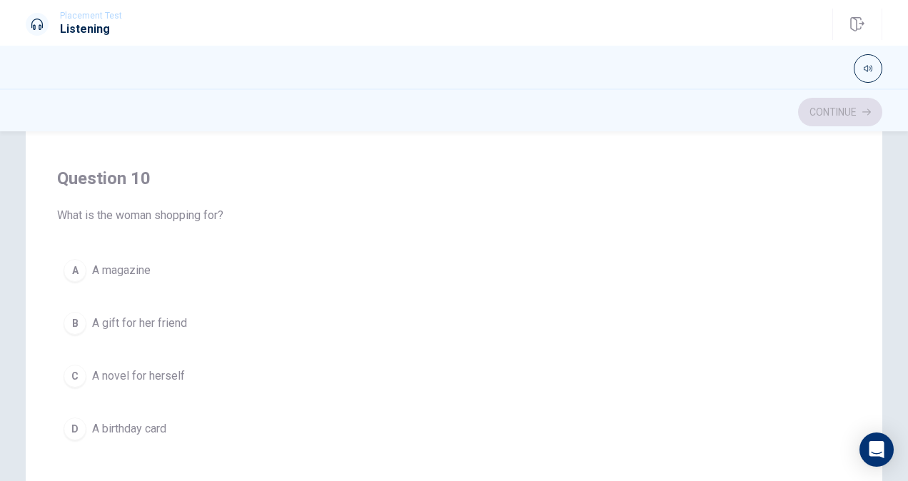
scroll to position [293, 0]
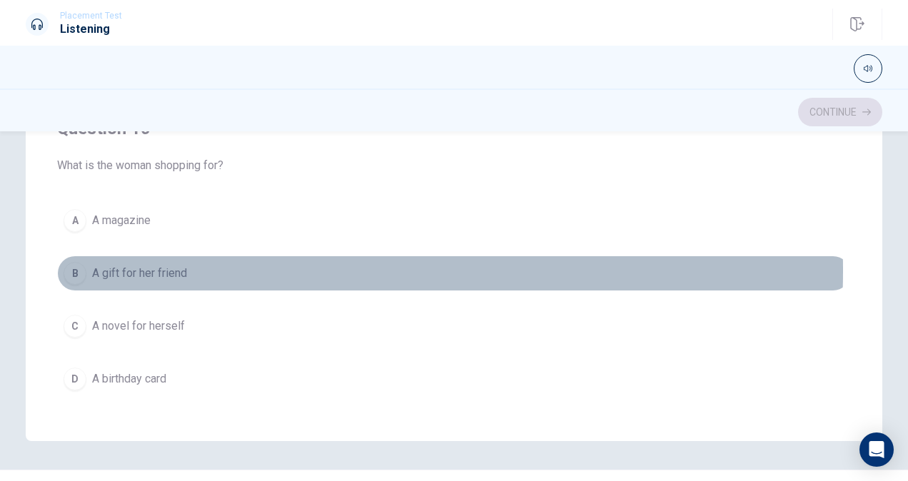
click at [180, 265] on span "A gift for her friend" at bounding box center [139, 273] width 95 height 17
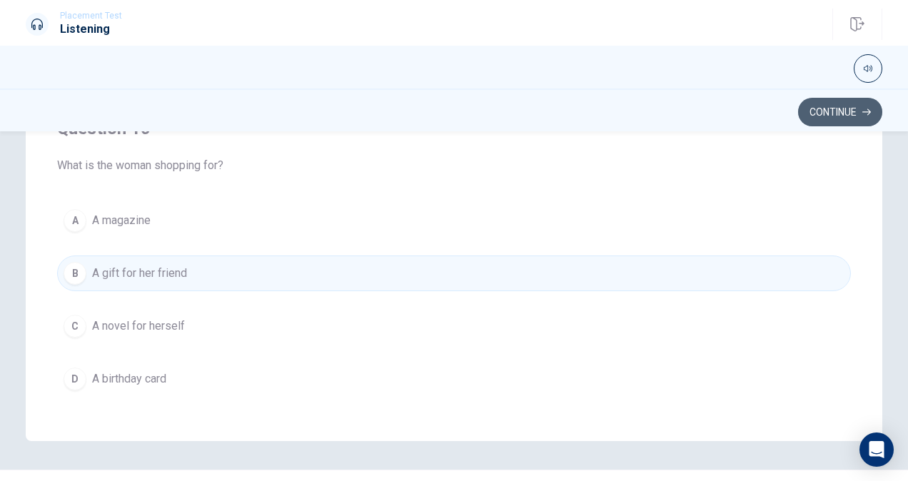
click at [806, 118] on button "Continue" at bounding box center [840, 112] width 84 height 29
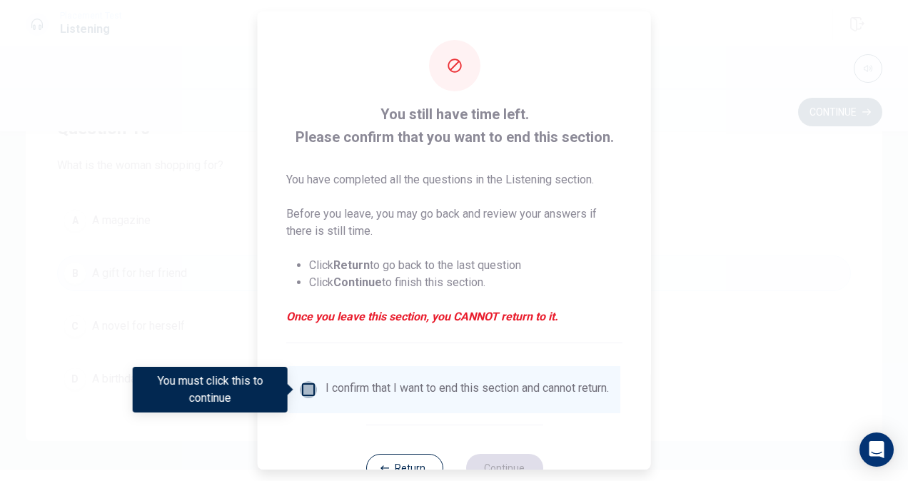
click at [305, 391] on input "You must click this to continue" at bounding box center [308, 389] width 17 height 17
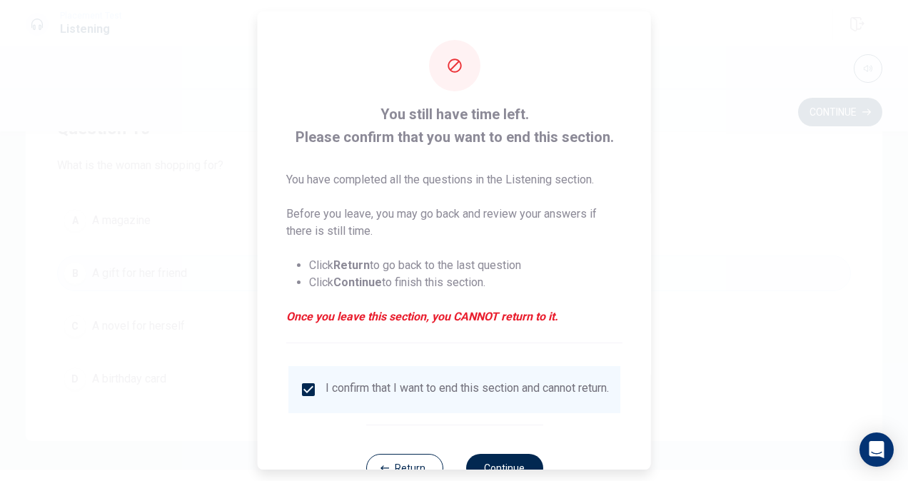
scroll to position [51, 0]
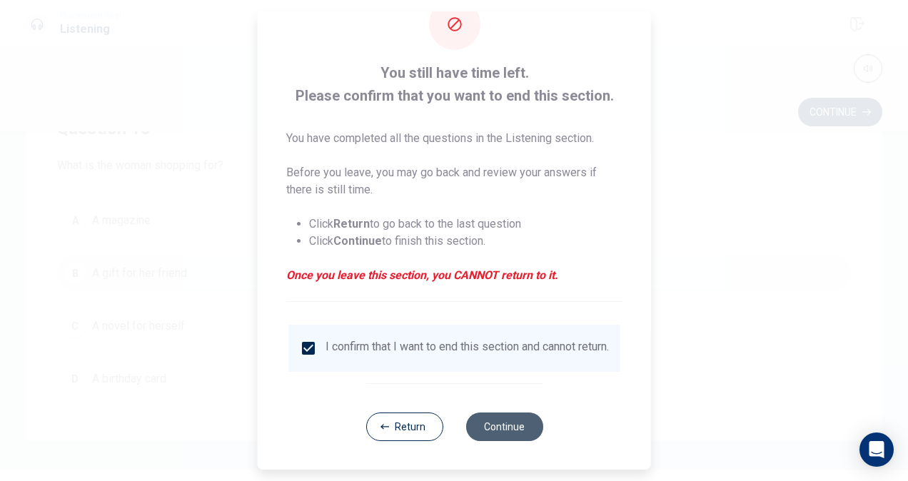
click at [478, 420] on button "Continue" at bounding box center [503, 427] width 77 height 29
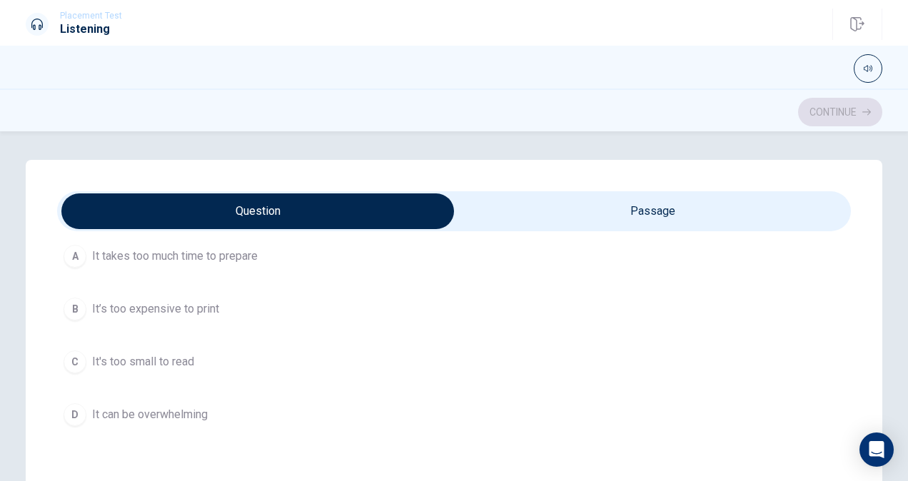
scroll to position [98, 0]
click at [314, 415] on button "D It can be overwhelming" at bounding box center [454, 418] width 794 height 36
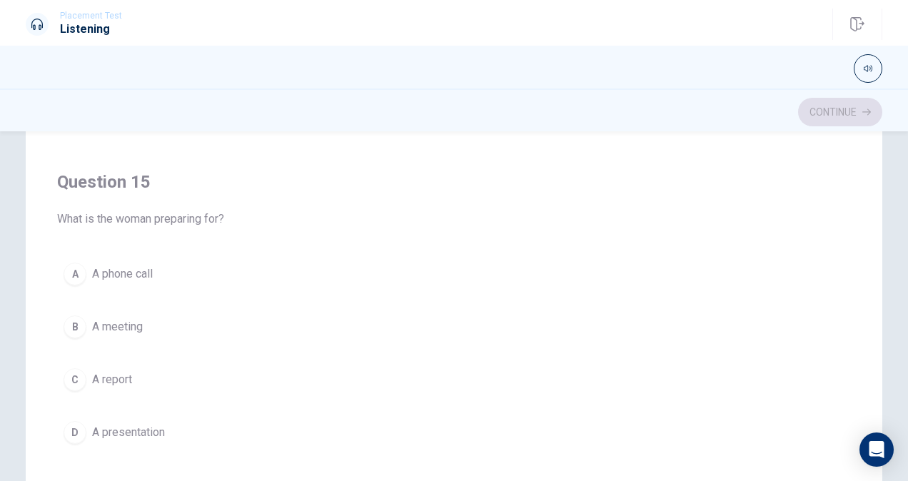
scroll to position [240, 0]
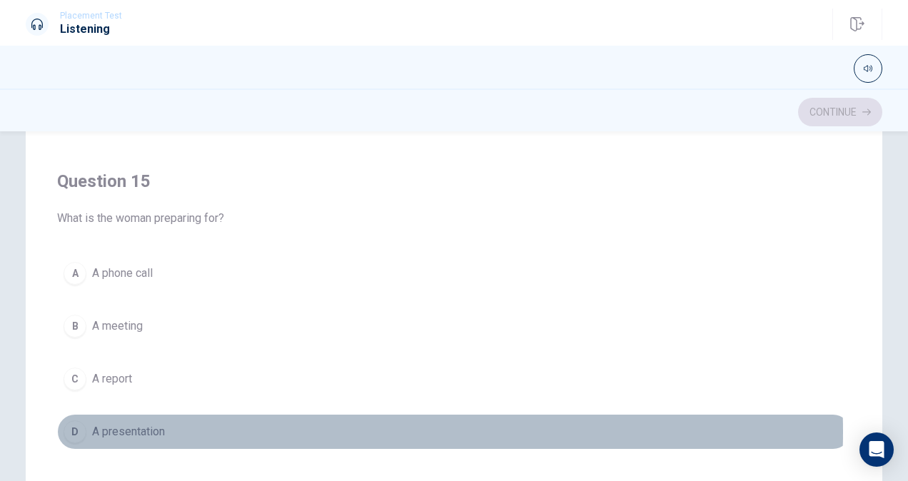
click at [301, 422] on button "D A presentation" at bounding box center [454, 432] width 794 height 36
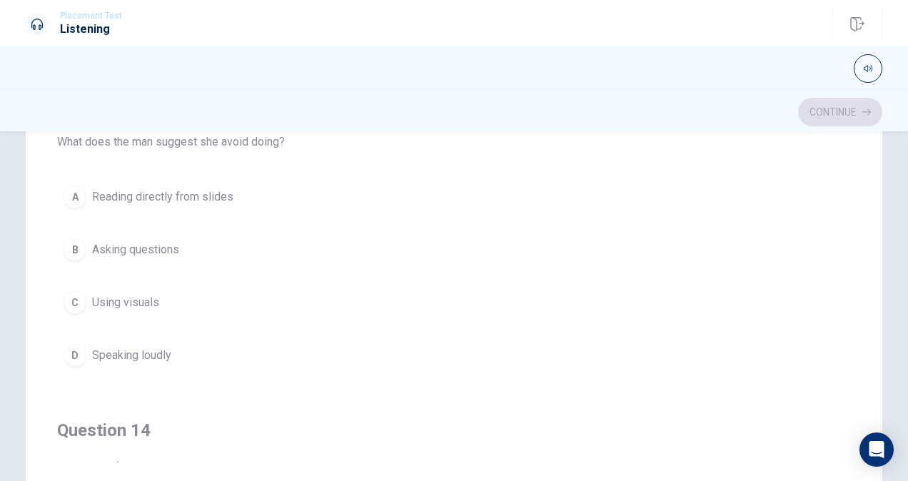
scroll to position [572, 0]
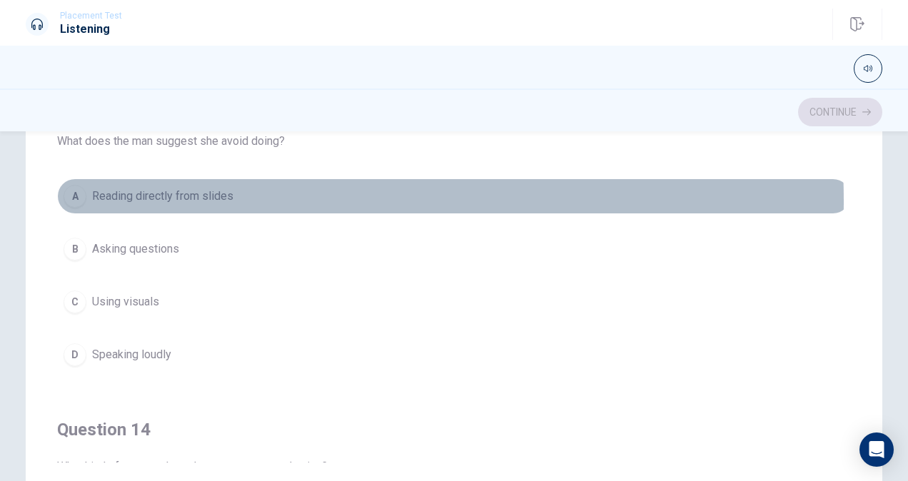
click at [240, 196] on button "A Reading directly from slides" at bounding box center [454, 196] width 794 height 36
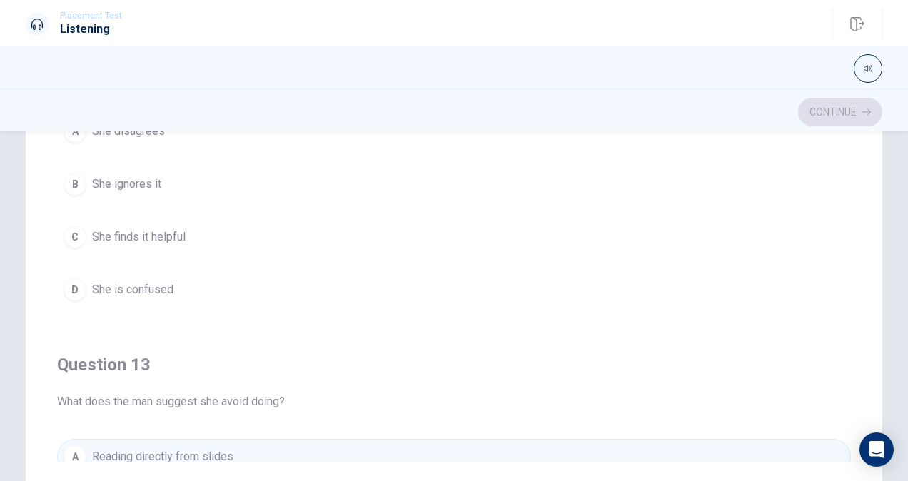
scroll to position [315, 0]
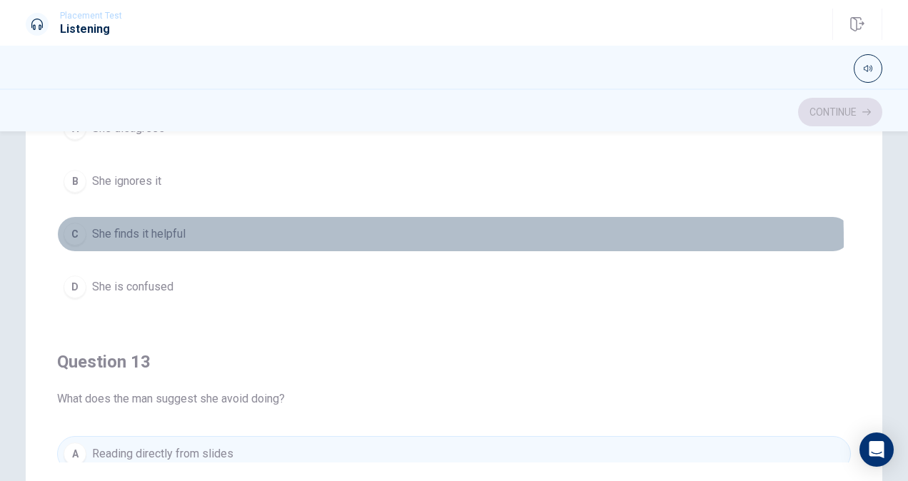
click at [197, 237] on button "C She finds it helpful" at bounding box center [454, 234] width 794 height 36
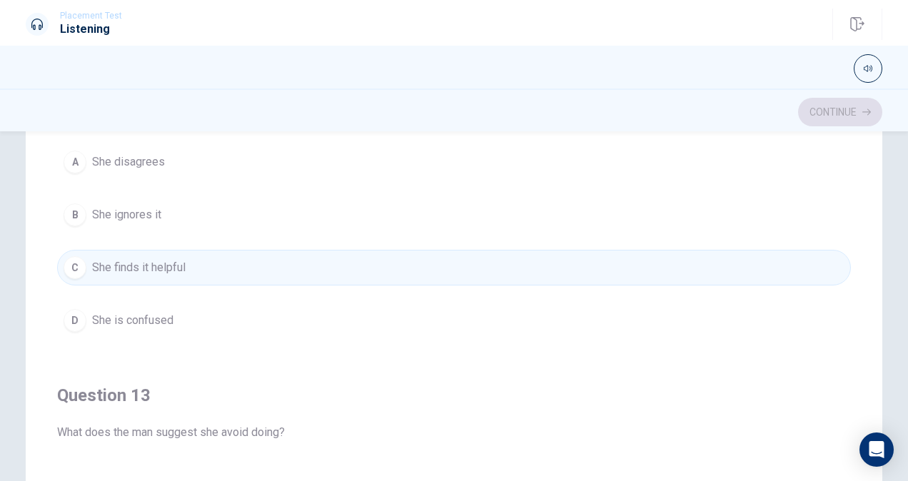
scroll to position [281, 0]
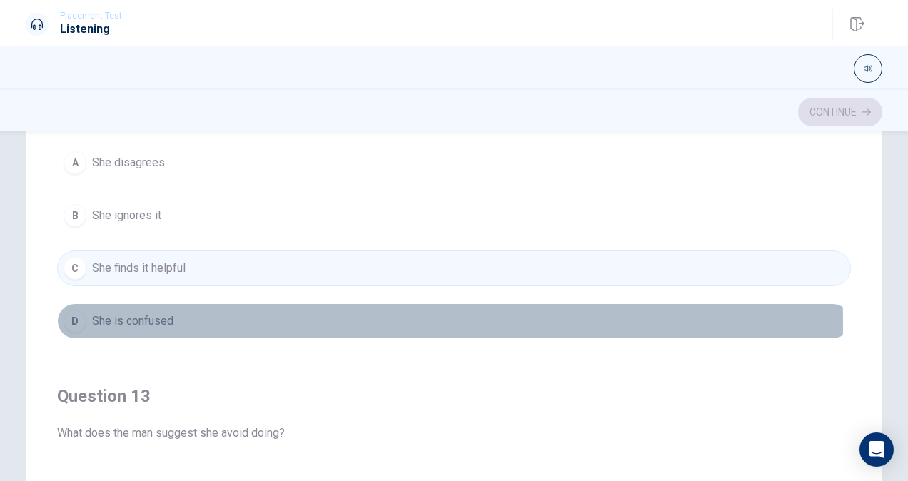
click at [167, 318] on span "She is confused" at bounding box center [132, 321] width 81 height 17
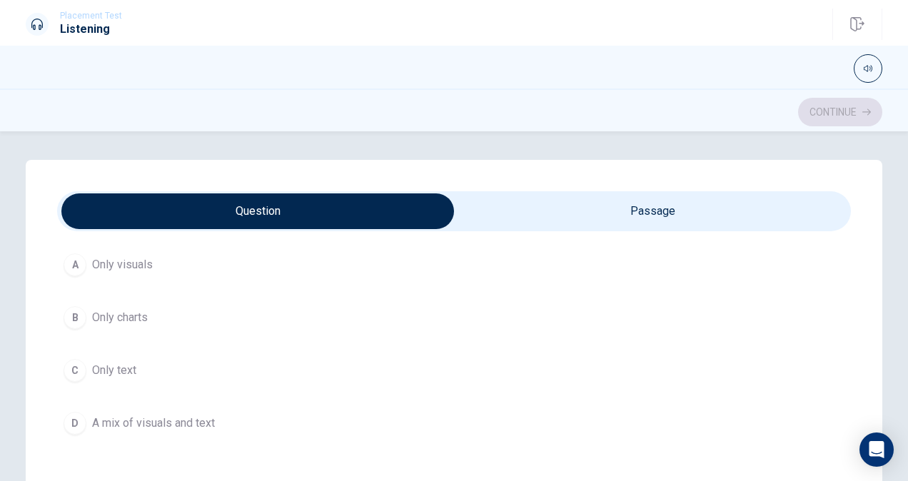
scroll to position [1070, 0]
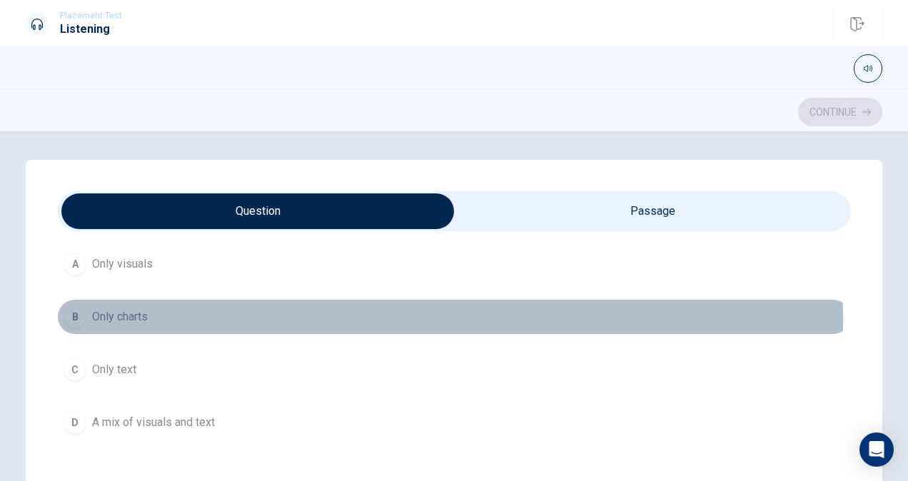
click at [143, 314] on span "Only charts" at bounding box center [120, 316] width 56 height 17
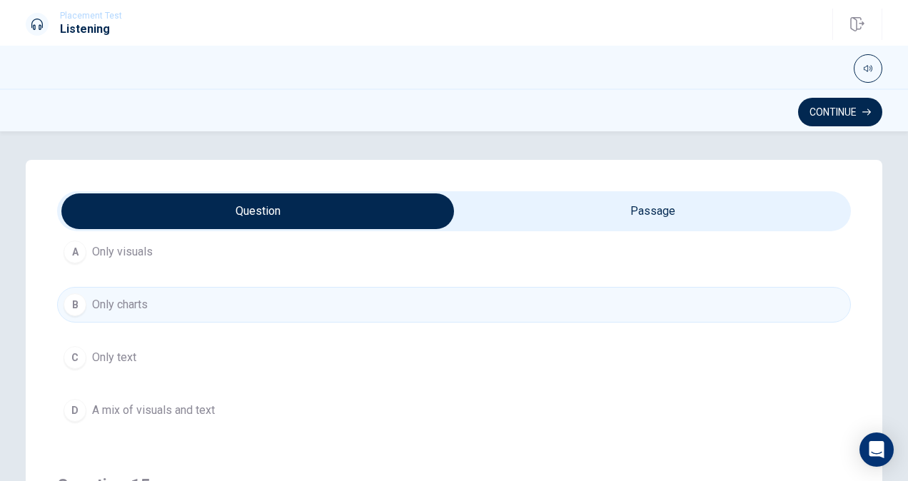
scroll to position [1083, 0]
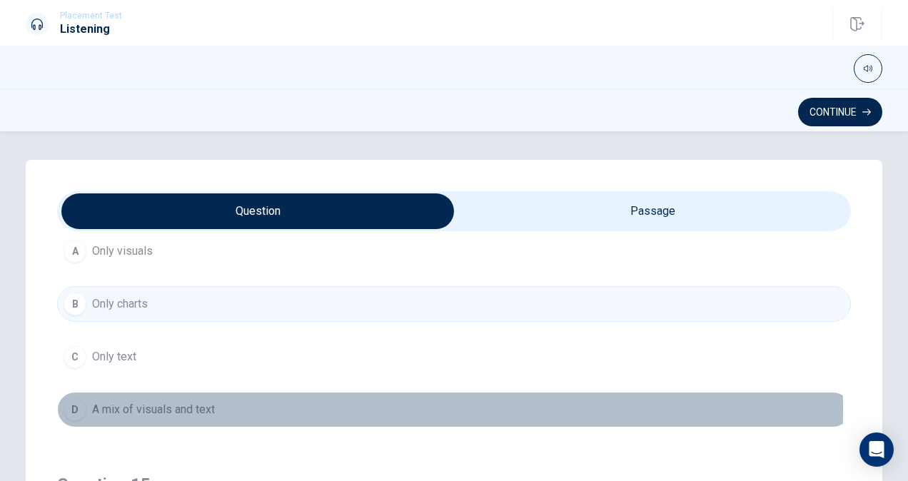
click at [141, 401] on span "A mix of visuals and text" at bounding box center [153, 409] width 123 height 17
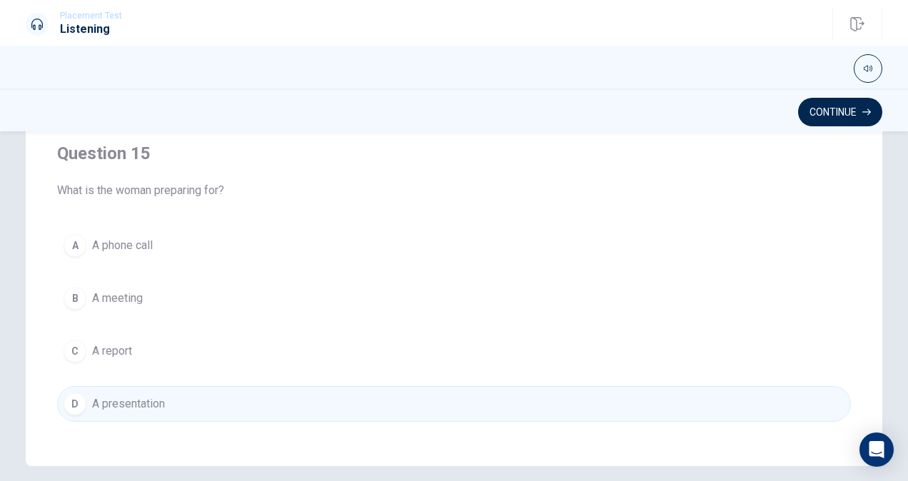
scroll to position [327, 0]
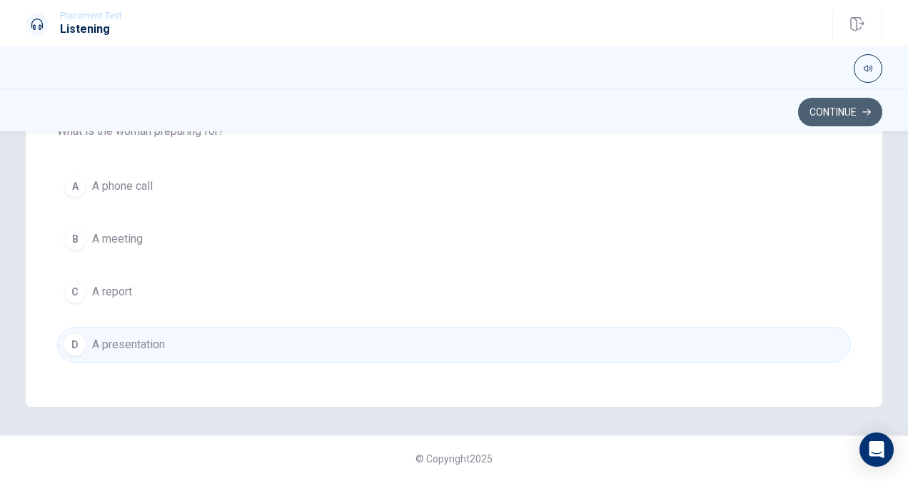
click at [809, 118] on button "Continue" at bounding box center [840, 112] width 84 height 29
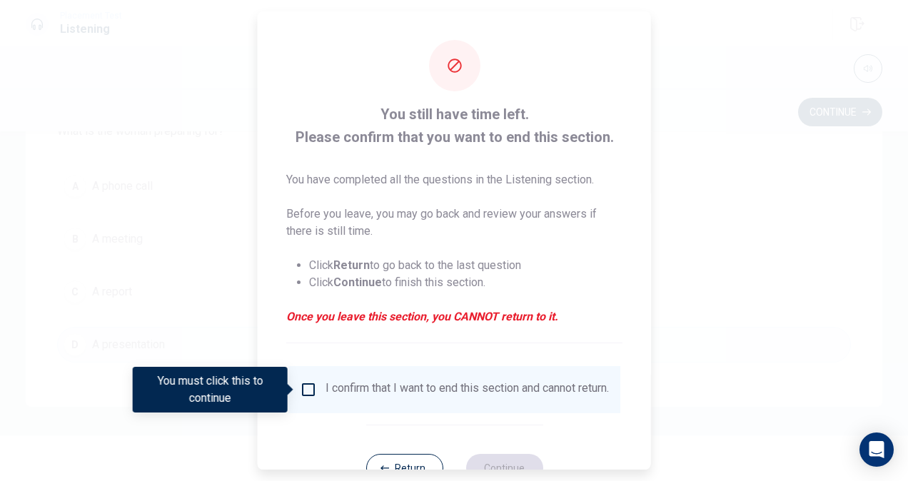
drag, startPoint x: 300, startPoint y: 389, endPoint x: 408, endPoint y: 478, distance: 139.5
click at [408, 478] on div "You still have time left. Please confirm that you want to end this section. You…" at bounding box center [454, 240] width 908 height 481
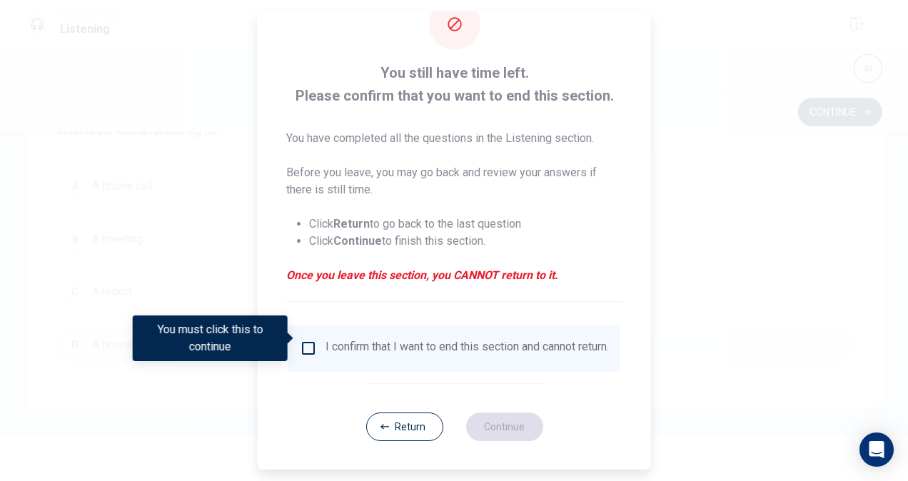
click at [307, 348] on div "I confirm that I want to end this section and cannot return." at bounding box center [454, 348] width 309 height 17
click at [307, 340] on input "You must click this to continue" at bounding box center [308, 348] width 17 height 17
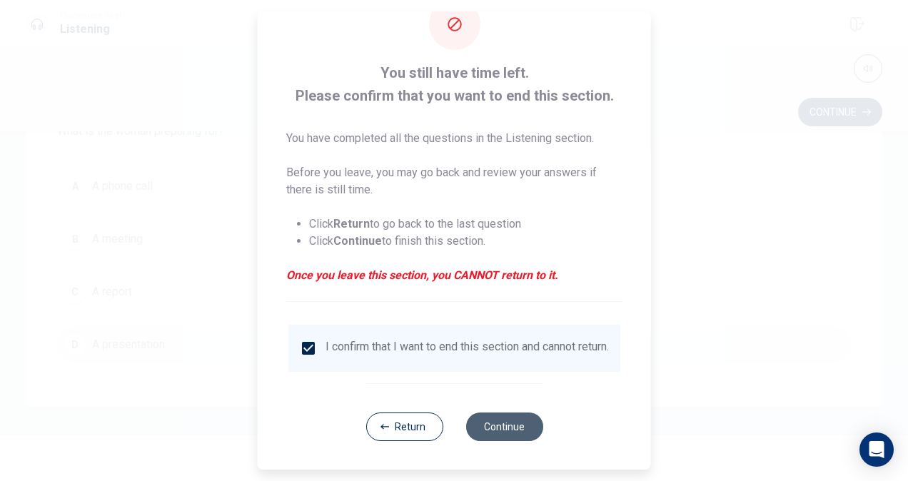
click at [480, 431] on button "Continue" at bounding box center [503, 427] width 77 height 29
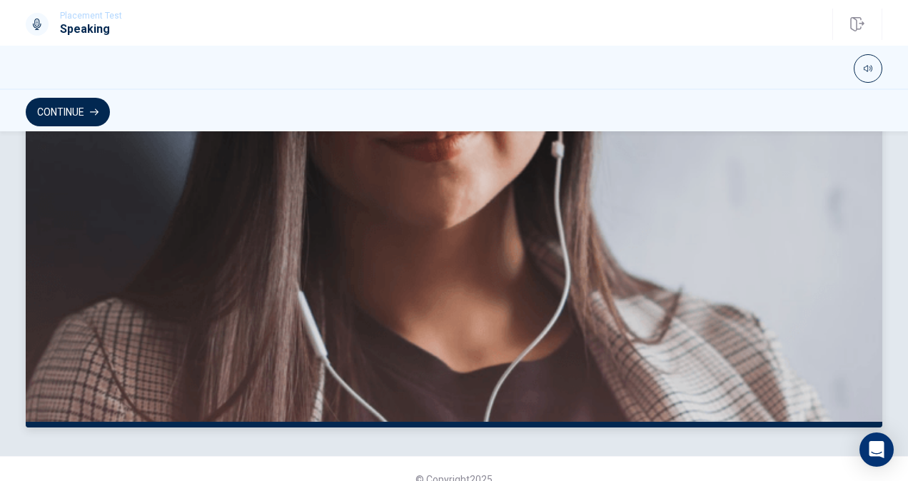
scroll to position [375, 0]
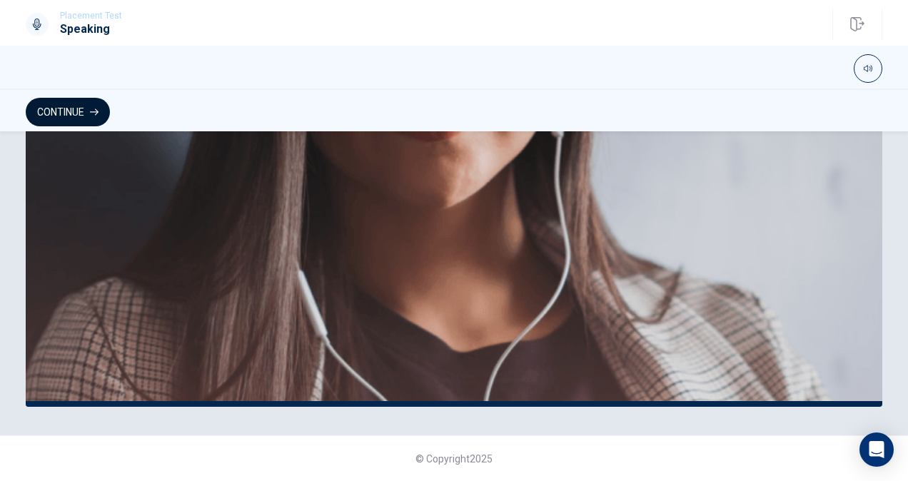
click at [79, 113] on button "Continue" at bounding box center [68, 112] width 84 height 29
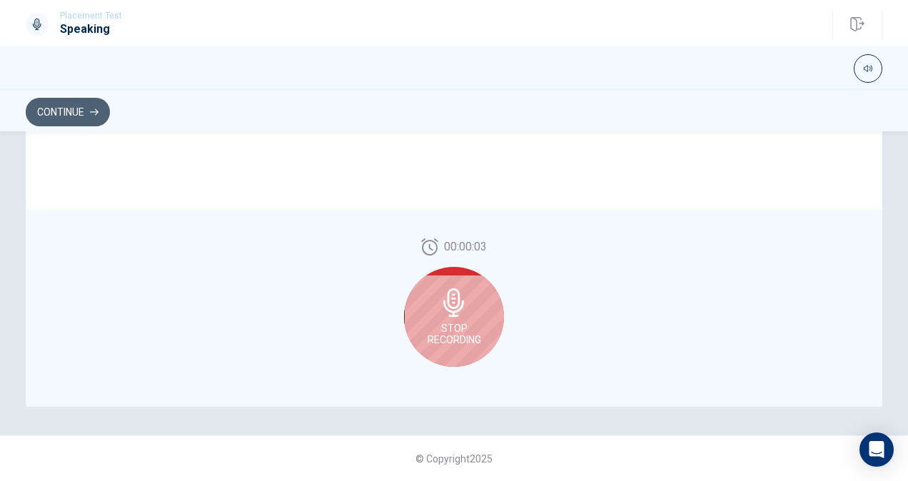
click at [64, 98] on button "Continue" at bounding box center [68, 112] width 84 height 29
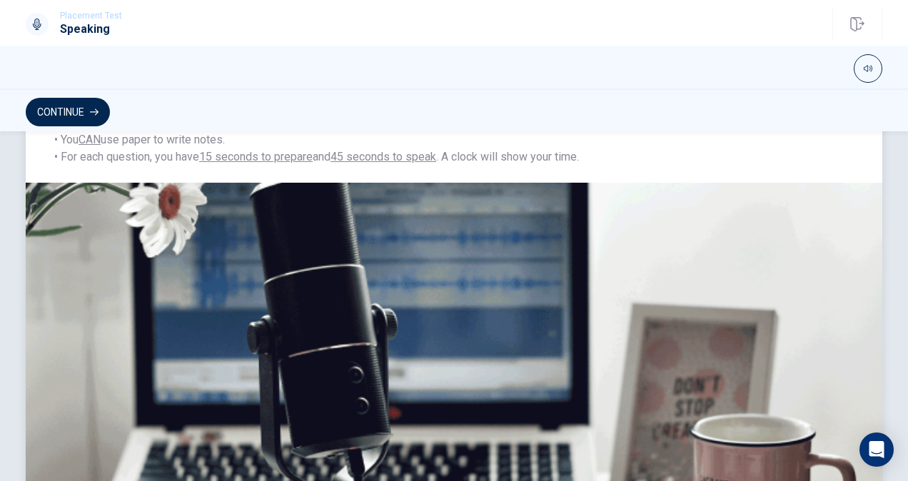
scroll to position [418, 0]
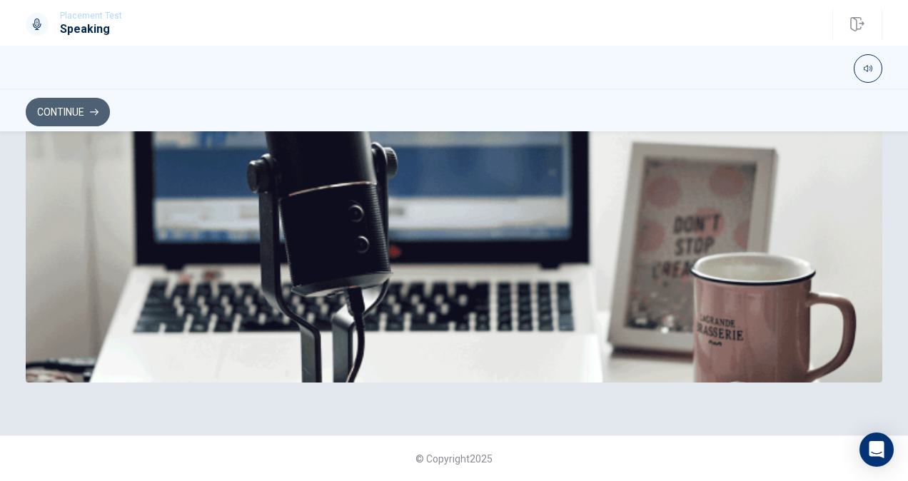
click at [74, 99] on button "Continue" at bounding box center [68, 112] width 84 height 29
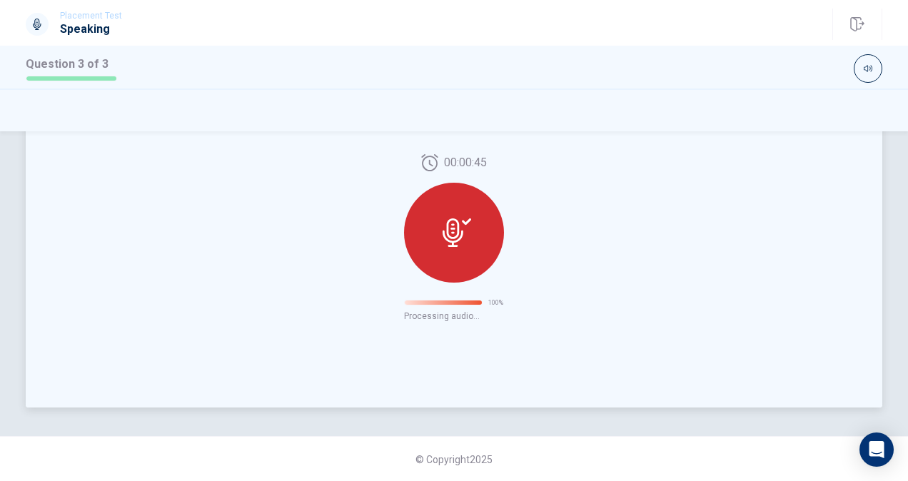
scroll to position [375, 0]
click at [488, 213] on div at bounding box center [454, 232] width 100 height 100
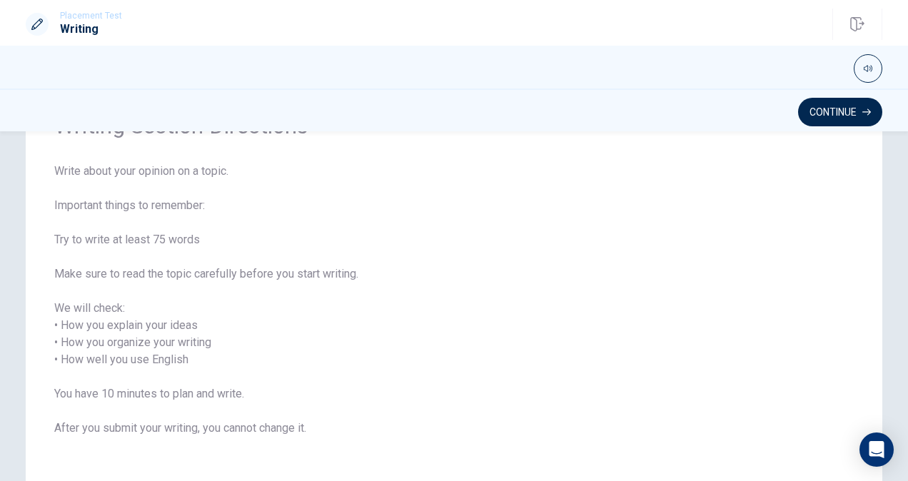
scroll to position [113, 0]
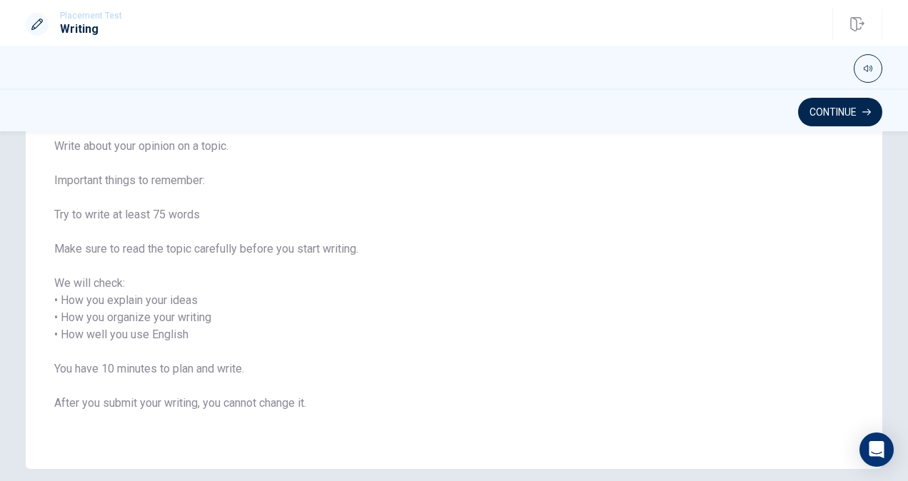
click at [830, 96] on div "Continue" at bounding box center [454, 110] width 908 height 43
click at [825, 106] on button "Continue" at bounding box center [840, 112] width 84 height 29
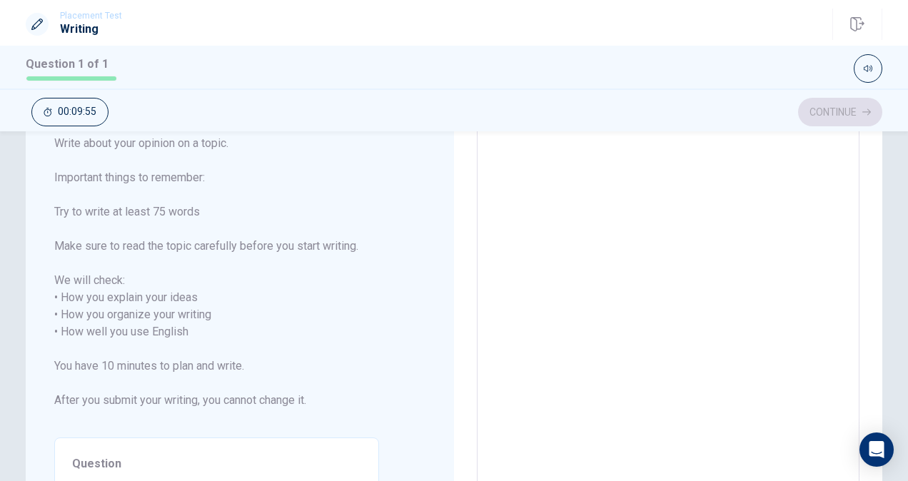
scroll to position [23, 0]
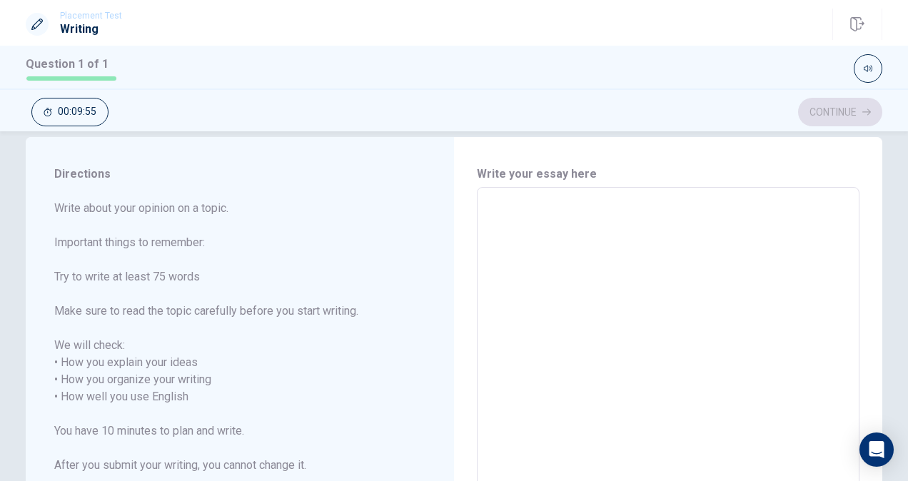
click at [527, 181] on h6 "Write your essay here" at bounding box center [668, 174] width 383 height 17
click at [525, 198] on div "x ​" at bounding box center [668, 388] width 383 height 403
click at [684, 279] on textarea at bounding box center [668, 388] width 363 height 379
type textarea "a"
type textarea "x"
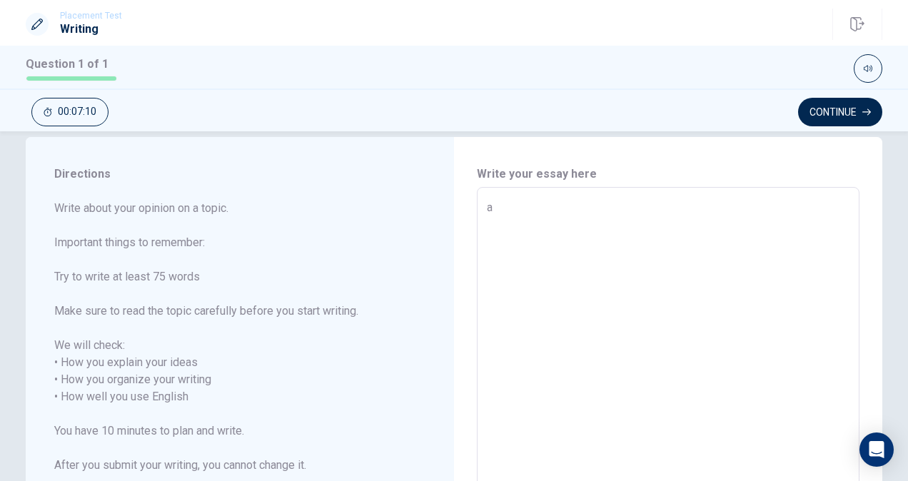
type textarea "a"
type textarea "x"
type textarea "a"
type textarea "x"
type textarea "A"
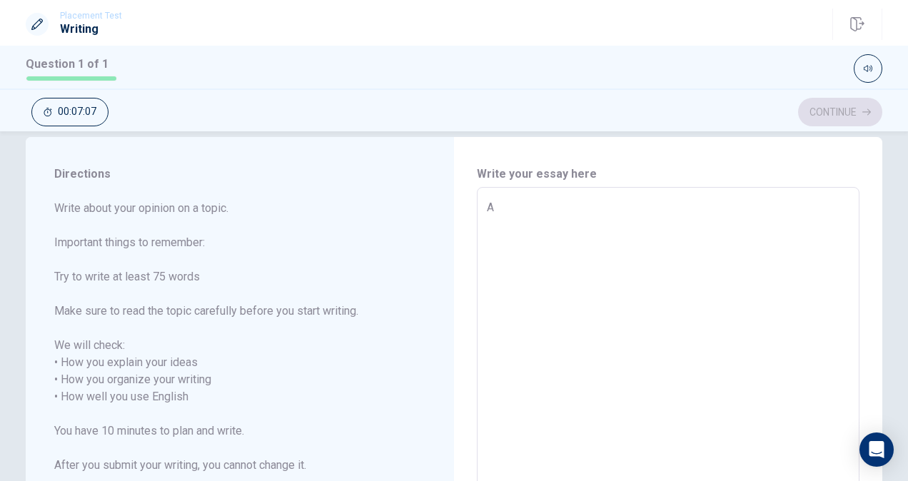
type textarea "x"
type textarea "A"
type textarea "x"
type textarea "A p"
type textarea "x"
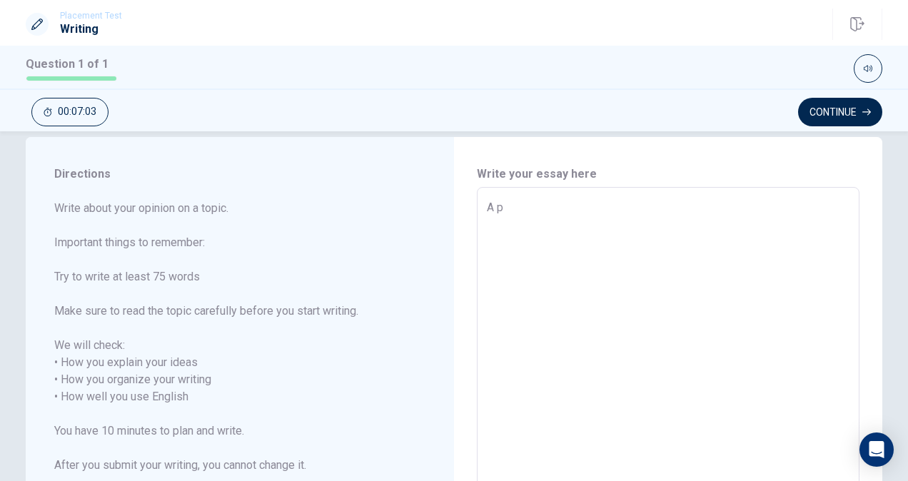
type textarea "A pl"
type textarea "x"
type textarea "A pla"
type textarea "x"
type textarea "A plac"
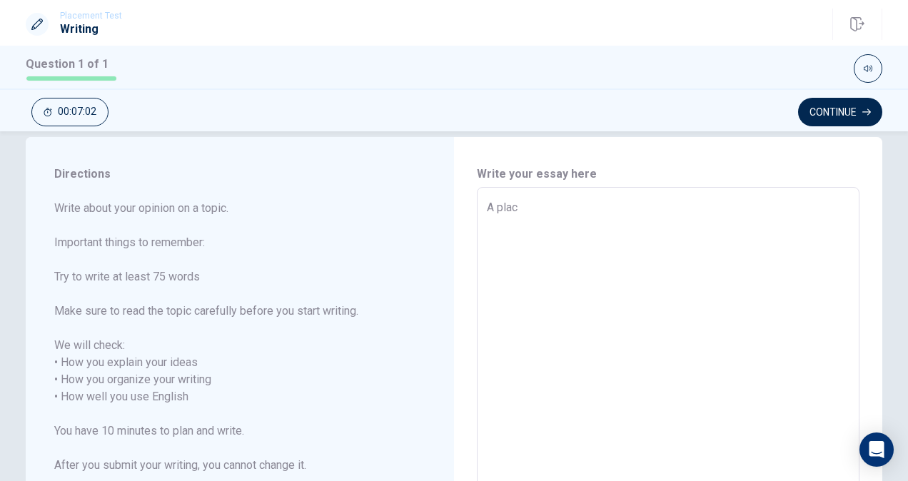
type textarea "x"
type textarea "A place"
type textarea "x"
type textarea "A place"
click at [837, 339] on textarea "A place" at bounding box center [668, 388] width 363 height 379
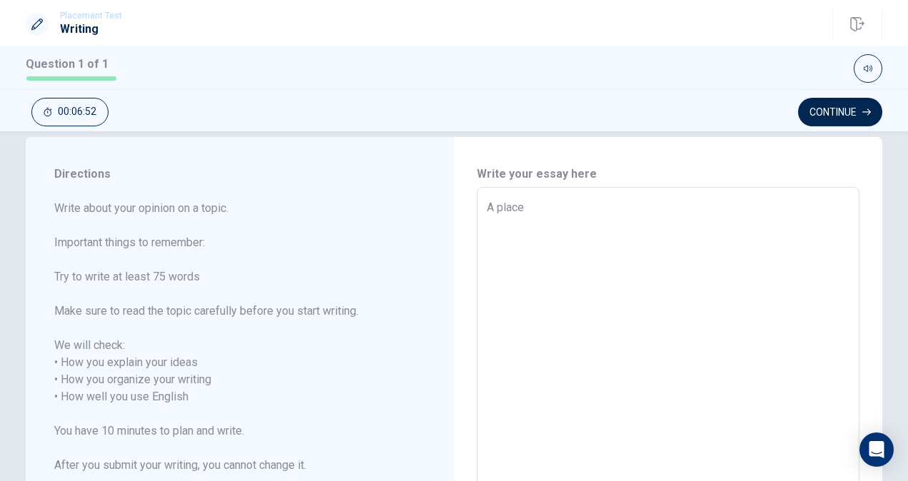
type textarea "x"
type textarea "A place t"
type textarea "x"
type textarea "A place th"
type textarea "x"
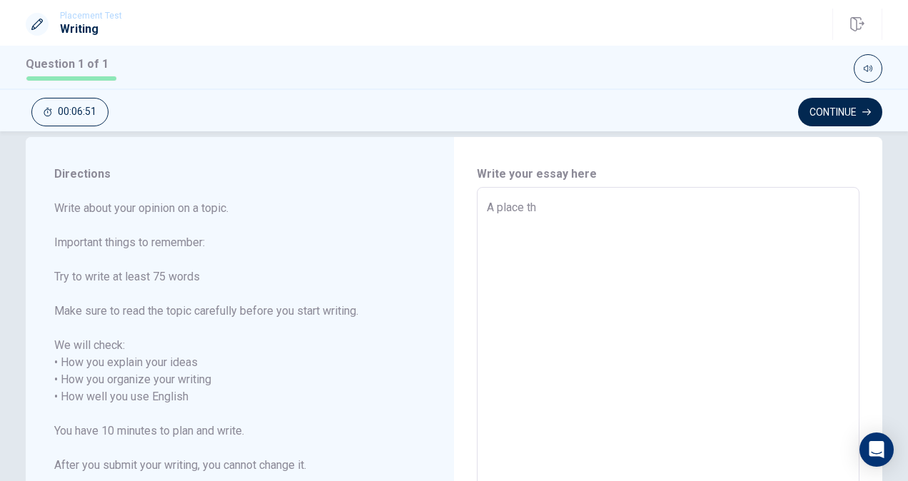
type textarea "A place tha"
type textarea "x"
type textarea "A place that"
type textarea "x"
type textarea "A place that"
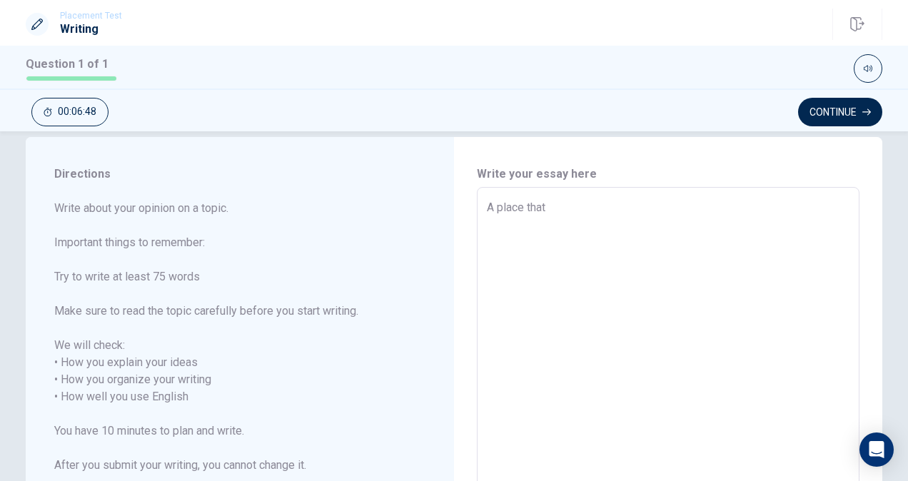
type textarea "x"
type textarea "A place that h"
type textarea "x"
type textarea "A place that ha"
type textarea "x"
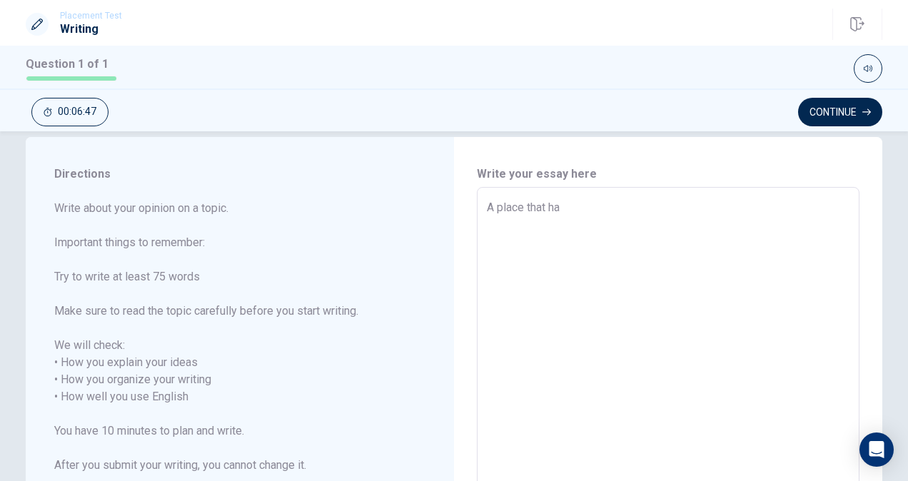
type textarea "A place that has"
type textarea "x"
type textarea "A place that has"
type textarea "x"
type textarea "A place that has s"
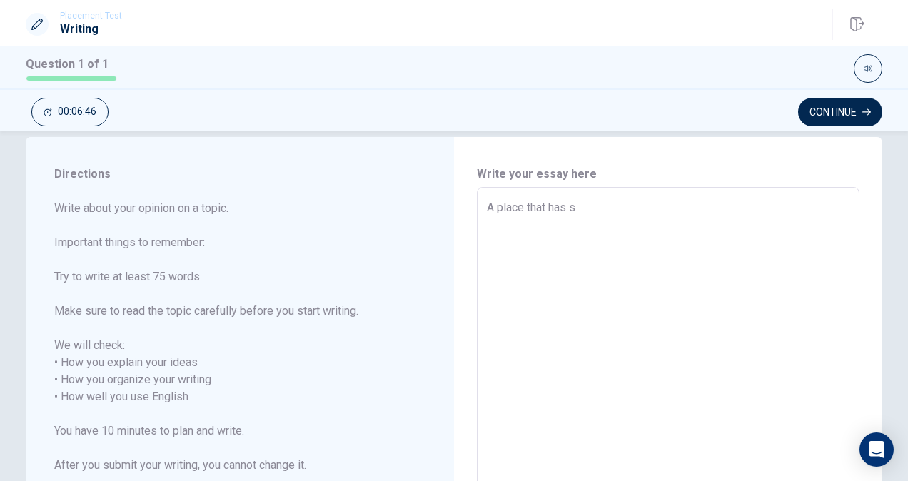
type textarea "x"
type textarea "A place that has sp"
type textarea "x"
type textarea "A place that has spe"
type textarea "x"
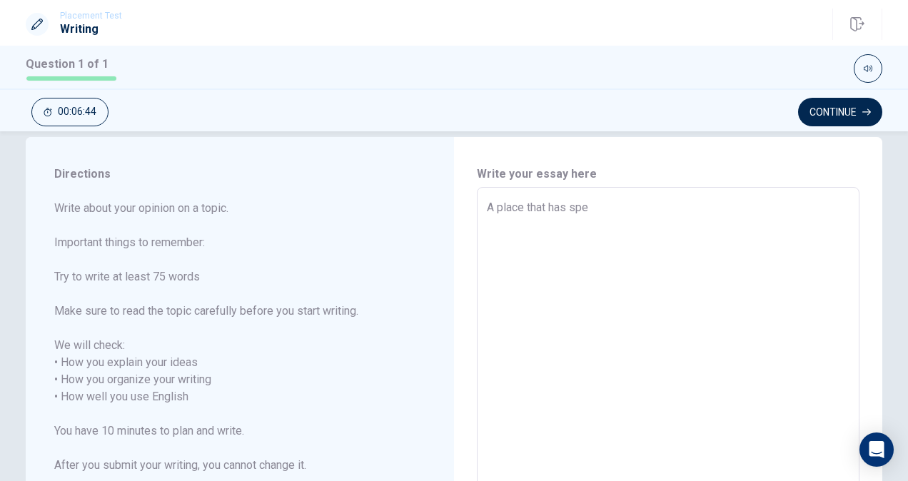
type textarea "A place that has spec"
type textarea "x"
type textarea "A place that has speci"
type textarea "x"
type textarea "A place that has specia"
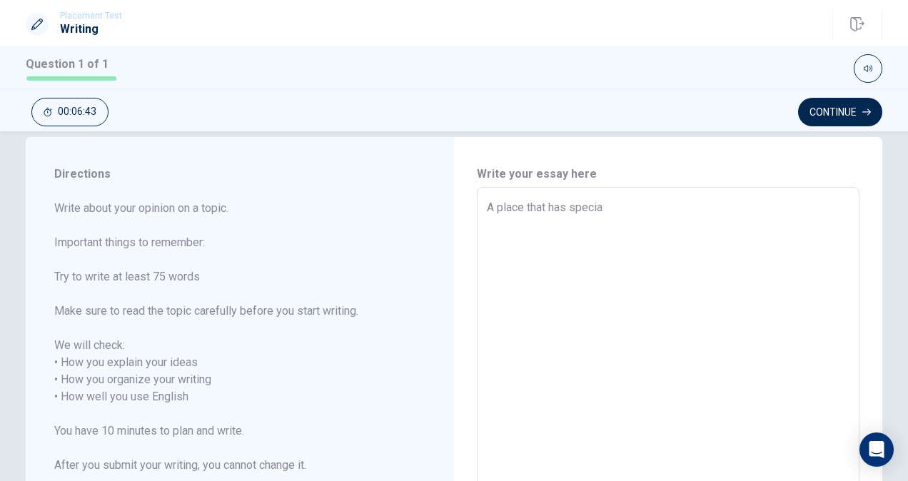
type textarea "x"
type textarea "A place that has special"
type textarea "x"
type textarea "A place that has special"
type textarea "x"
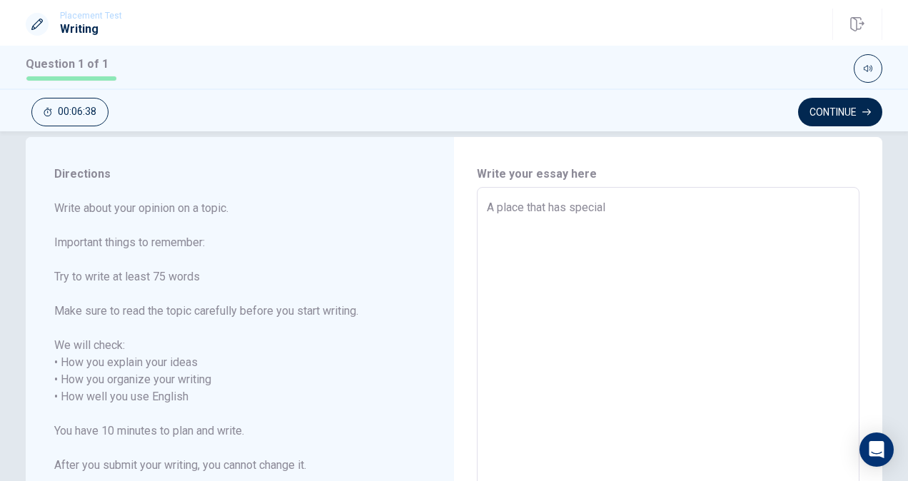
type textarea "A place that has special m"
type textarea "x"
type textarea "A place that has special me"
type textarea "x"
type textarea "A place that has special mea"
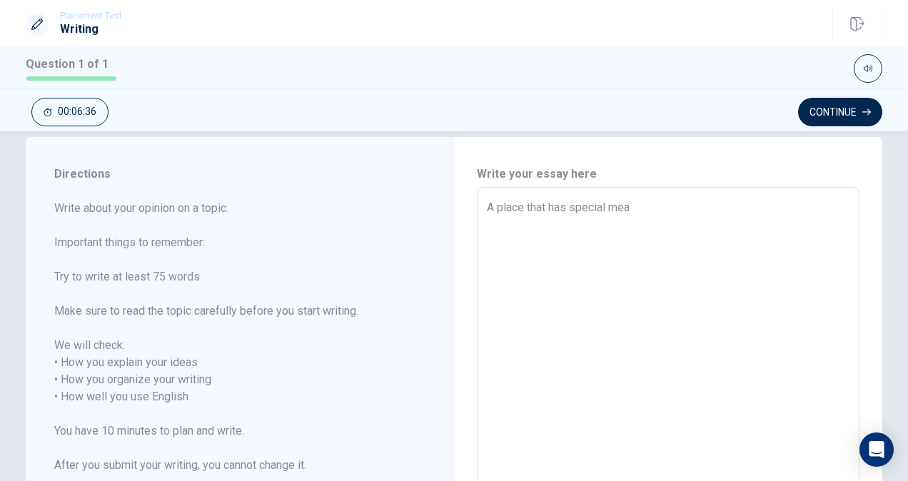
type textarea "x"
type textarea "A place that has special mean"
type textarea "x"
type textarea "A place that has special meani"
type textarea "x"
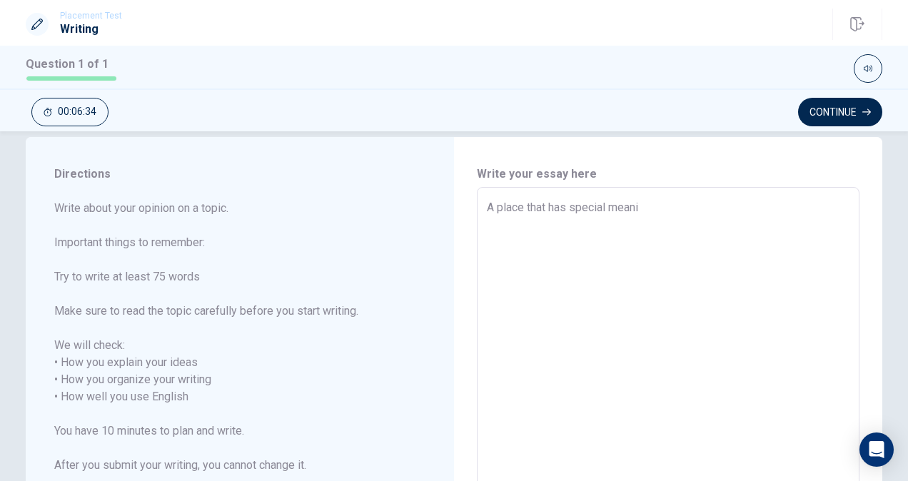
type textarea "A place that has special meanin"
type textarea "x"
type textarea "A place that has special meaning"
type textarea "x"
type textarea "A place that has special meaning"
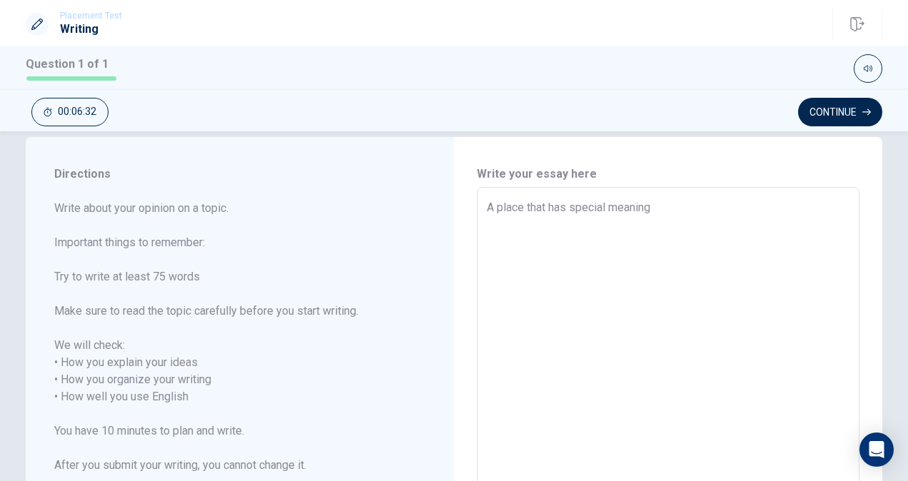
type textarea "x"
type textarea "A place that has special meaning t"
type textarea "x"
type textarea "A place that has special meaning to"
type textarea "x"
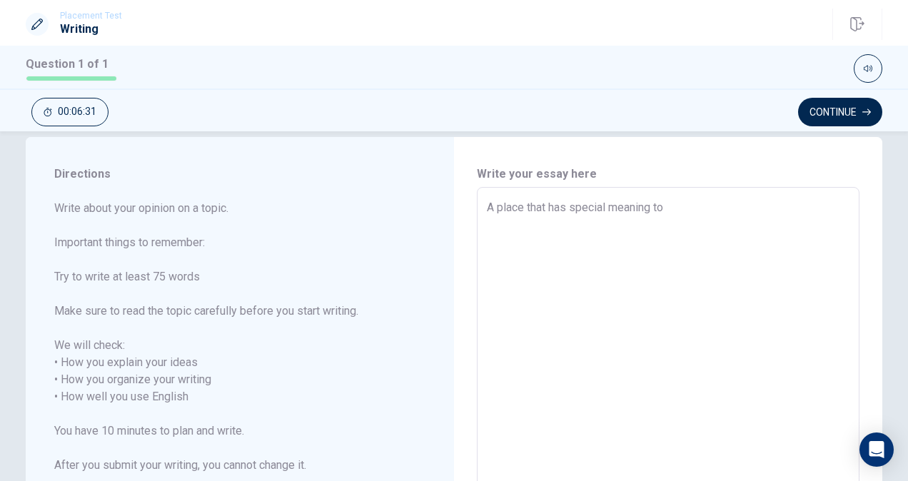
type textarea "A place that has special meaning to"
type textarea "x"
type textarea "A place that has special meaning to m"
type textarea "x"
type textarea "A place that has special meaning to mw"
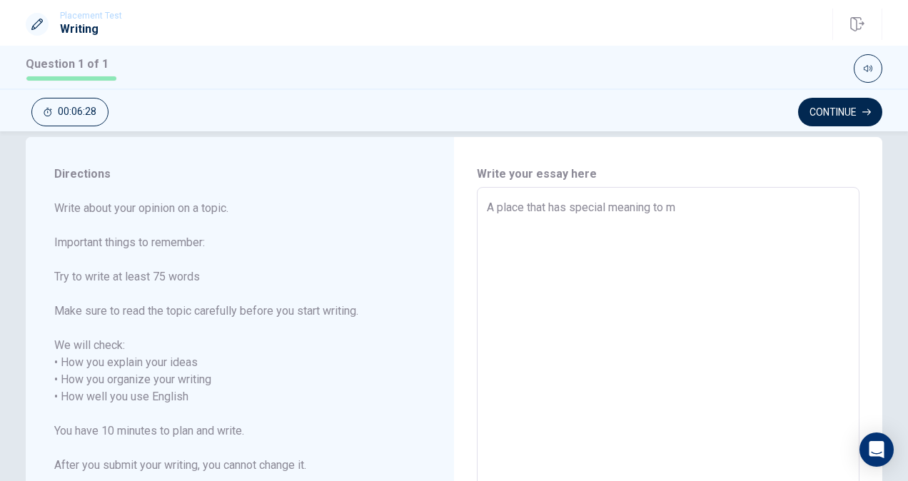
type textarea "x"
type textarea "A place that has special meaning to mwe"
type textarea "x"
type textarea "A place that has special meaning to mwe"
type textarea "x"
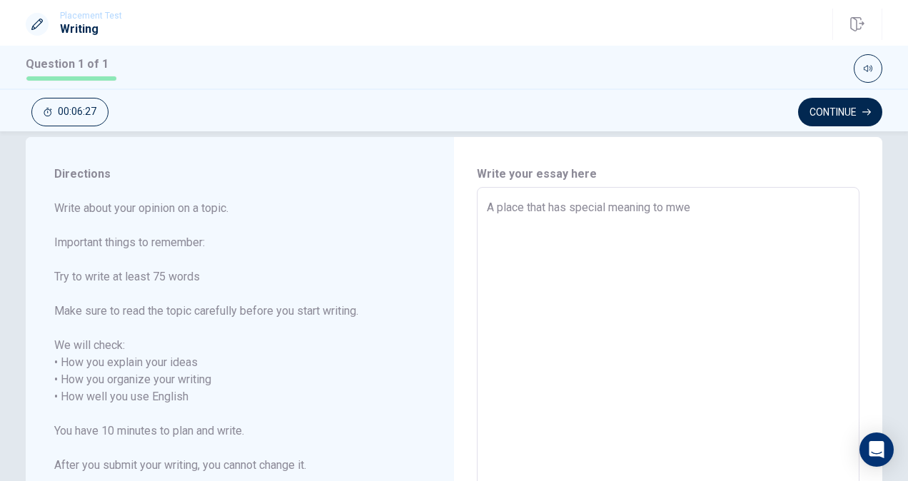
type textarea "A place that has special meaning to mwe"
type textarea "x"
type textarea "A place that has special meaning to mw"
type textarea "x"
type textarea "A place that has special meaning to mwe"
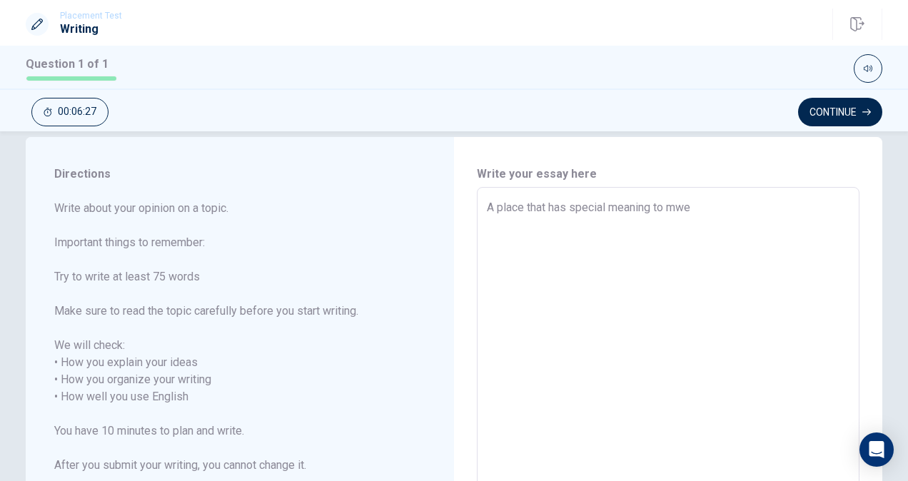
type textarea "x"
type textarea "A place that has special meaning to mw"
type textarea "x"
type textarea "A place that has special meaning to m"
type textarea "x"
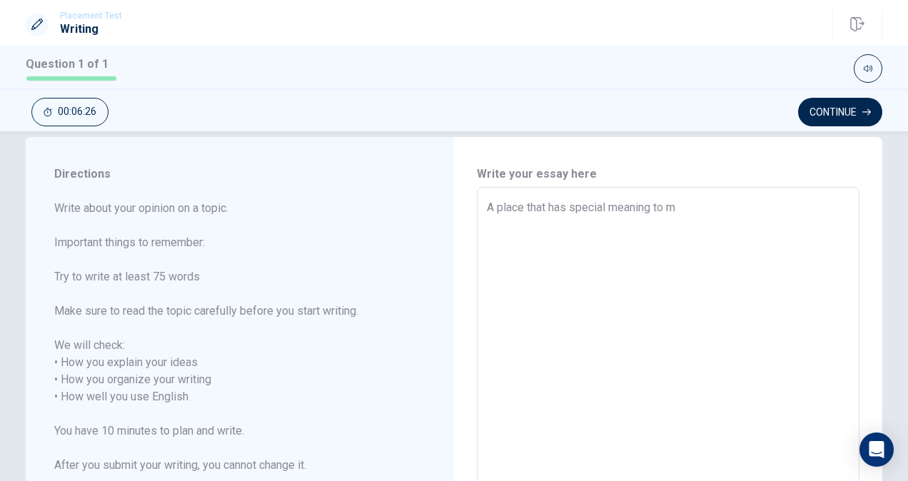
type textarea "A place that has special meaning to me"
type textarea "x"
type textarea "A place that has special meaning to me"
type textarea "x"
type textarea "A place that has special meaning to me i"
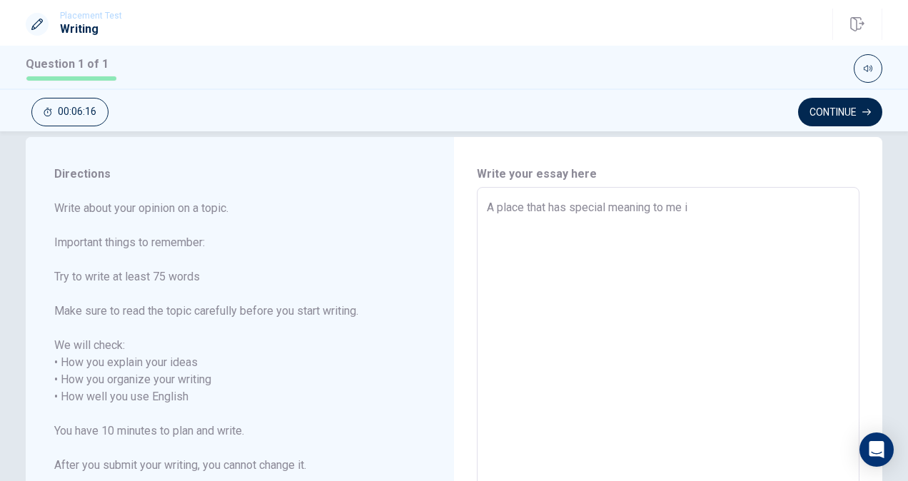
type textarea "x"
type textarea "A place that has special meaning to me is"
type textarea "x"
type textarea "A place that has special meaning to me is"
type textarea "x"
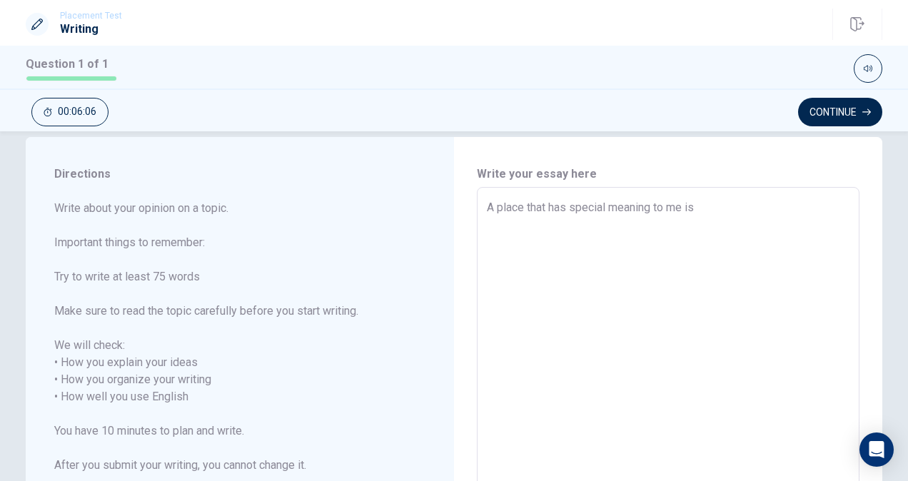
type textarea "A place that has special meaning to me is f"
type textarea "x"
type textarea "A place that has special meaning to me is fR"
type textarea "x"
type textarea "A place that has special meaning to me is fRi"
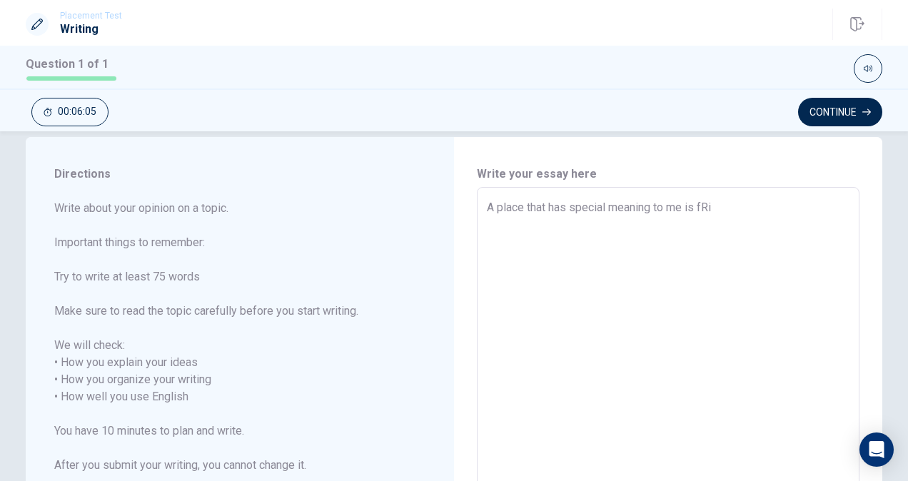
type textarea "x"
type textarea "A place that has special meaning to me is fR"
type textarea "x"
type textarea "A place that has special meaning to me is f"
type textarea "x"
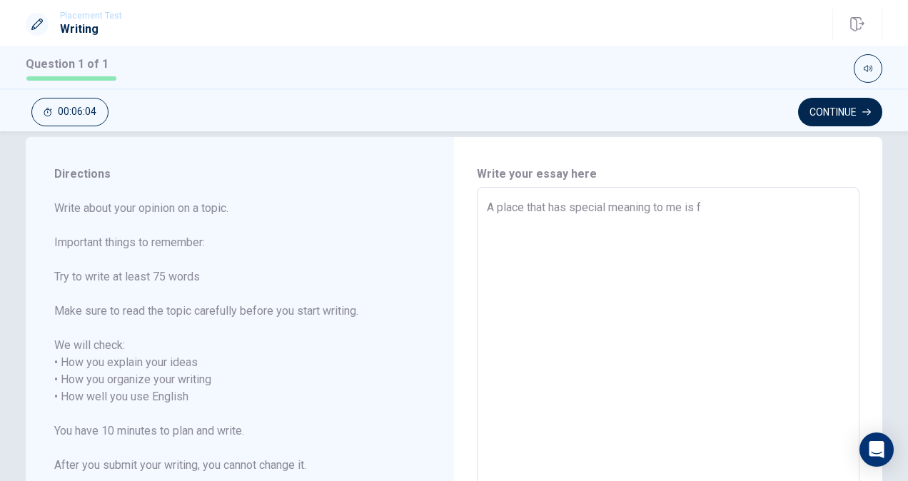
type textarea "A place that has special meaning to me is"
type textarea "x"
type textarea "A place that has special meaning to me is R"
type textarea "x"
type textarea "A place that has special meaning to me is Ri"
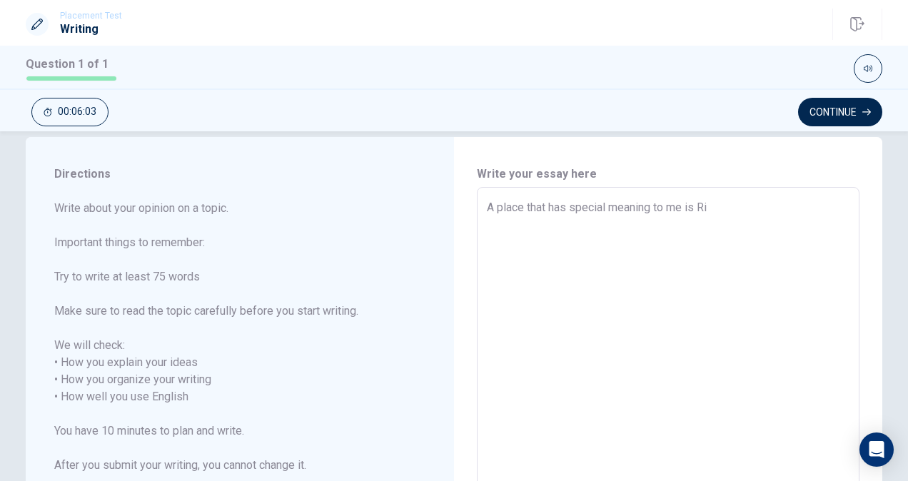
type textarea "x"
type textarea "A place that has special meaning to me is Rit"
type textarea "x"
type textarea "A place that has special meaning to me is Rits"
type textarea "x"
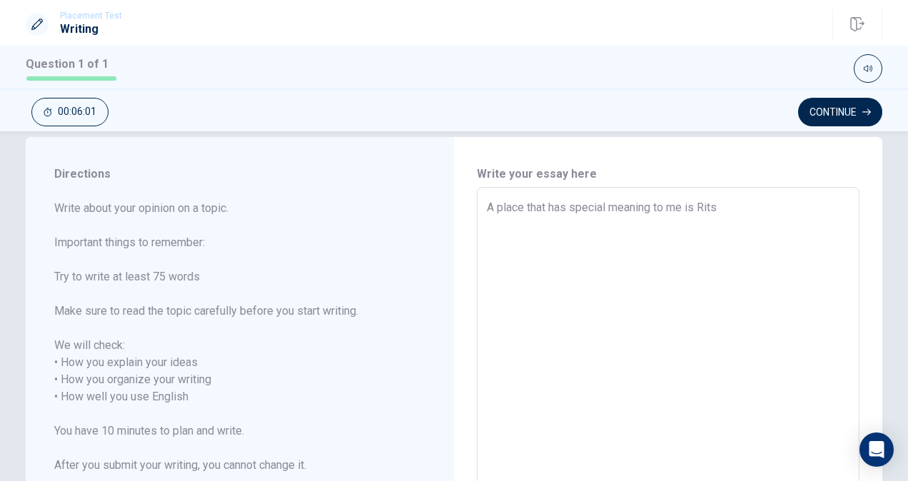
type textarea "A place that has special meaning to me is Ritsu"
type textarea "x"
type textarea "A place that has special meaning to me is Ritsum"
type textarea "x"
type textarea "A place that has special meaning to me is Ritsume"
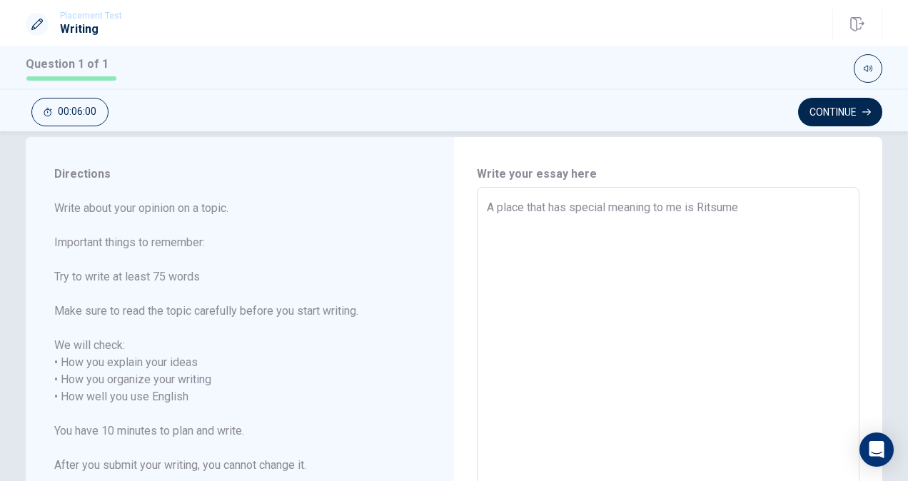
type textarea "x"
type textarea "A place that has special meaning to me is Ritsumei"
type textarea "x"
type textarea "A place that has special meaning to me is Ritsumeik"
type textarea "x"
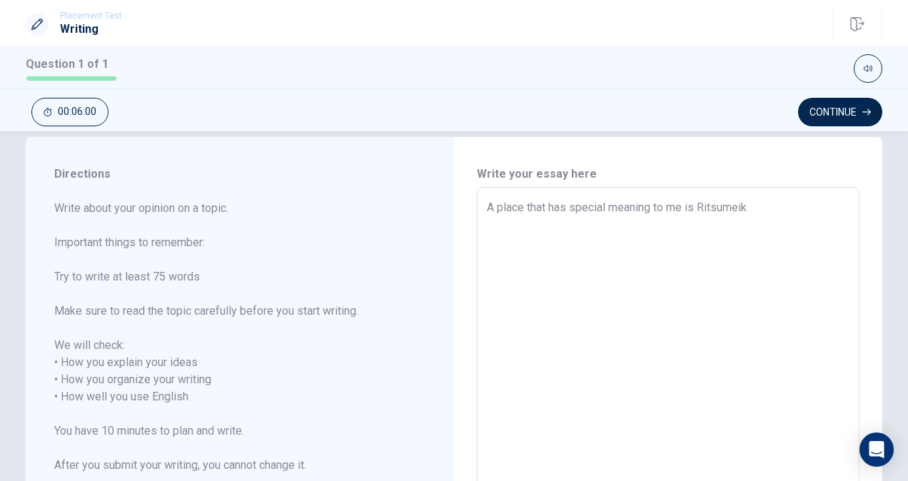
type textarea "A place that has special meaning to me is Ritsumeika"
type textarea "x"
type textarea "A place that has special meaning to me is Ritsumeikan"
type textarea "x"
type textarea "A place that has special meaning to me is Ritsumeikan"
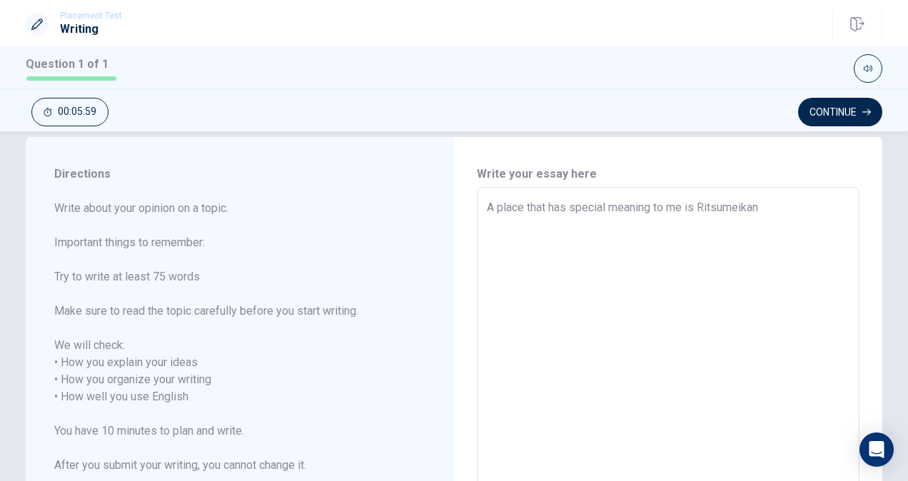
type textarea "x"
type textarea "A place that has special meaning to me is Ritsumeikan m"
type textarea "x"
type textarea "A place that has special meaning to me is Ritsumeikan mo"
type textarea "x"
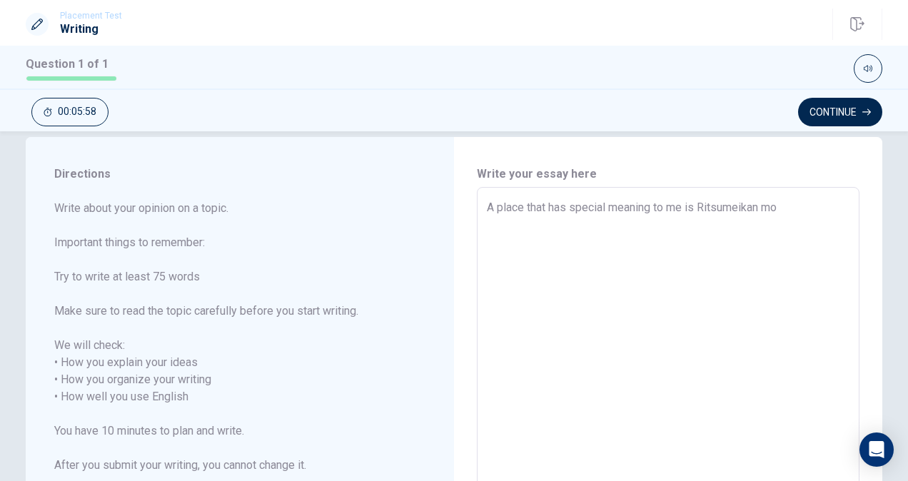
type textarea "A place that has special meaning to me is Ritsumeikan mor"
type textarea "x"
type textarea "A place that has special meaning to me is Ritsumeikan mori"
type textarea "x"
type textarea "A place that has special meaning to me is Ritsumeikan moriy"
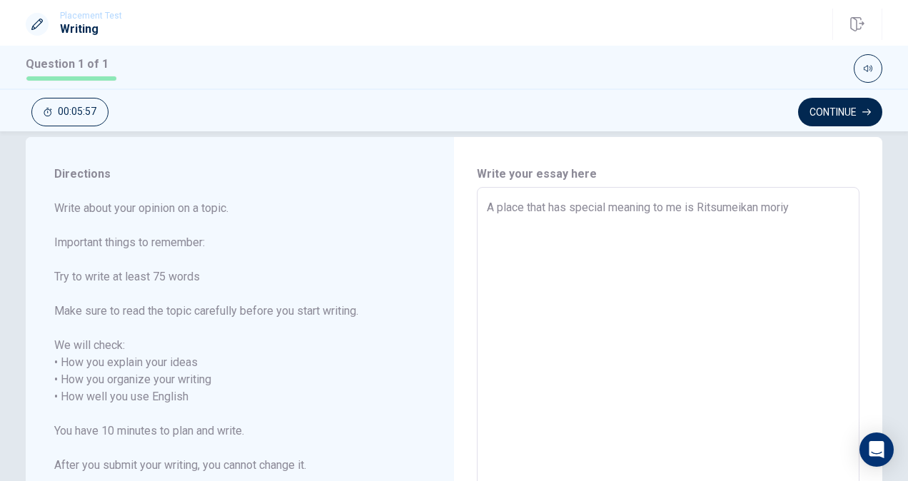
type textarea "x"
type textarea "A place that has special meaning to me is Ritsumeikan moriya"
type textarea "x"
type textarea "A place that has special meaning to me is Ritsumeikan moriy"
type textarea "x"
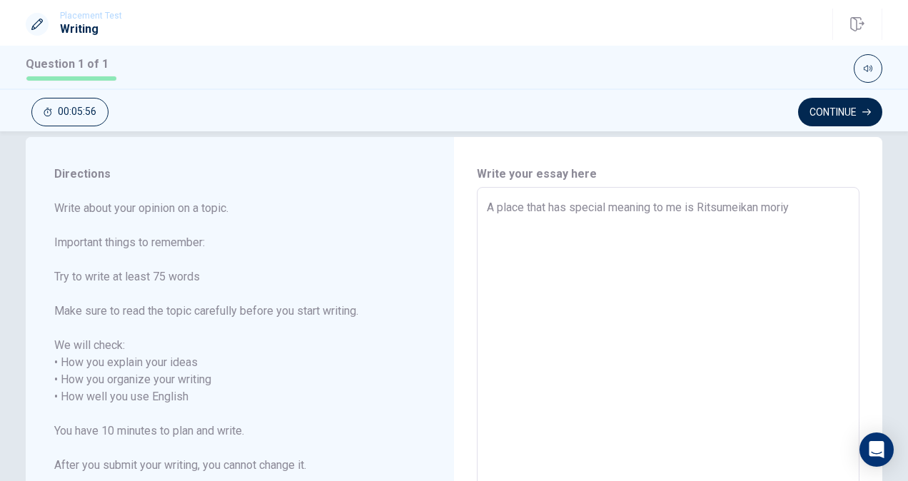
type textarea "A place that has special meaning to me is Ritsumeikan mori"
type textarea "x"
type textarea "A place that has special meaning to me is Ritsumeikan mor"
type textarea "x"
type textarea "A place that has special meaning to me is Ritsumeikan mo"
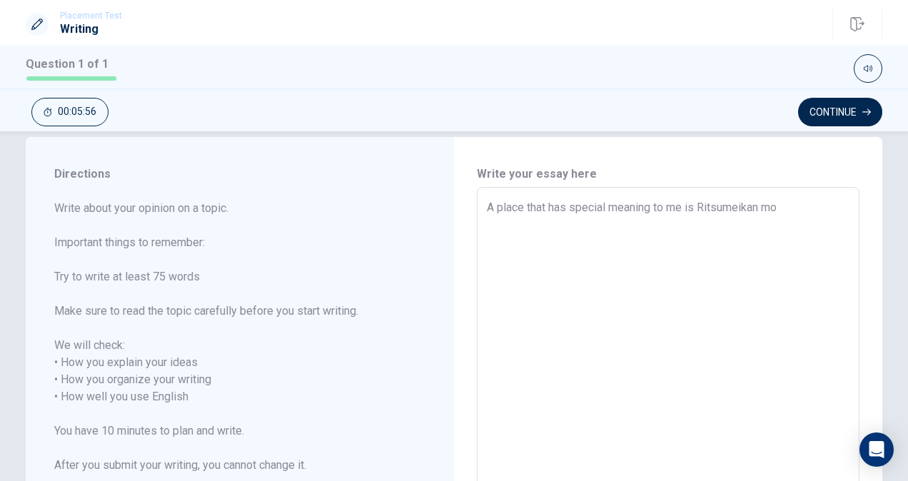
type textarea "x"
type textarea "A place that has special meaning to me is Ritsumeikan m"
type textarea "x"
type textarea "A place that has special meaning to me is Ritsumeikan"
type textarea "x"
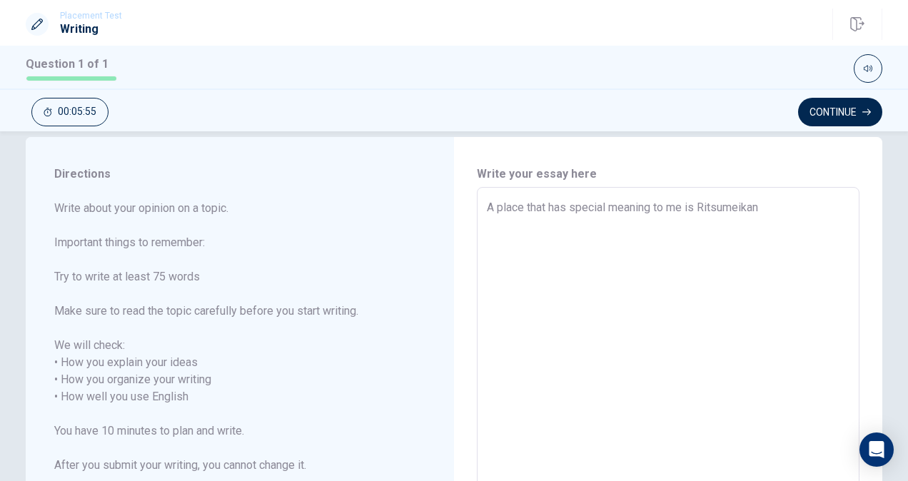
type textarea "A place that has special meaning to me is Ritsumeikan M"
type textarea "x"
type textarea "A place that has special meaning to me is Ritsumeikan Mo"
type textarea "x"
type textarea "A place that has special meaning to me is Ritsumeikan Mor"
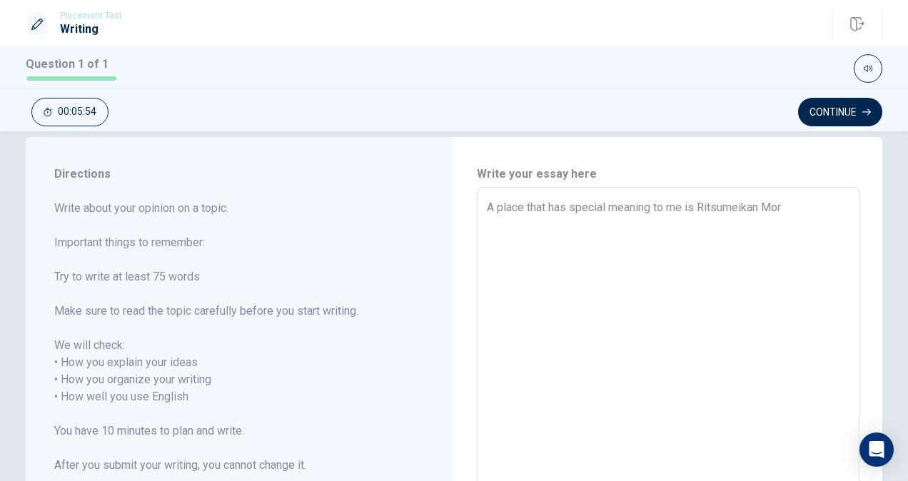
type textarea "x"
type textarea "A place that has special meaning to me is Ritsumeikan Mori"
type textarea "x"
type textarea "A place that has special meaning to me is Ritsumeikan Moriy"
type textarea "x"
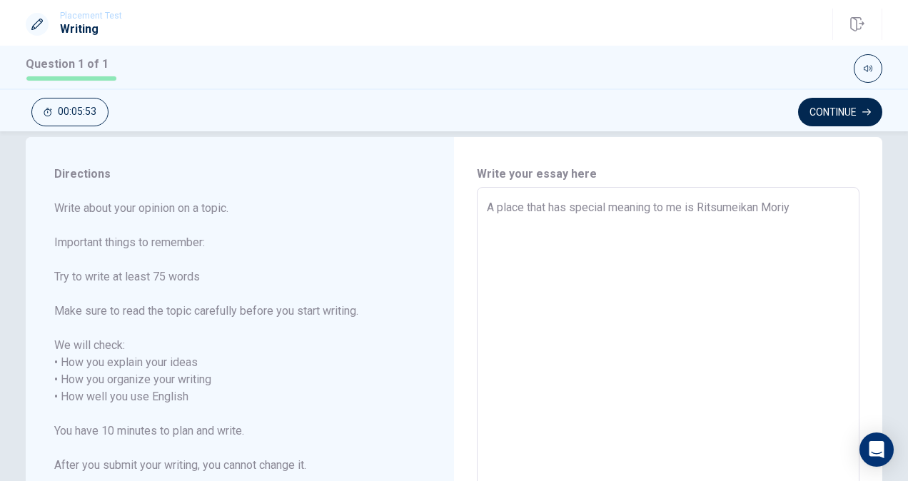
type textarea "A place that has special meaning to me is Ritsumeikan Moriya"
type textarea "x"
type textarea "A place that has special meaning to me is Ritsumeikan Moriyam"
type textarea "x"
type textarea "A place that has special meaning to me is Ritsumeikan Moriyama"
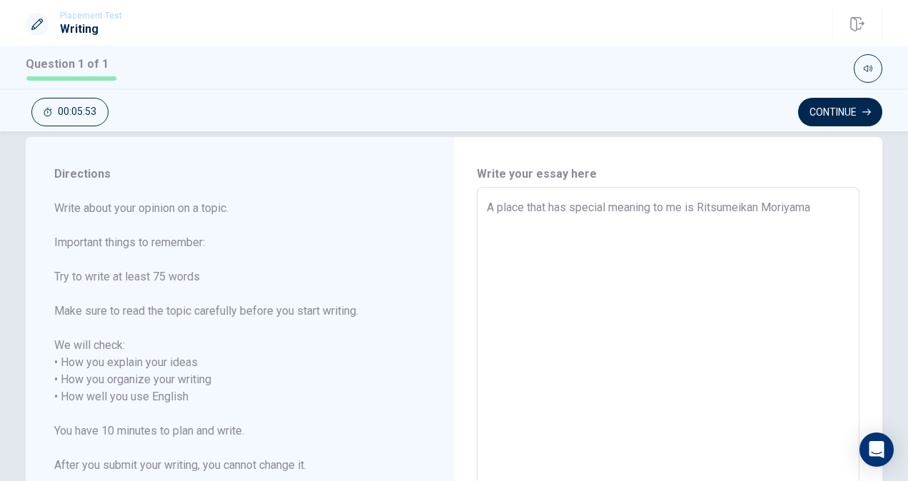
type textarea "x"
type textarea "A place that has special meaning to me is Ritsumeikan Moriyama"
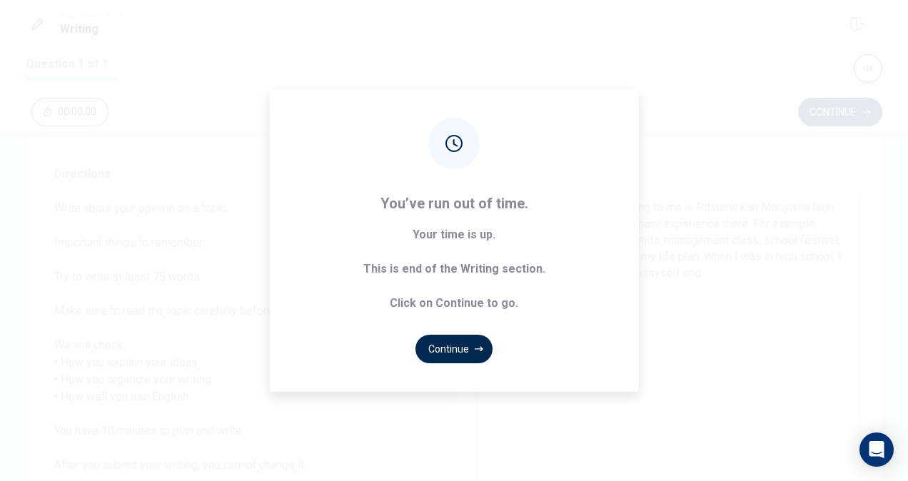
click at [834, 345] on div "You’ve run out of time. Your time is up. This is end of the Writing section. Cl…" at bounding box center [454, 240] width 908 height 481
click at [470, 344] on button "Continue" at bounding box center [453, 349] width 77 height 29
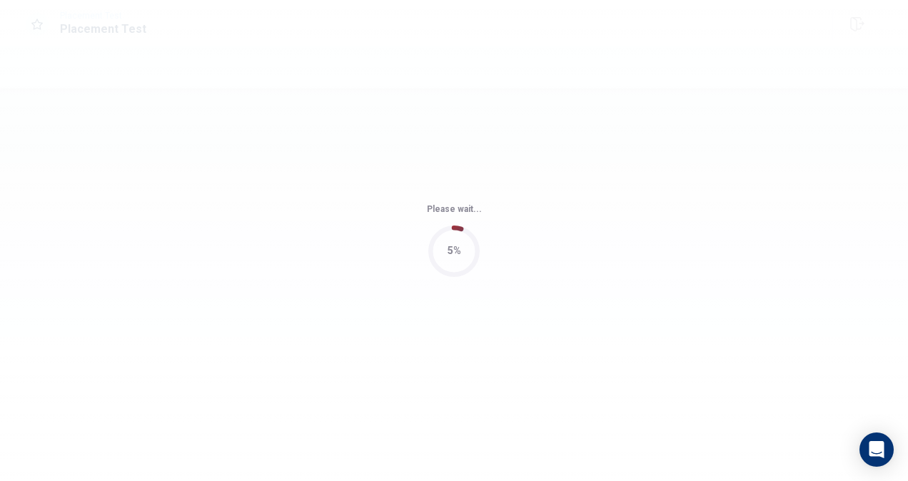
scroll to position [0, 0]
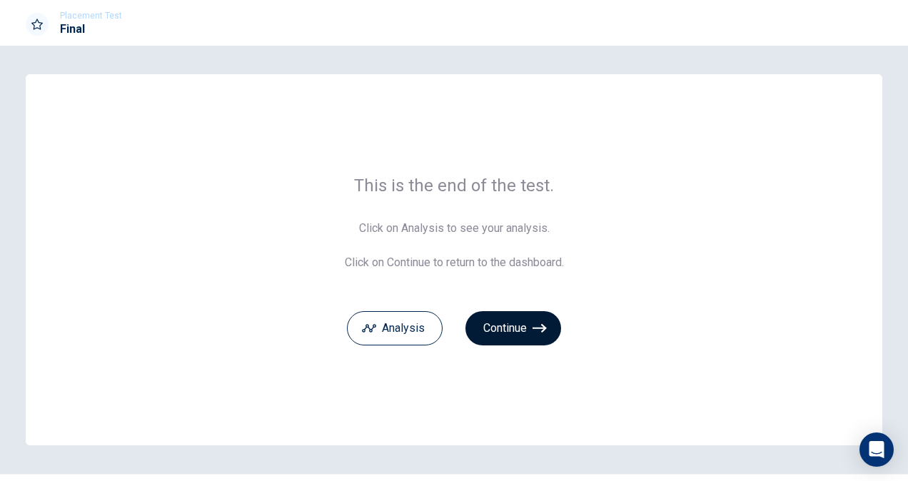
click at [522, 318] on button "Continue" at bounding box center [513, 328] width 96 height 34
